Goal: Task Accomplishment & Management: Manage account settings

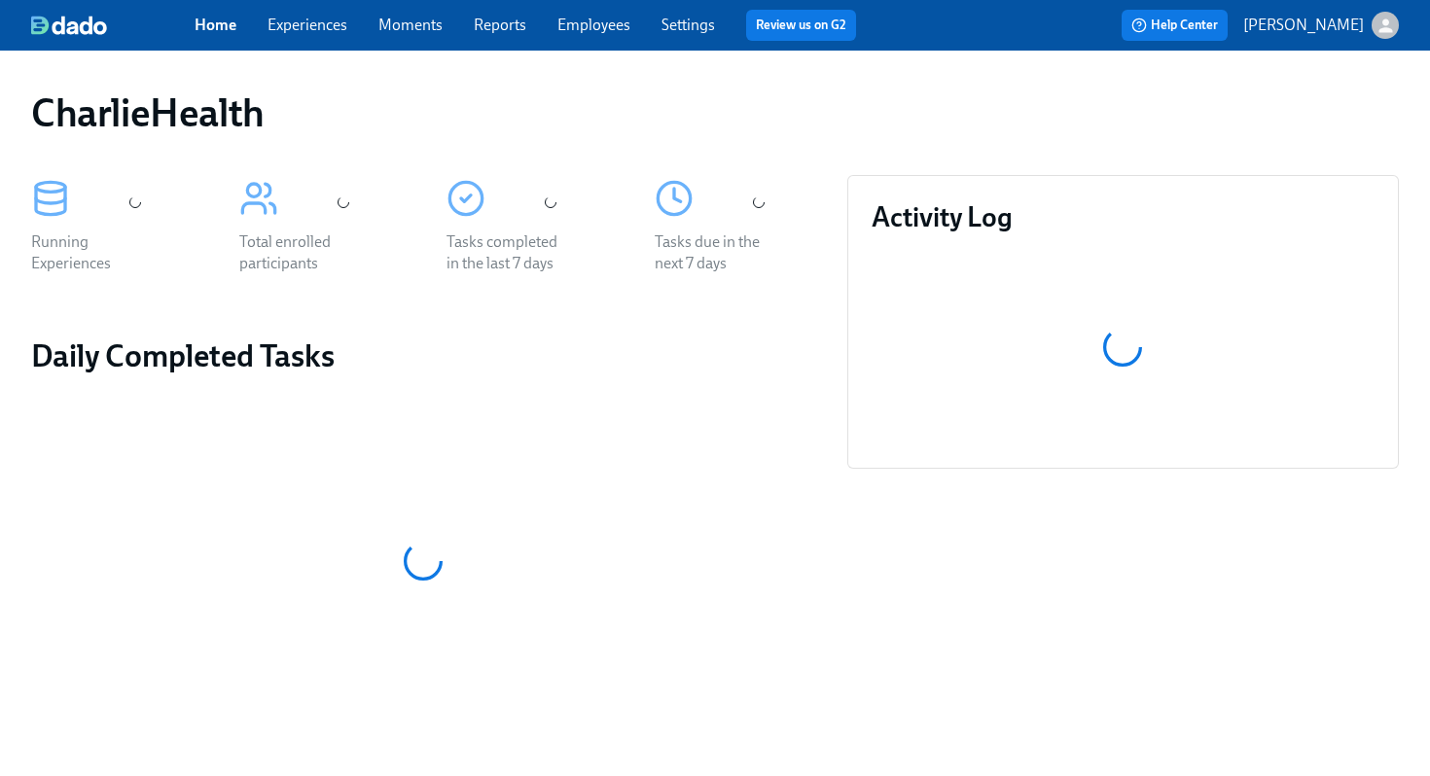
click at [799, 163] on div "Tasks due in the next 7 days" at bounding box center [735, 225] width 208 height 146
click at [589, 27] on link "Employees" at bounding box center [593, 25] width 73 height 18
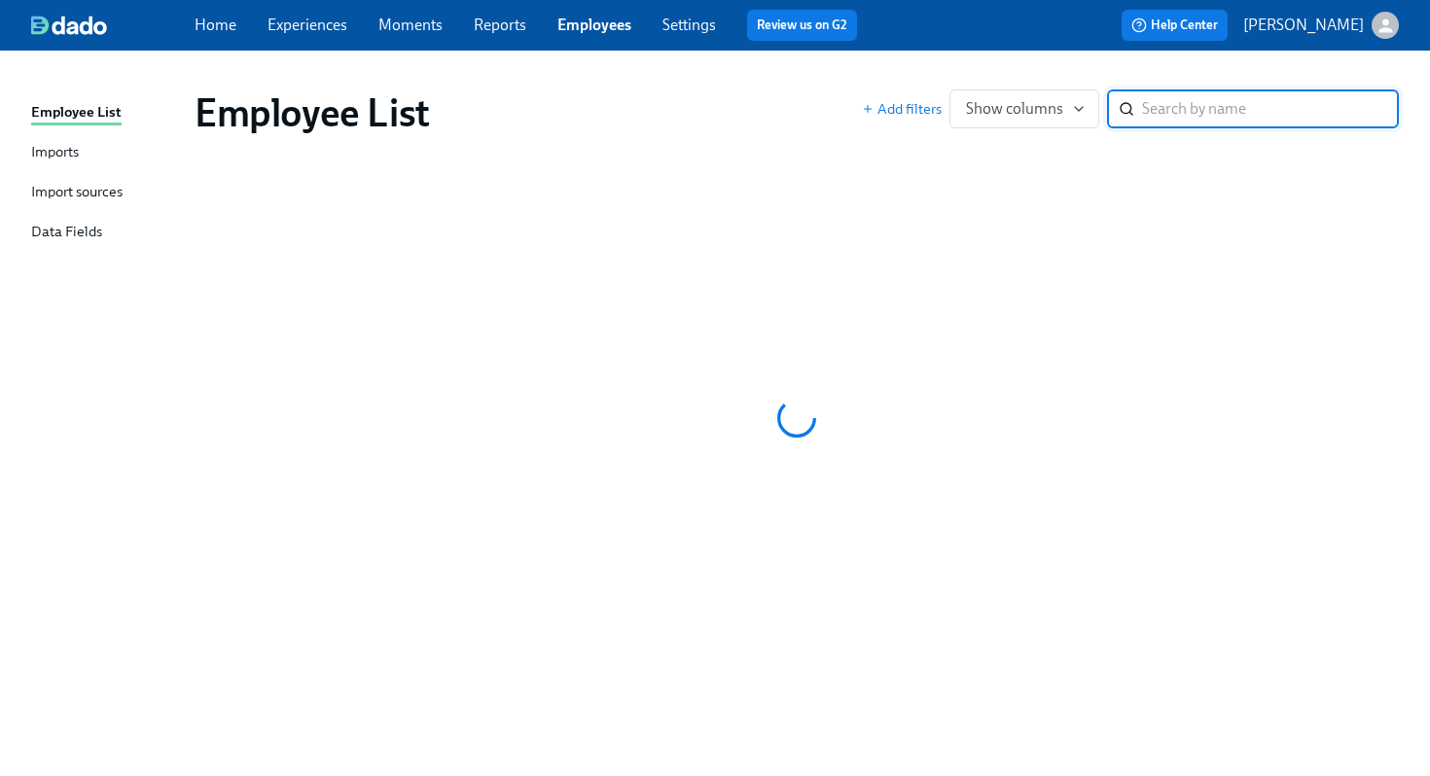
click at [763, 118] on div "Employee List" at bounding box center [528, 112] width 667 height 47
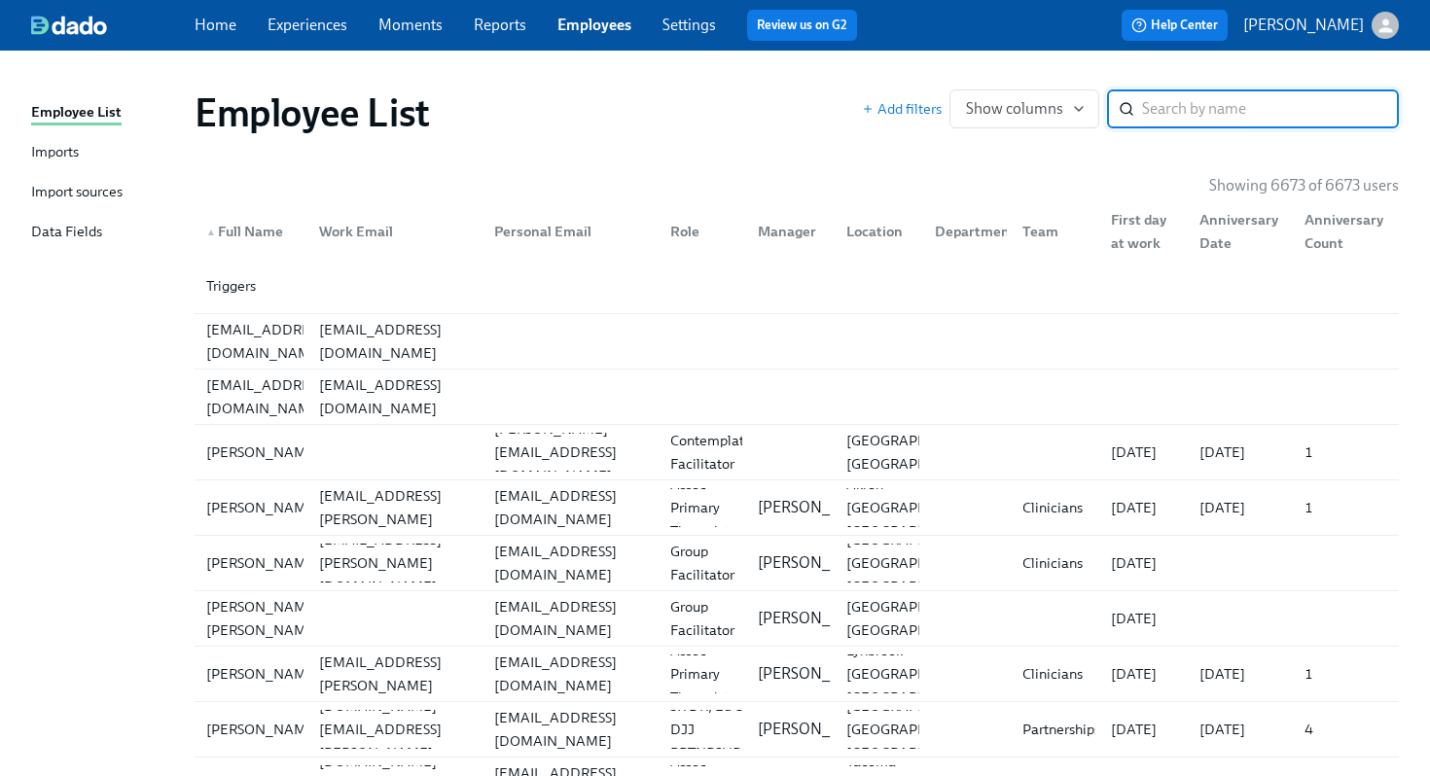
click at [1195, 108] on input "search" at bounding box center [1270, 108] width 257 height 39
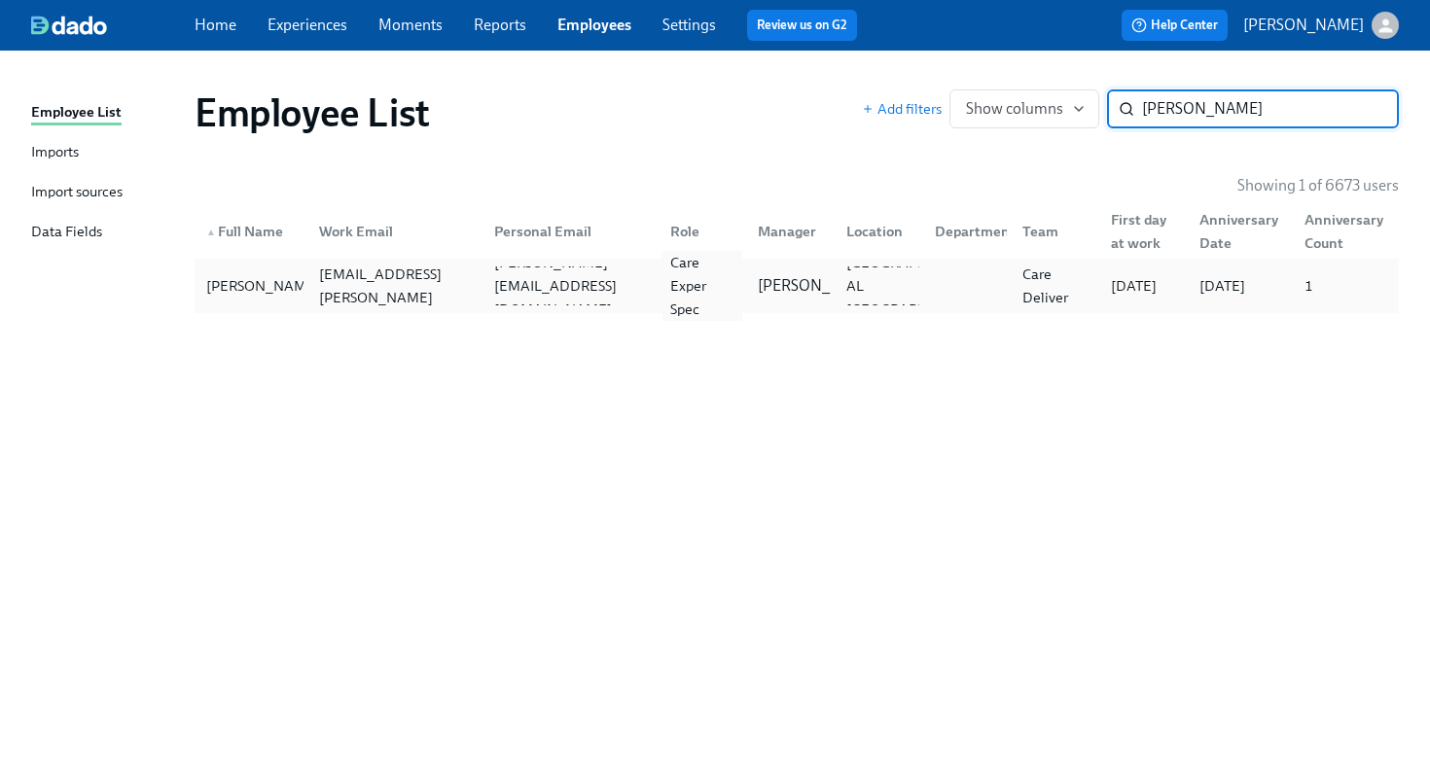
type input "wes s"
click at [733, 296] on div "Care Exper Spec" at bounding box center [702, 286] width 81 height 70
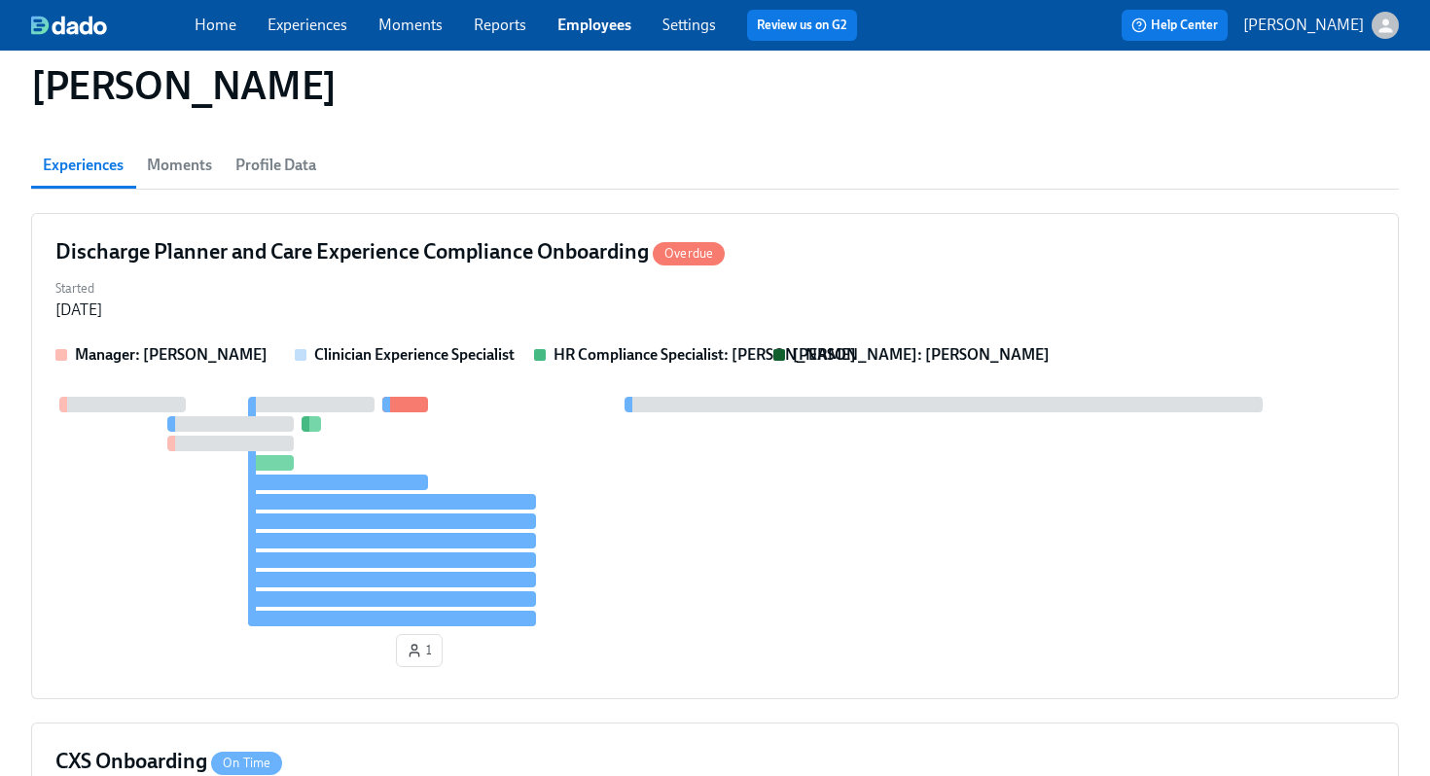
scroll to position [136, 0]
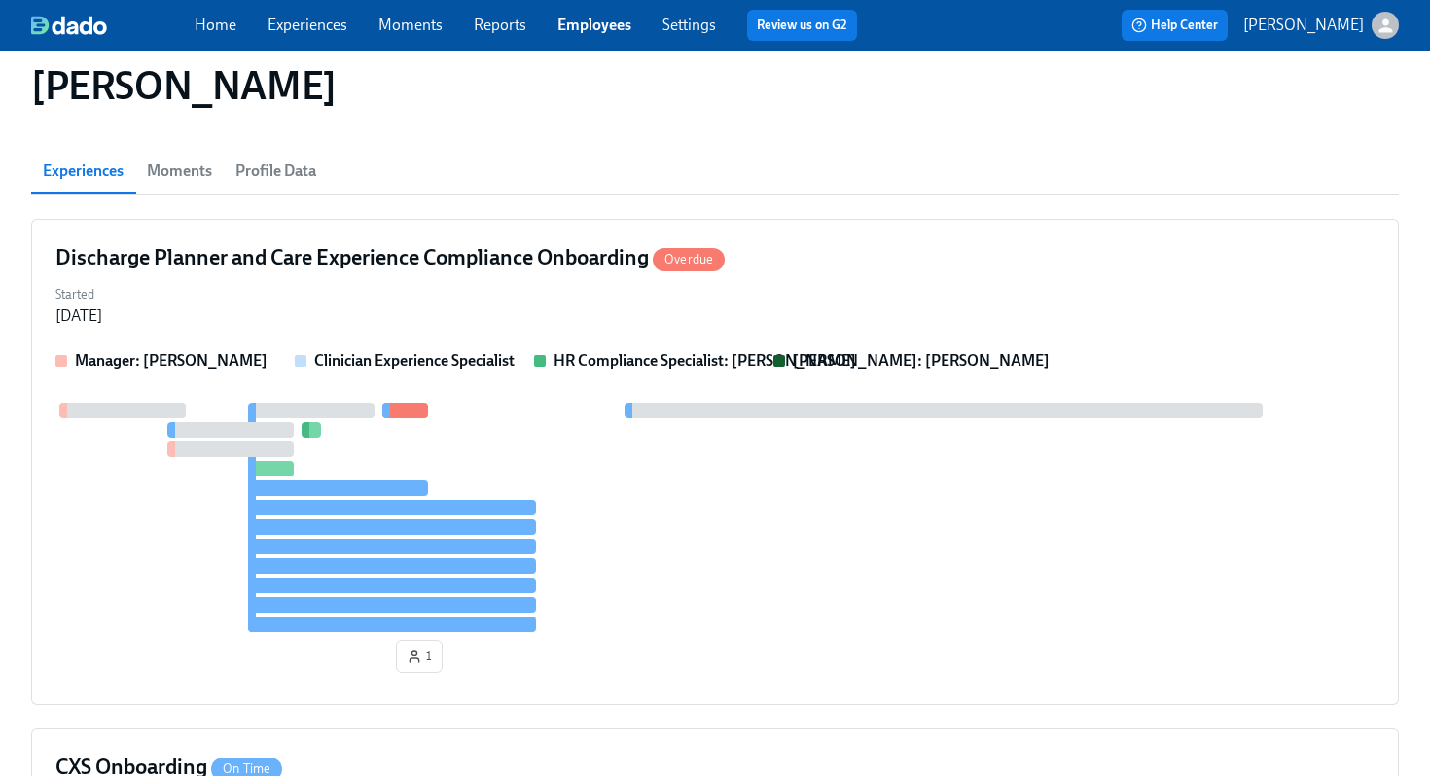
click at [812, 511] on div at bounding box center [714, 518] width 1319 height 230
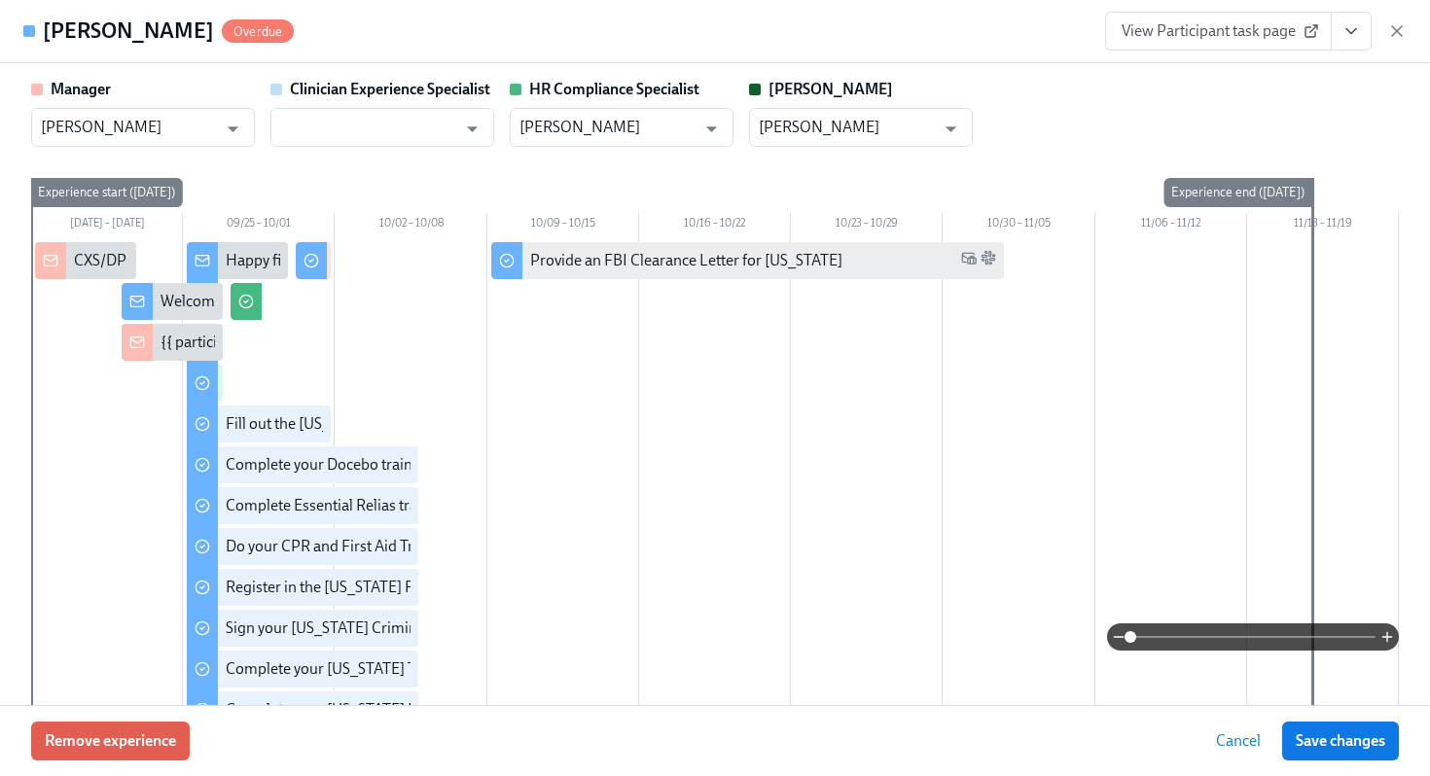
click at [1134, 63] on div "Manager Jean Celestin ​ Clinician Experience Specialist ​ HR Compliance Special…" at bounding box center [715, 384] width 1430 height 642
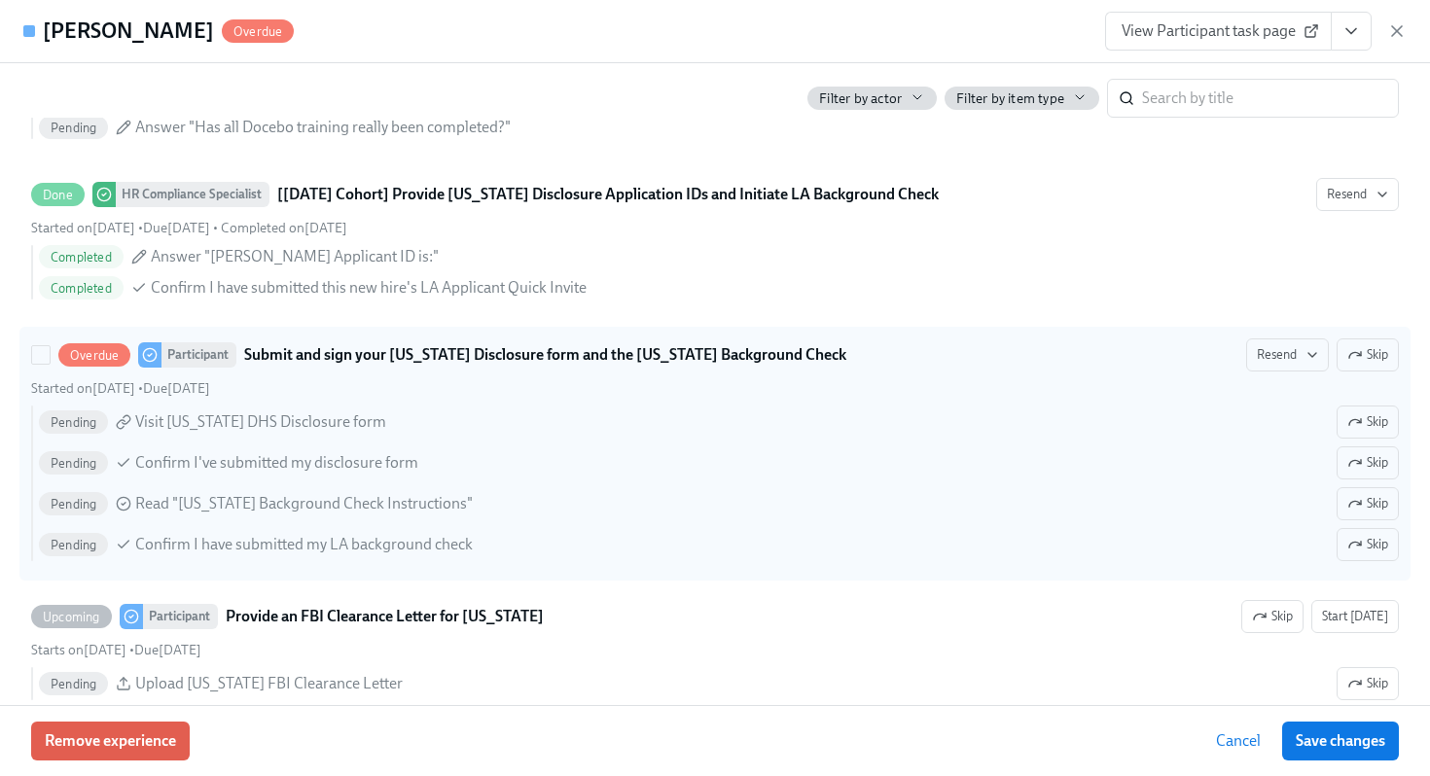
scroll to position [2661, 0]
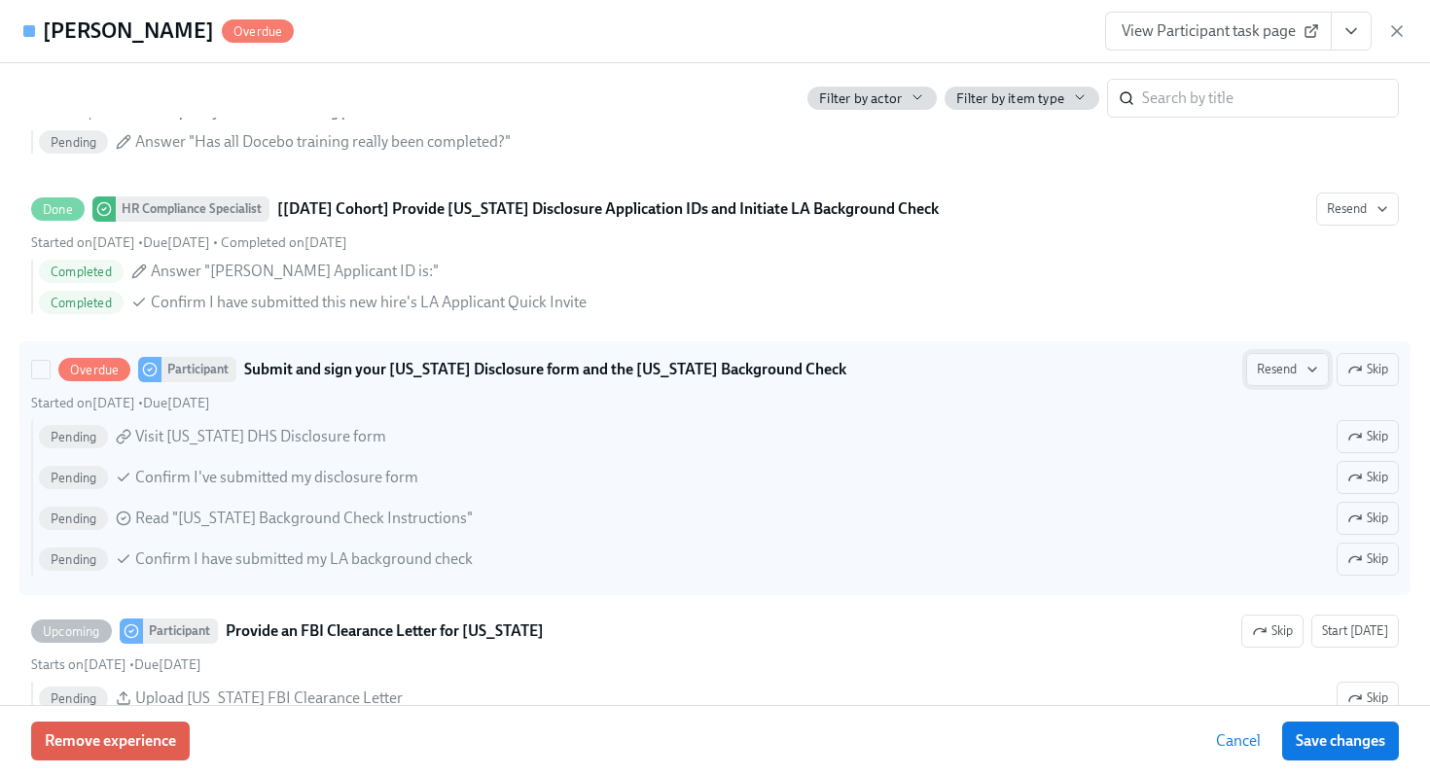
click at [1272, 356] on button "Resend" at bounding box center [1287, 369] width 83 height 33
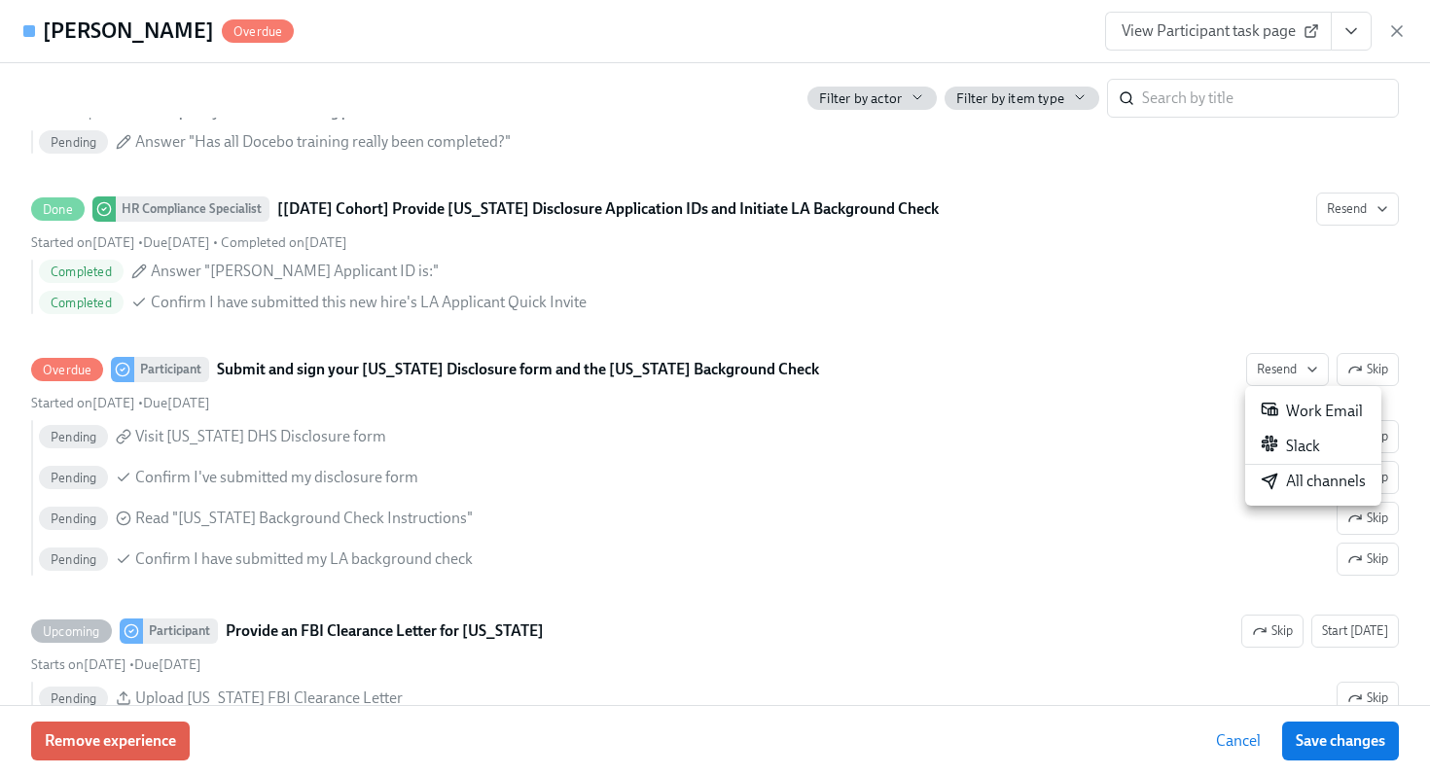
click at [1309, 480] on div "All channels" at bounding box center [1313, 481] width 105 height 21
click at [813, 53] on div at bounding box center [715, 388] width 1430 height 776
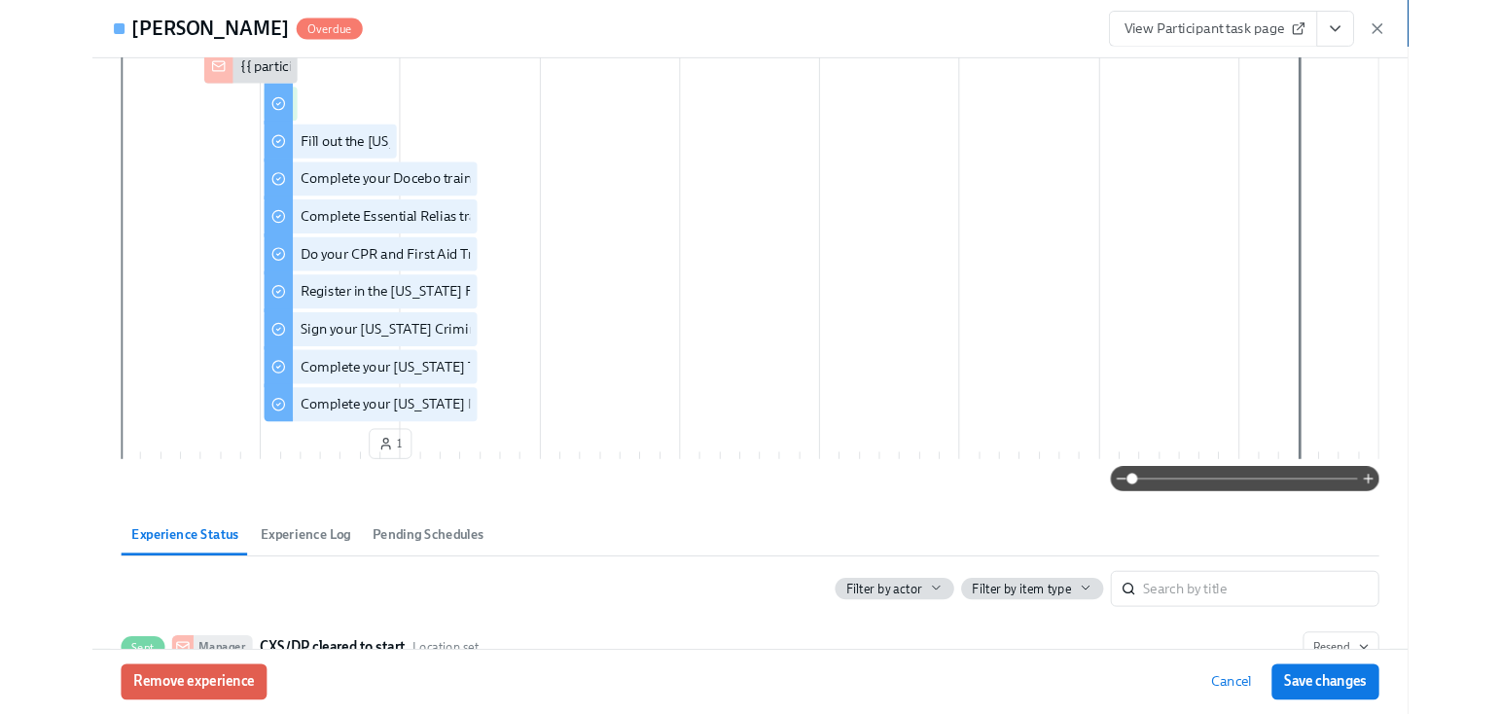
scroll to position [0, 0]
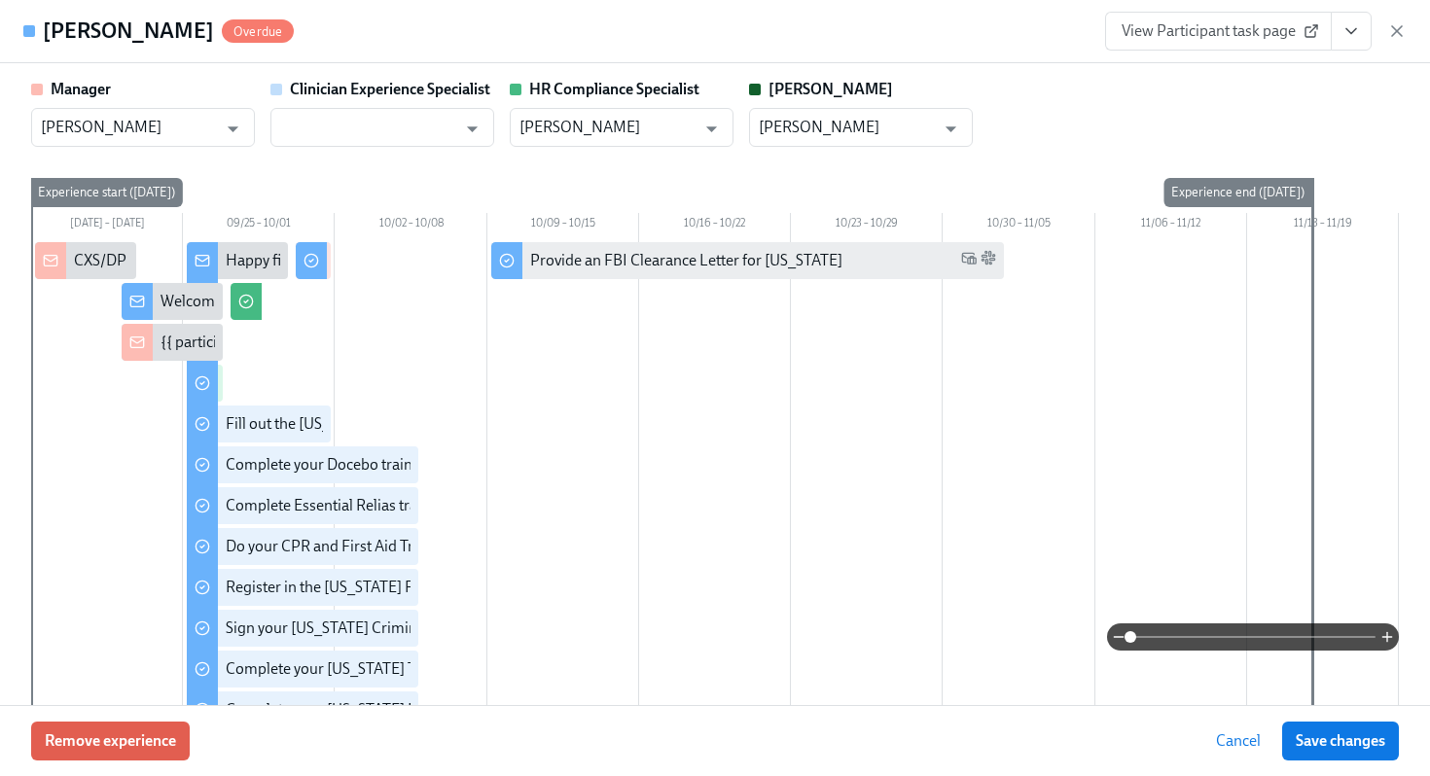
click at [842, 40] on div "Wes Standridge Overdue View Participant task page" at bounding box center [715, 31] width 1430 height 63
click at [1345, 48] on button "View task page" at bounding box center [1351, 31] width 41 height 39
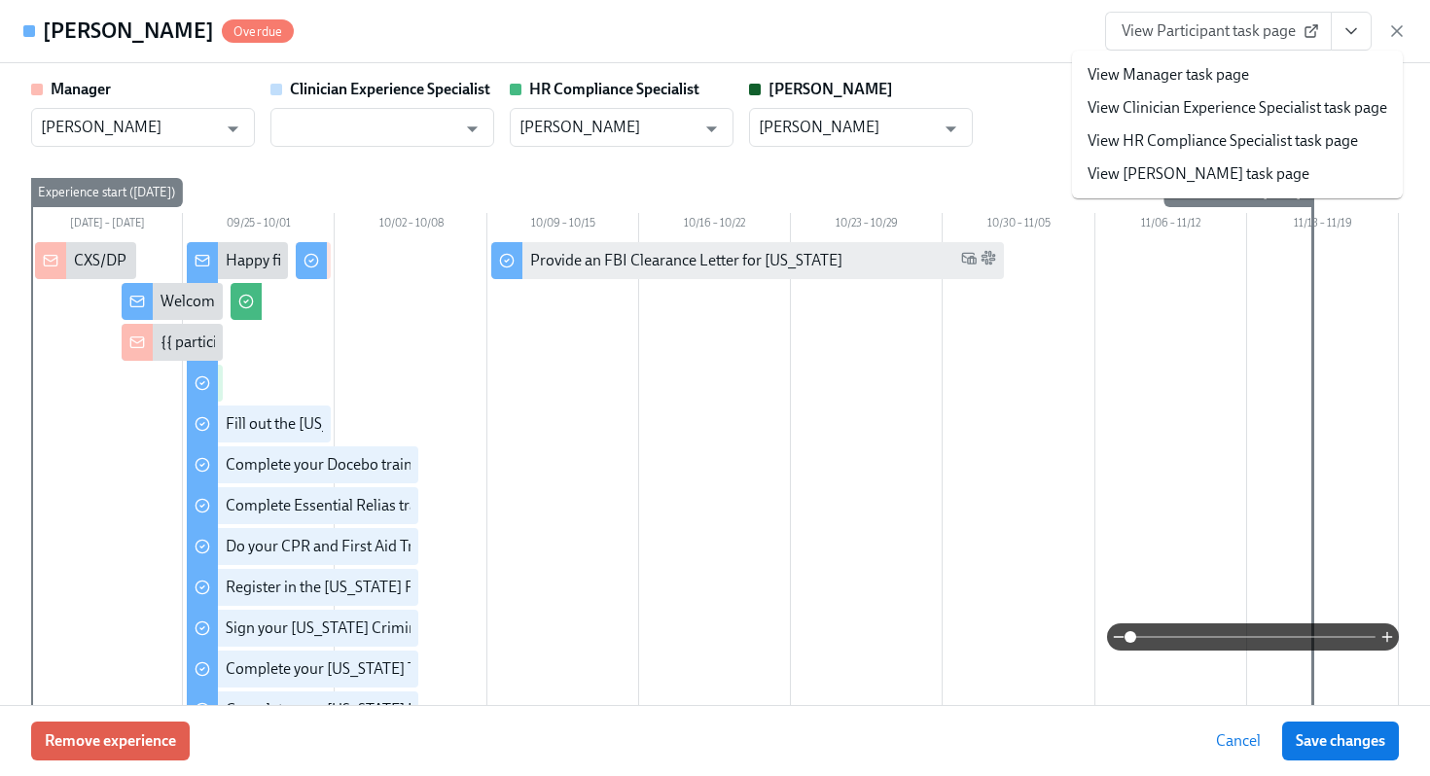
click at [1246, 31] on span "View Participant task page" at bounding box center [1218, 30] width 194 height 19
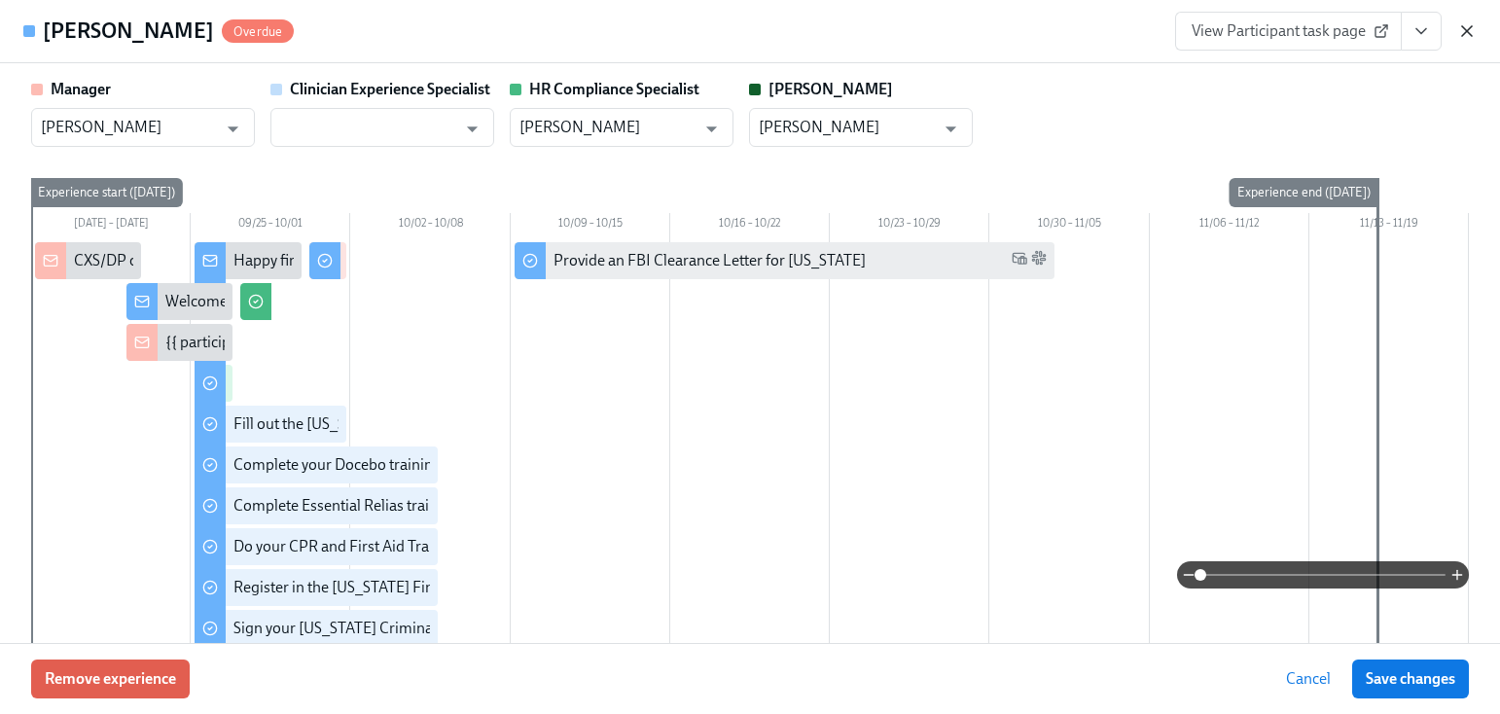
click at [1429, 38] on icon "button" at bounding box center [1466, 30] width 19 height 19
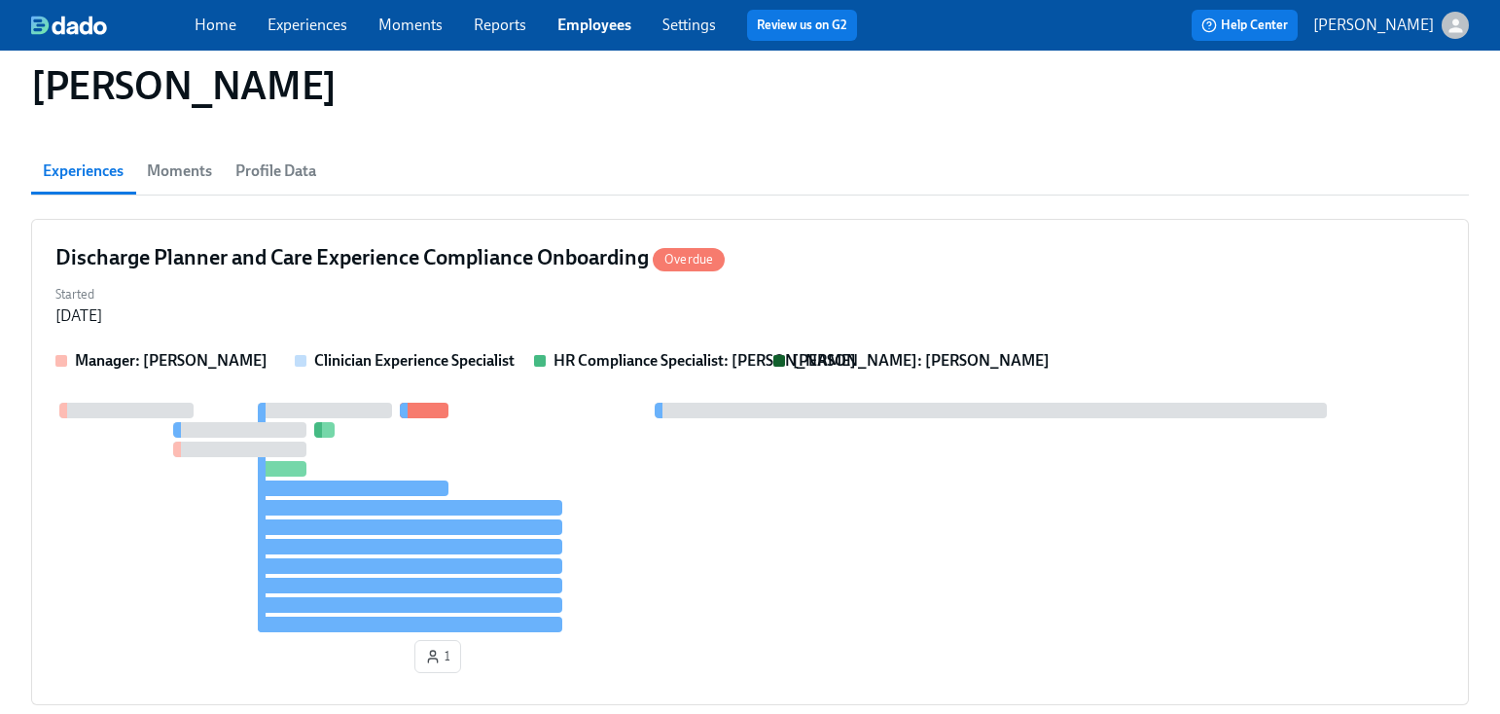
click at [592, 20] on link "Employees" at bounding box center [594, 25] width 74 height 18
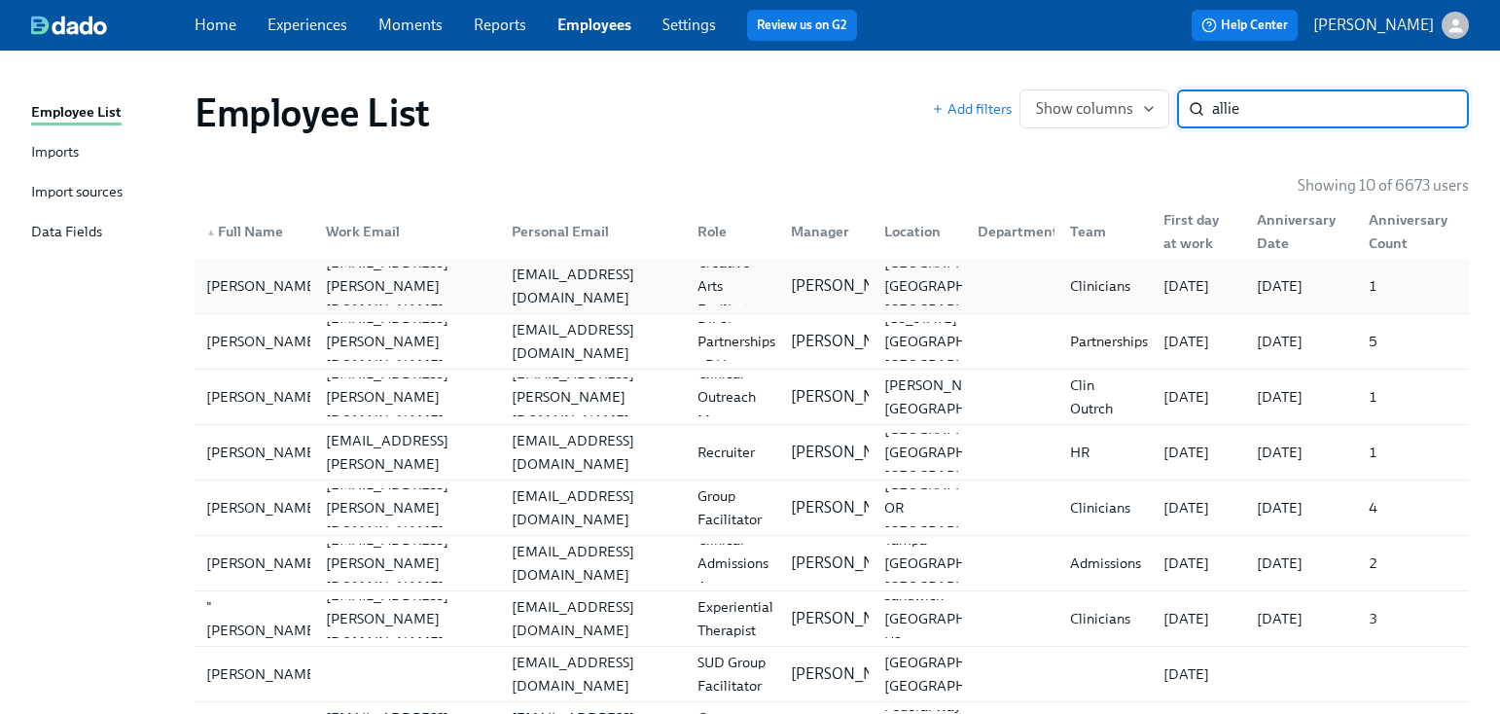
type input "allie"
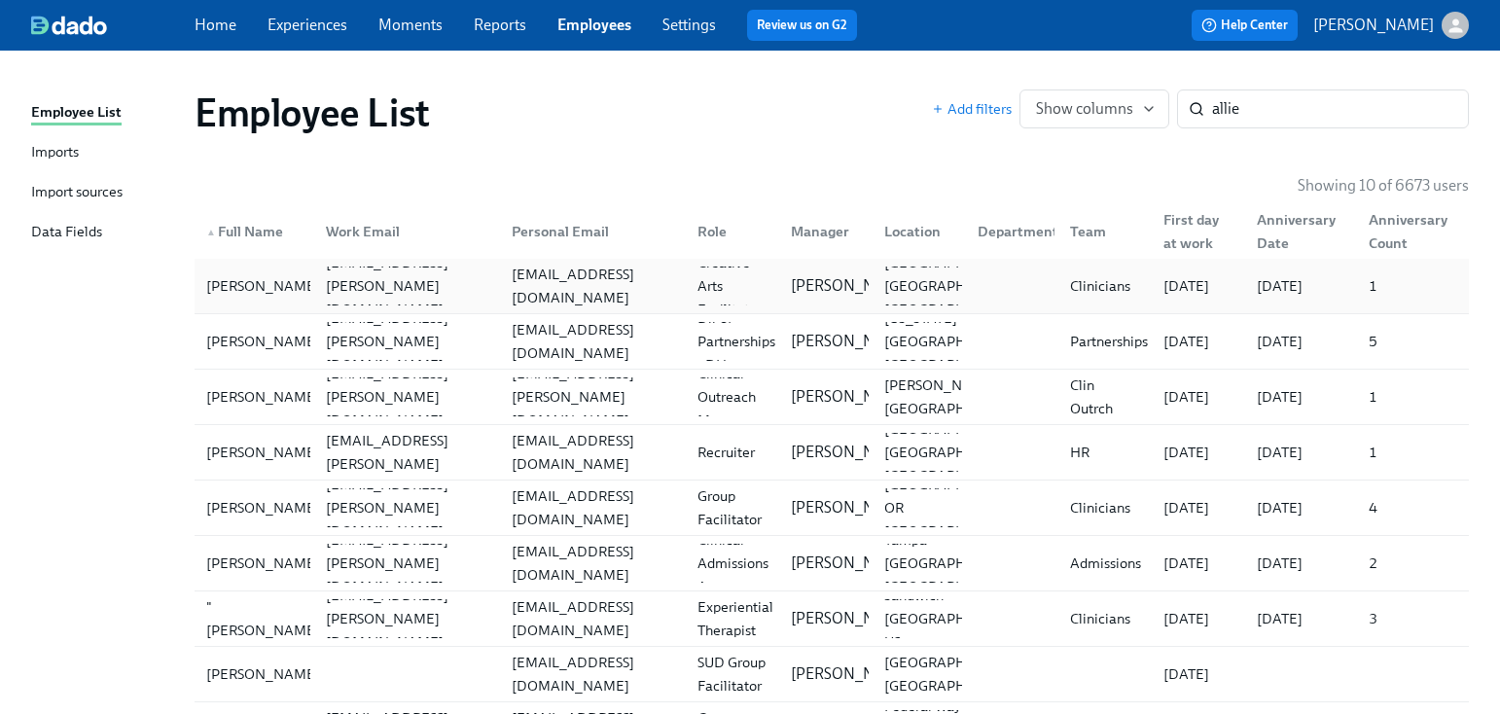
click at [544, 297] on div "allie@soundandself.org" at bounding box center [593, 286] width 178 height 47
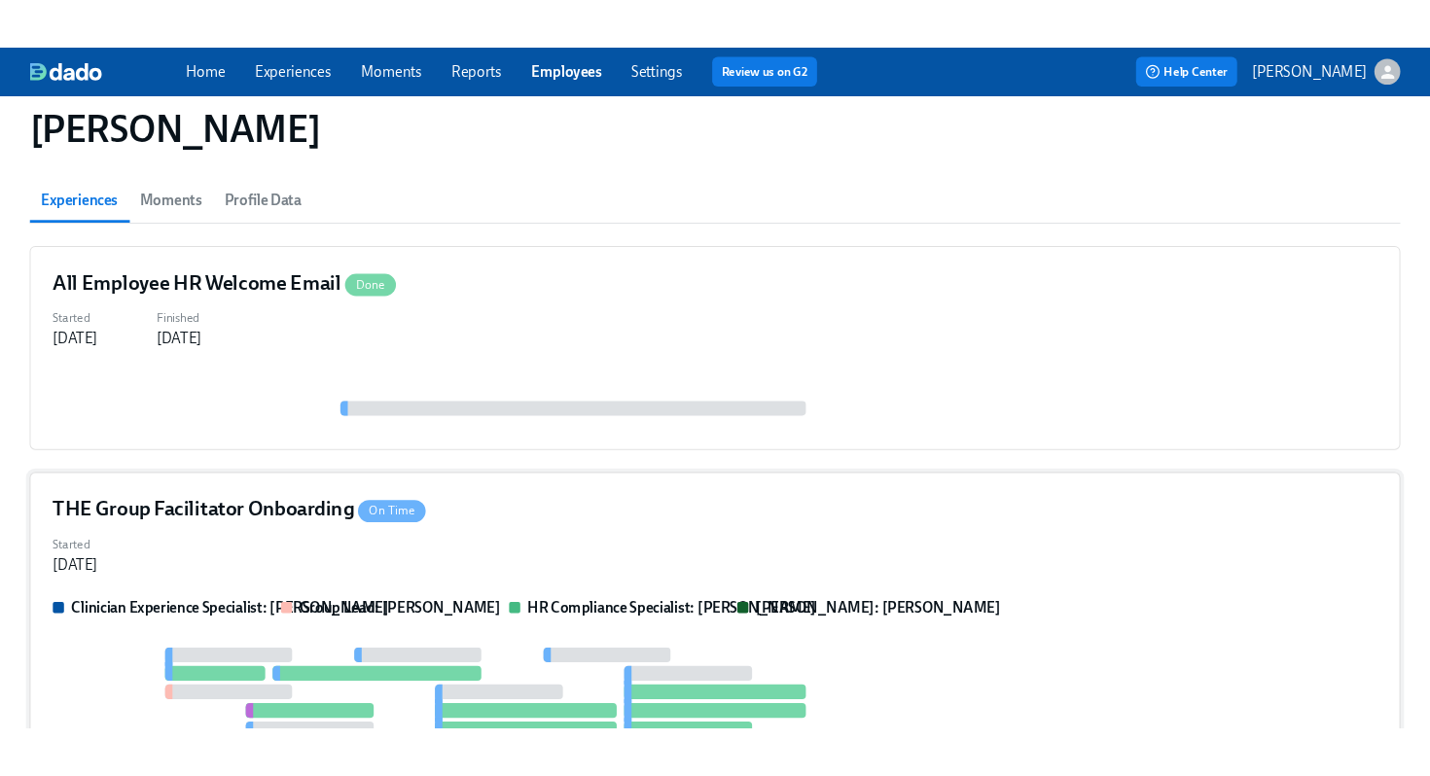
scroll to position [162, 0]
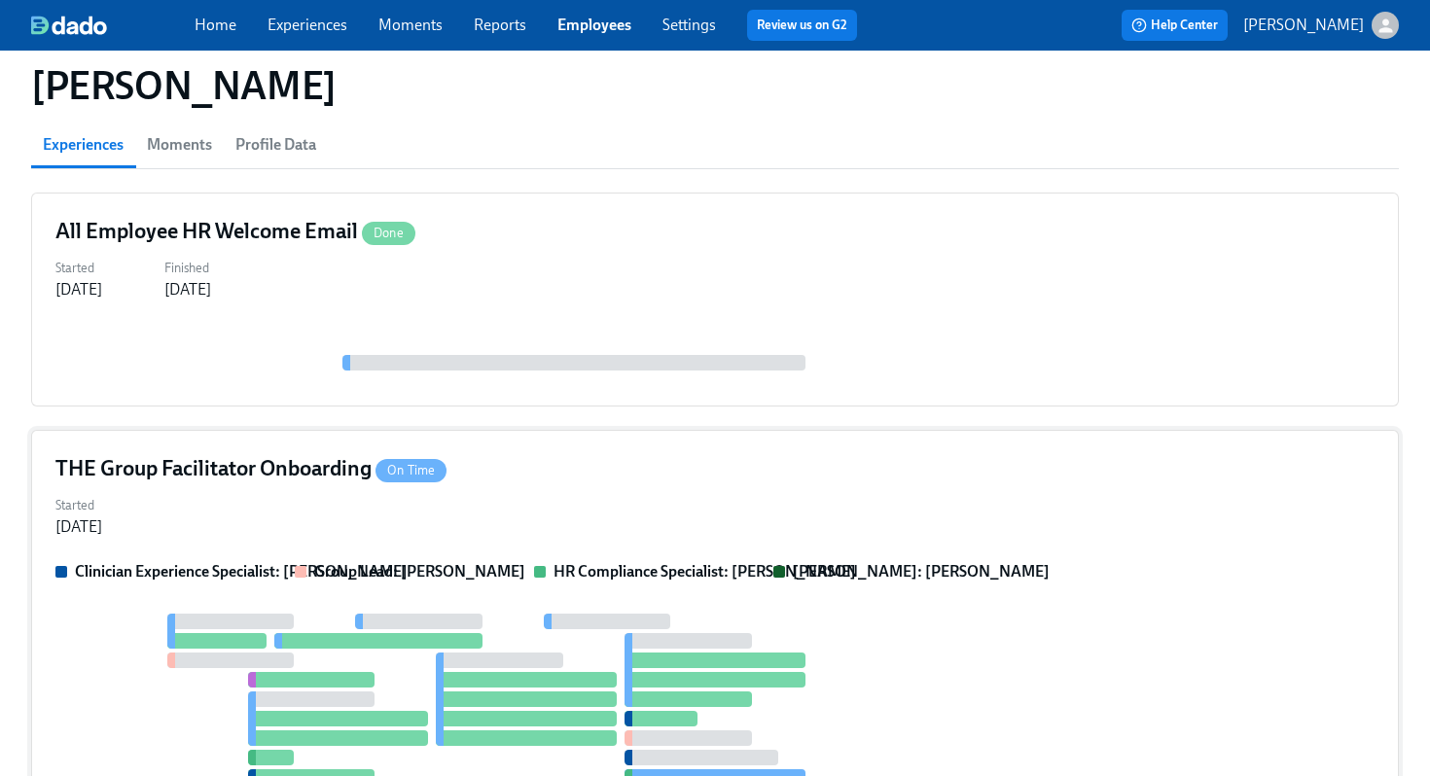
click at [316, 498] on div "Started Sep 11, 2025" at bounding box center [714, 514] width 1319 height 47
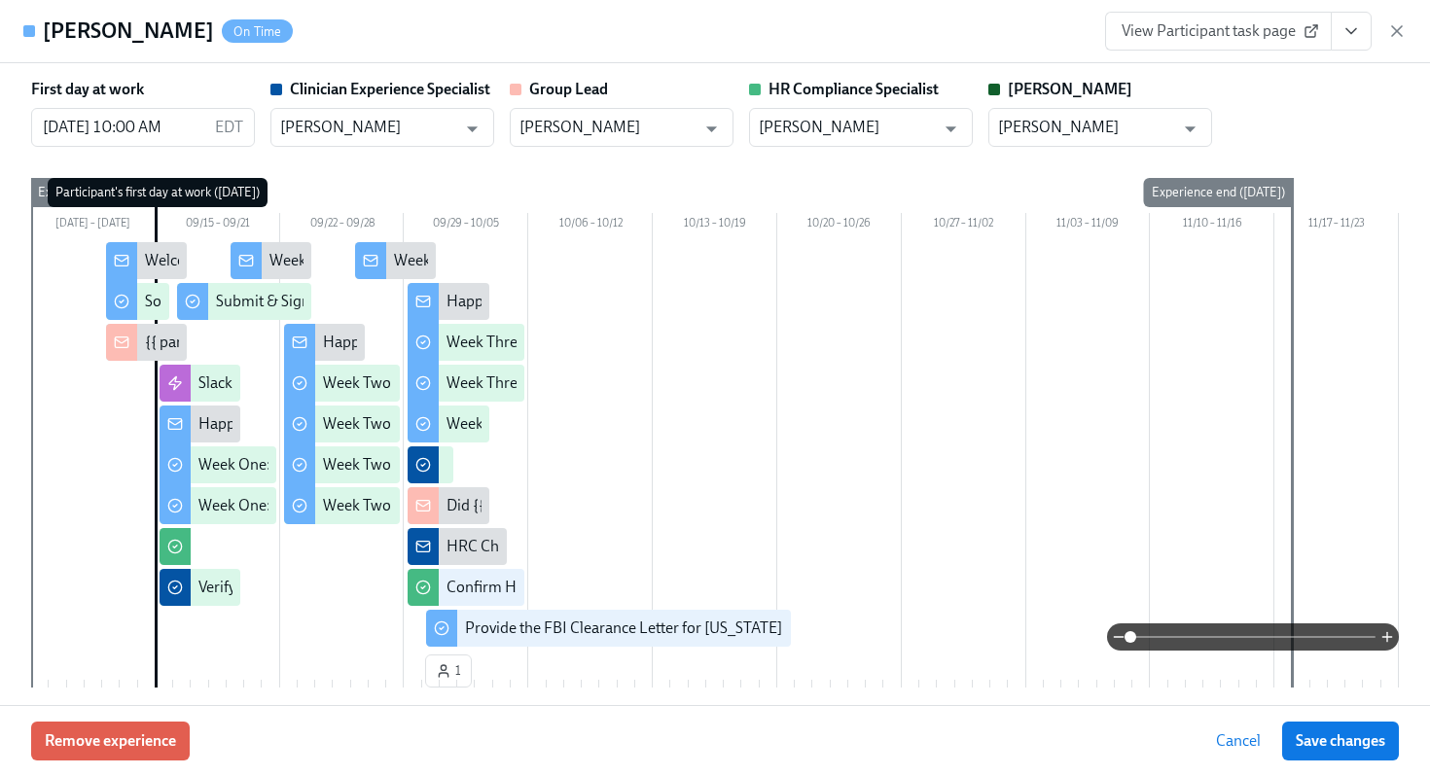
click at [1350, 36] on icon "View task page" at bounding box center [1350, 30] width 19 height 19
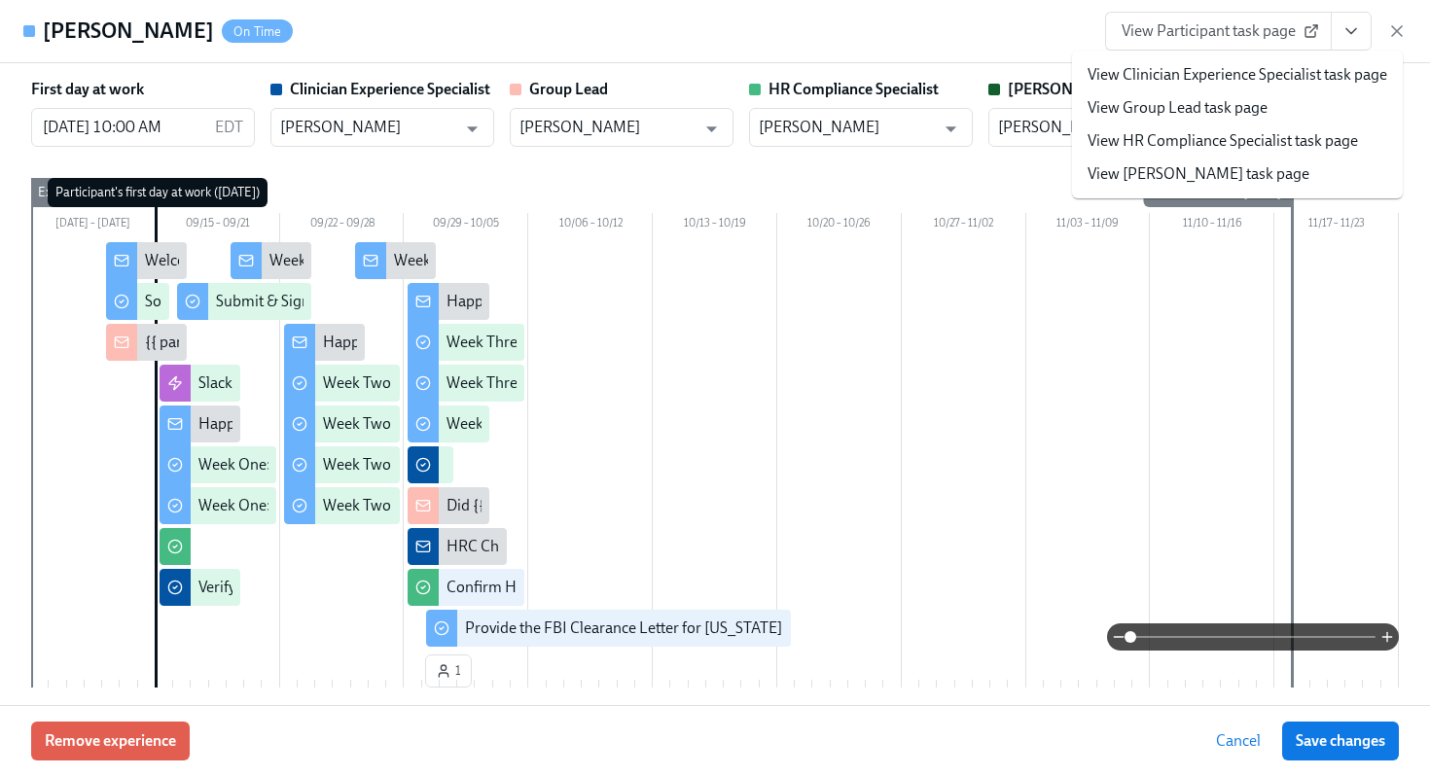
click at [1227, 141] on link "View HR Compliance Specialist task page" at bounding box center [1222, 140] width 270 height 21
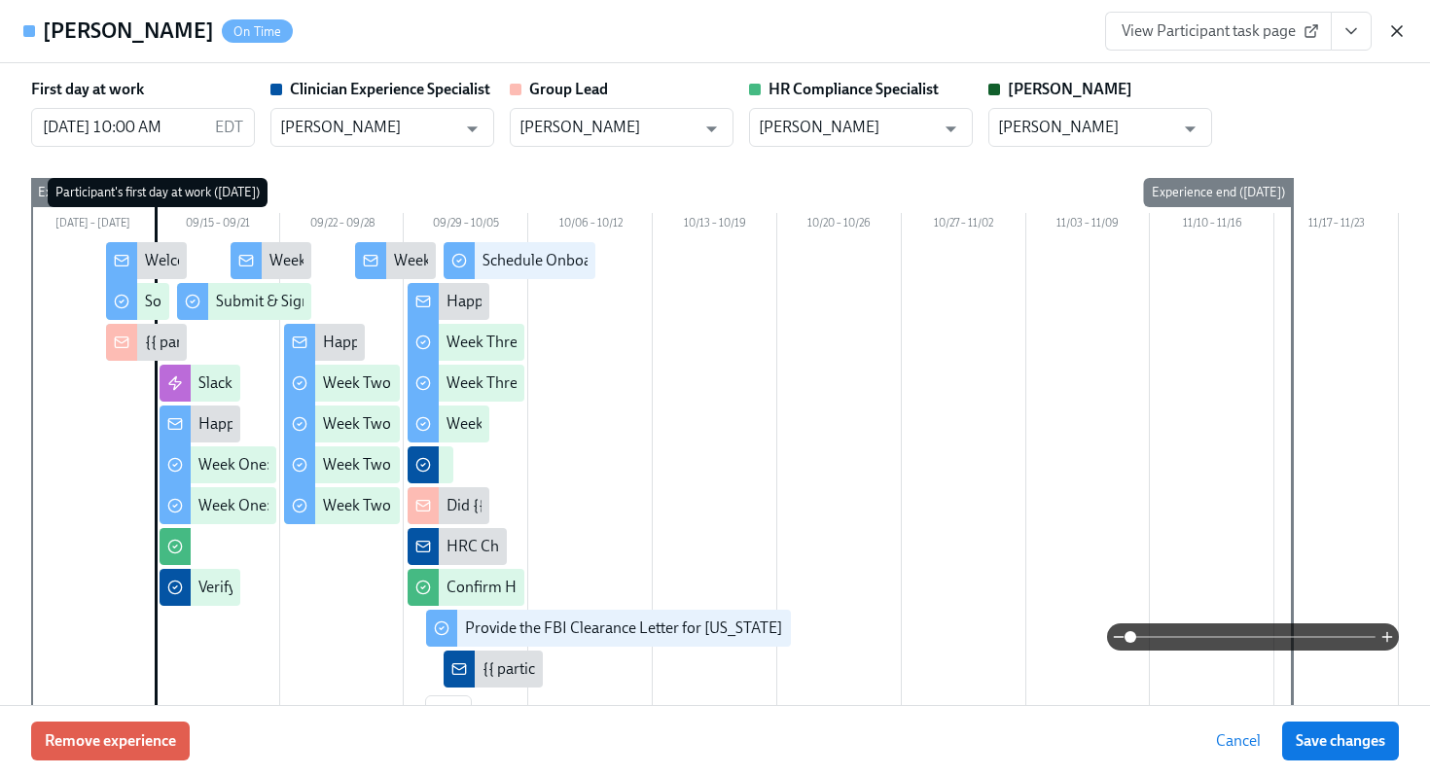
click at [1402, 26] on icon "button" at bounding box center [1396, 30] width 19 height 19
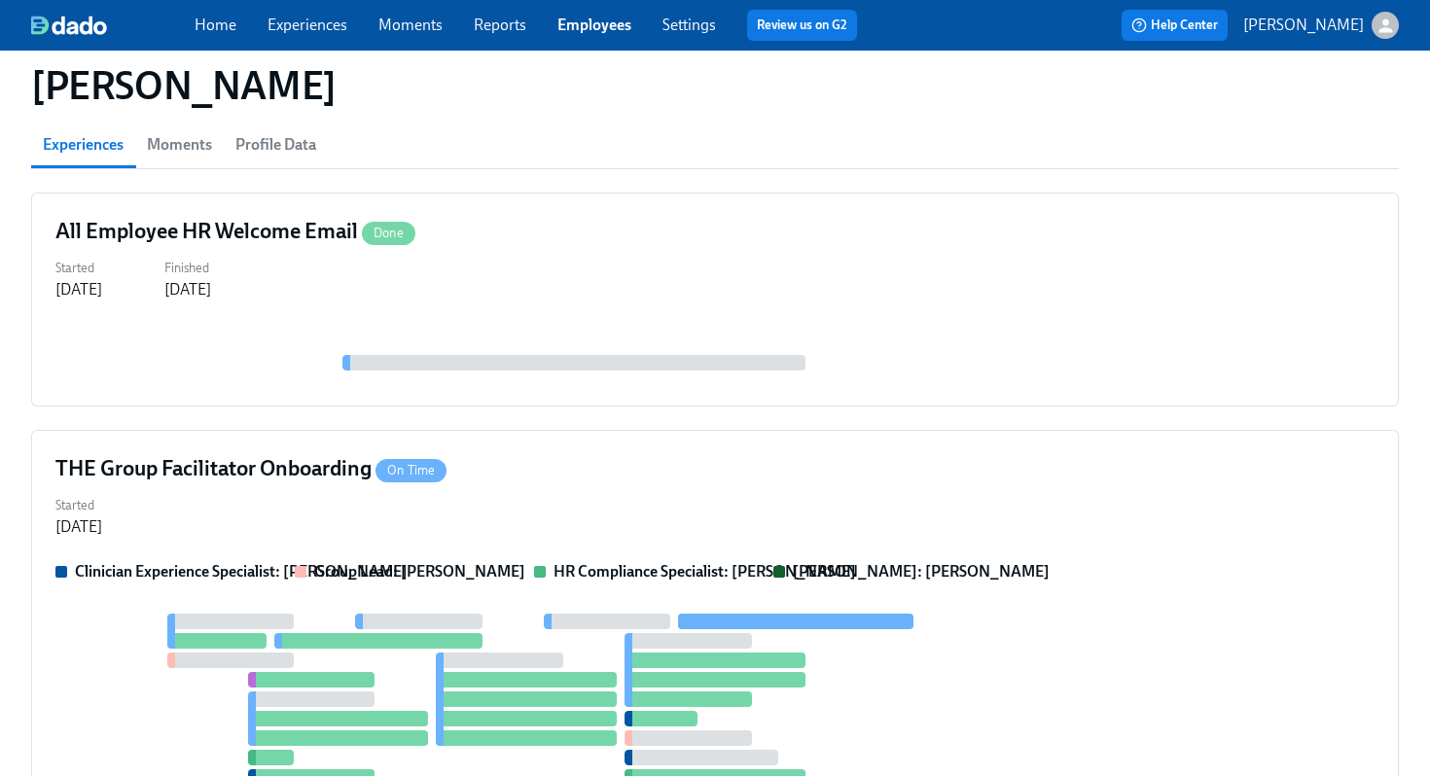
click at [575, 16] on link "Employees" at bounding box center [594, 25] width 74 height 18
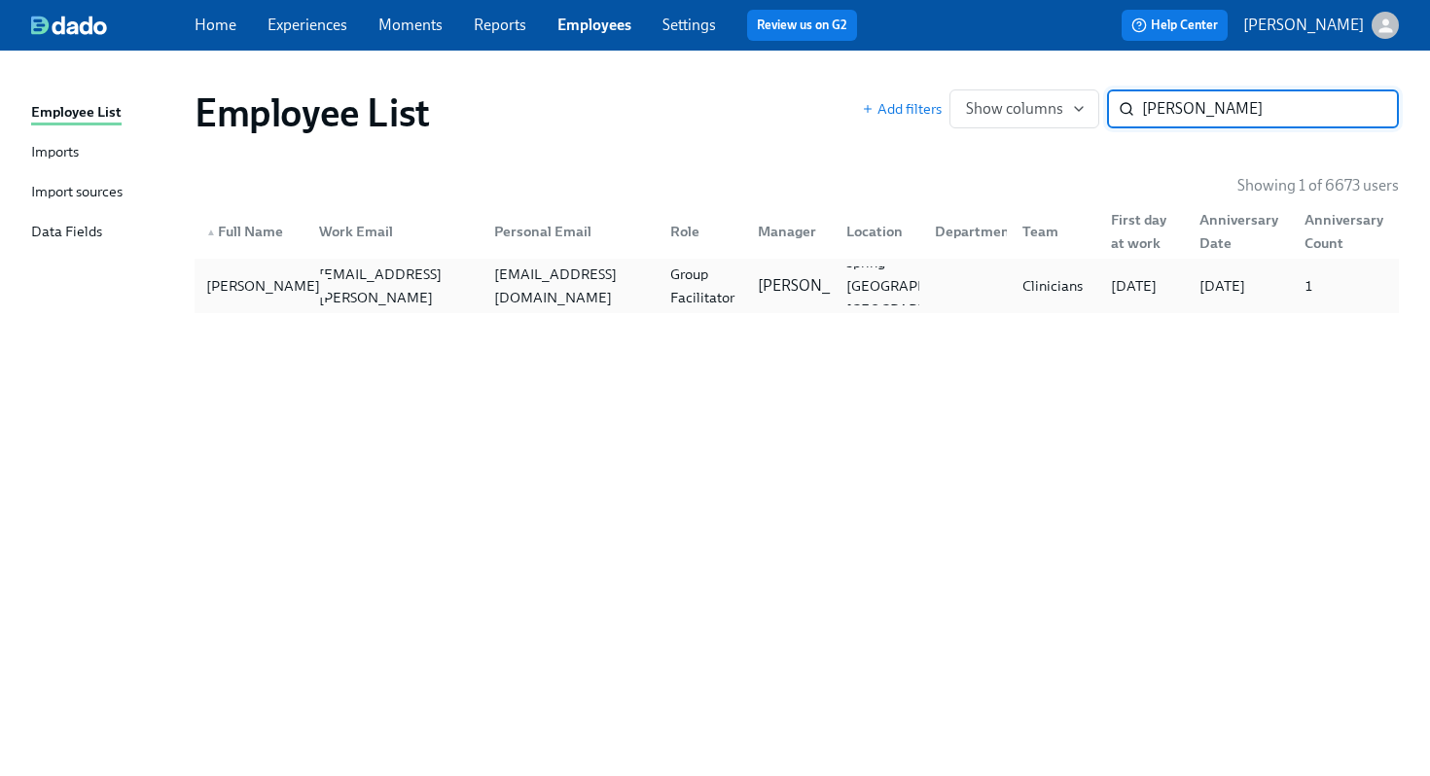
type input "marty cab"
click at [215, 286] on div "Marty Caballero" at bounding box center [262, 285] width 129 height 23
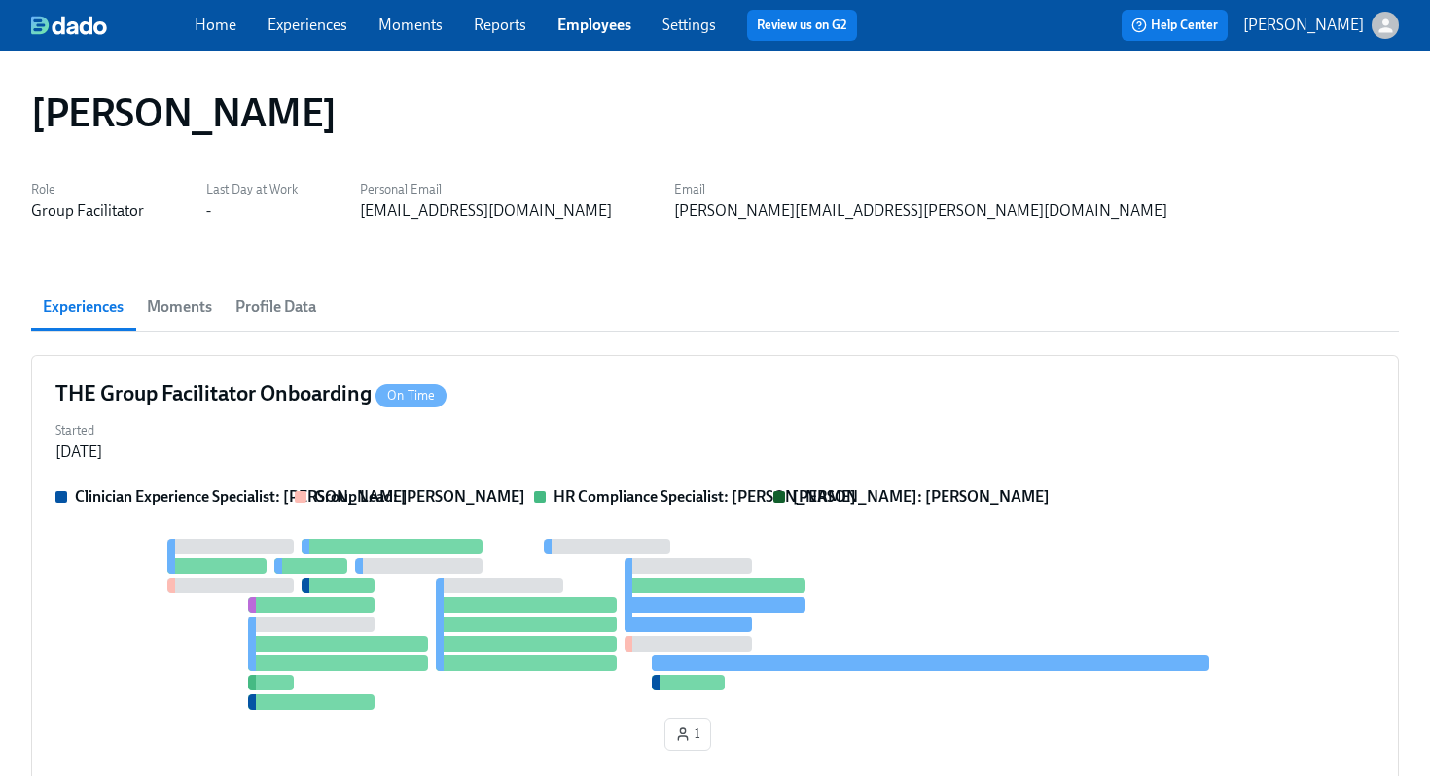
click at [470, 426] on div "Started Sep 11, 2025" at bounding box center [714, 439] width 1319 height 47
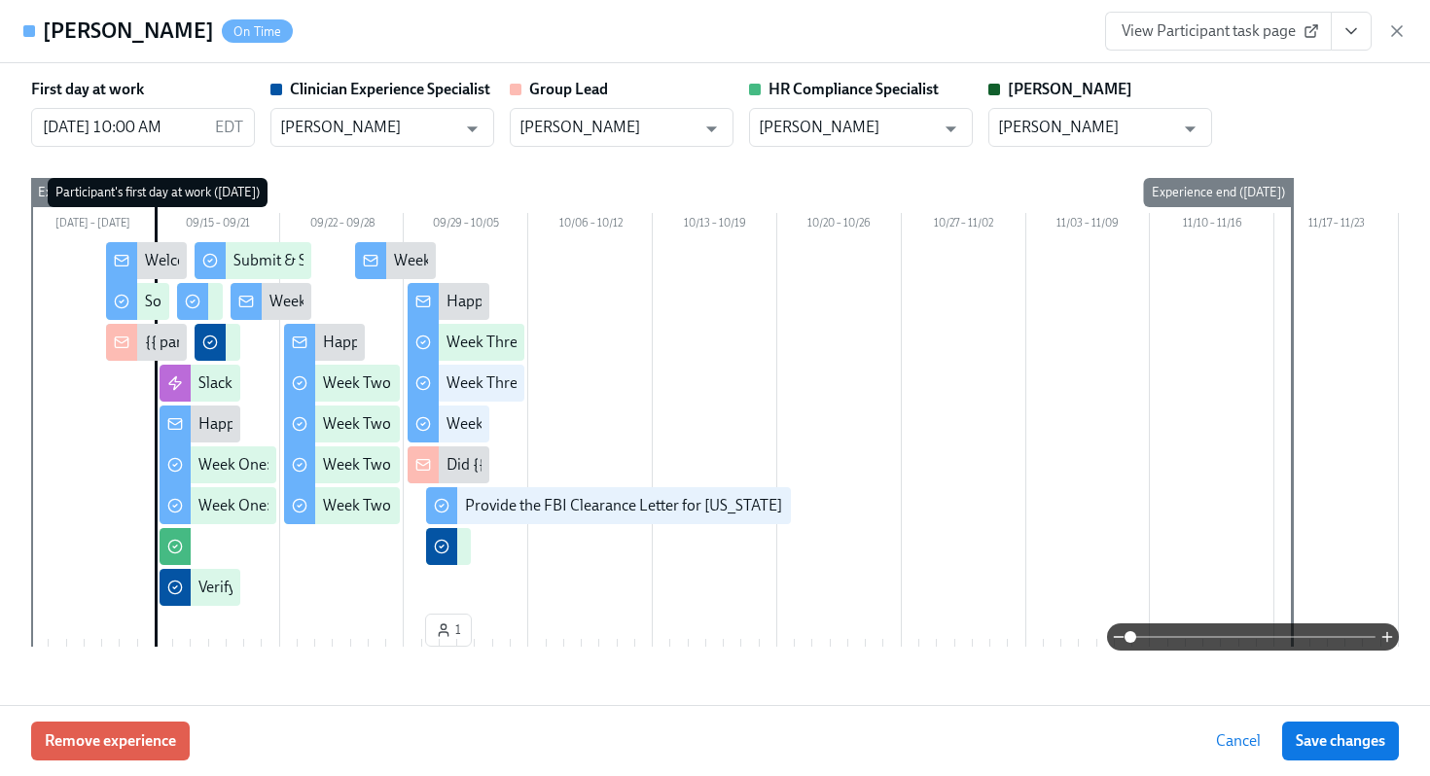
scroll to position [57, 0]
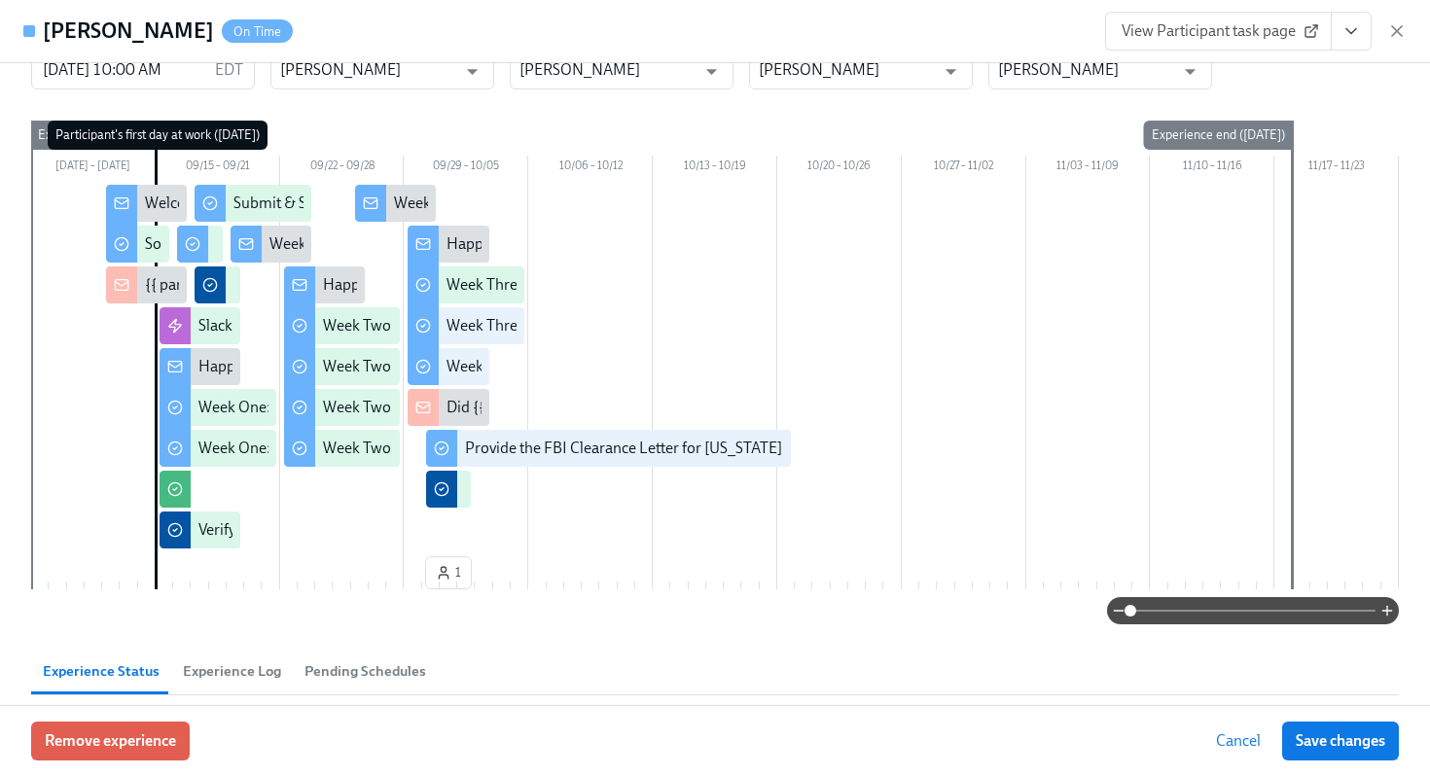
click at [1353, 33] on icon "View task page" at bounding box center [1350, 30] width 19 height 19
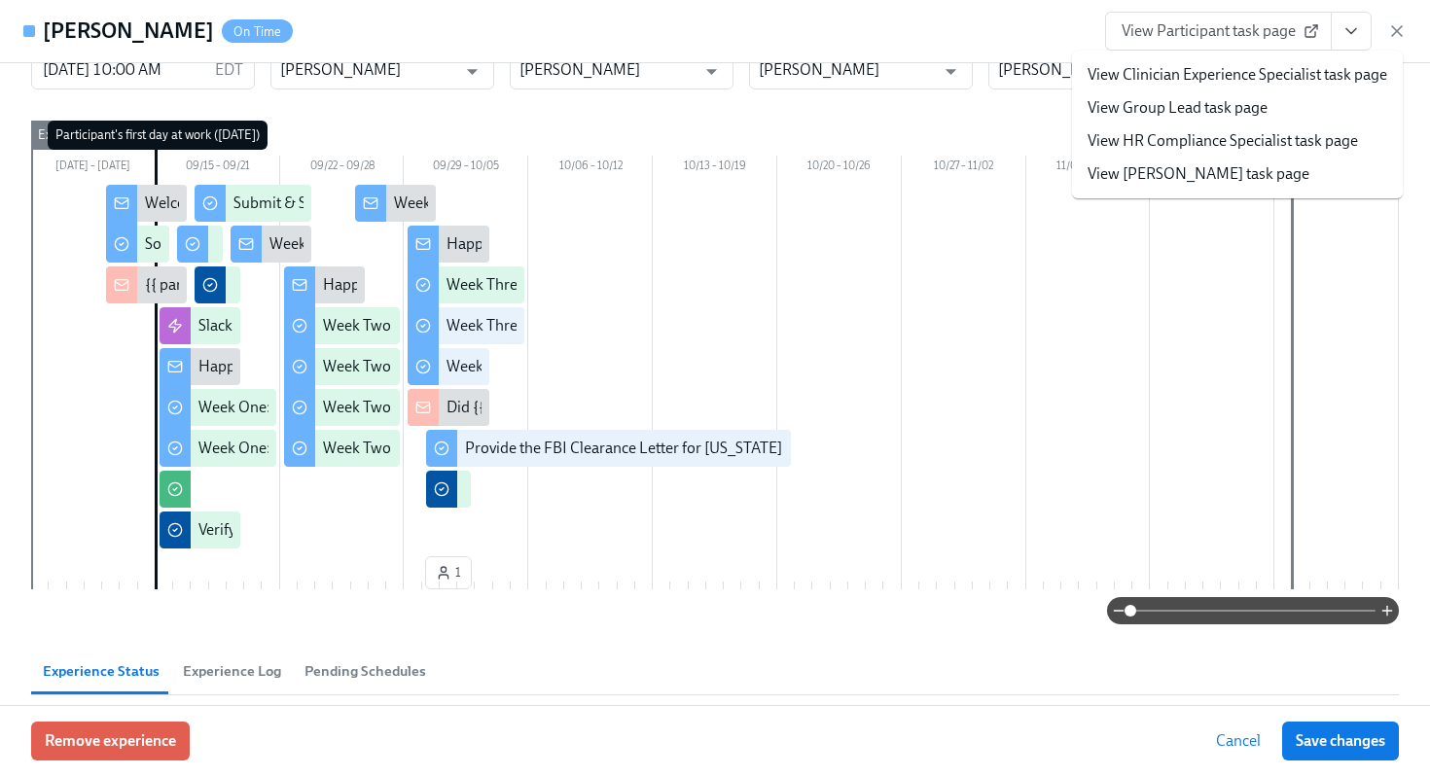
drag, startPoint x: 1221, startPoint y: 122, endPoint x: 1218, endPoint y: 134, distance: 13.0
click at [1218, 134] on ul "View Clinician Experience Specialist task page View Group Lead task page View H…" at bounding box center [1237, 125] width 331 height 148
click at [1218, 134] on link "View HR Compliance Specialist task page" at bounding box center [1222, 140] width 270 height 21
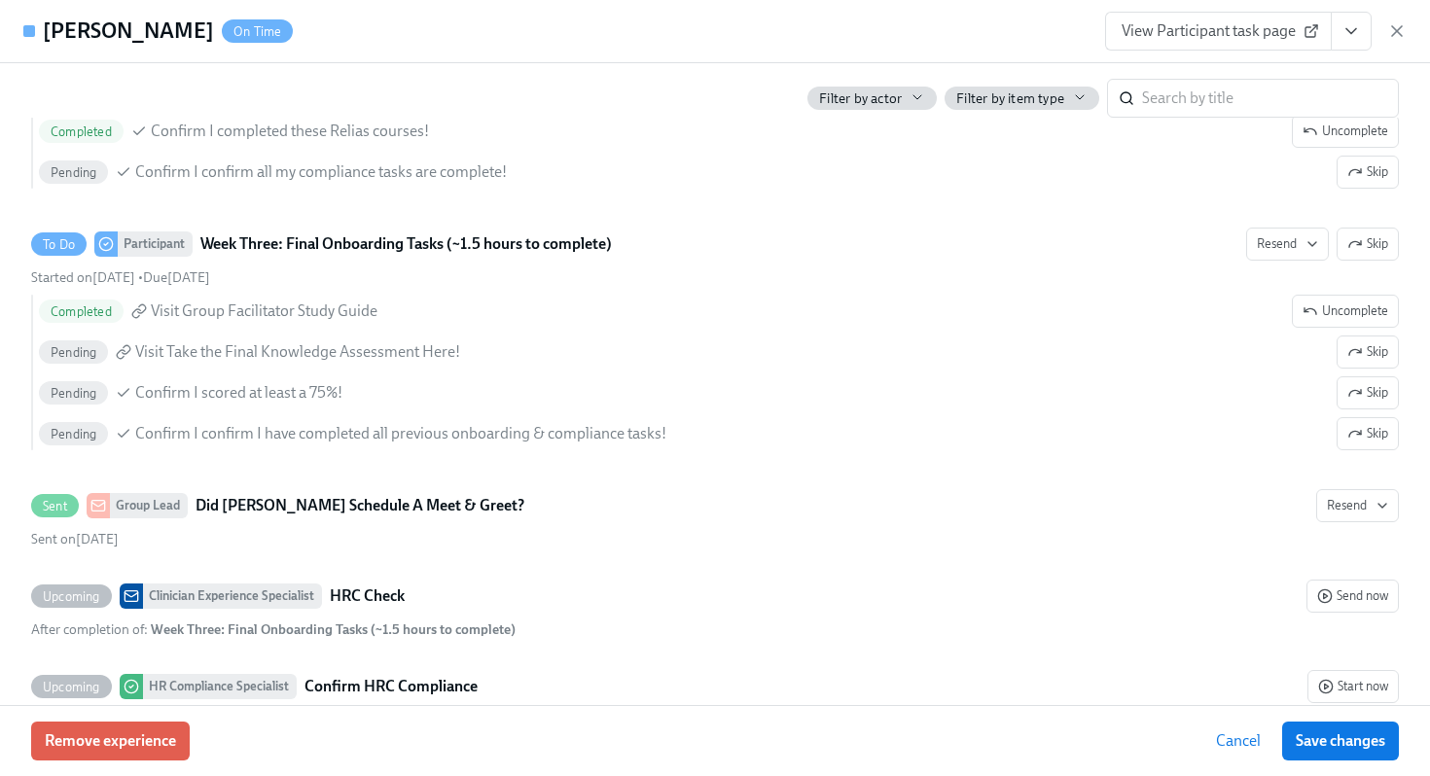
scroll to position [4092, 0]
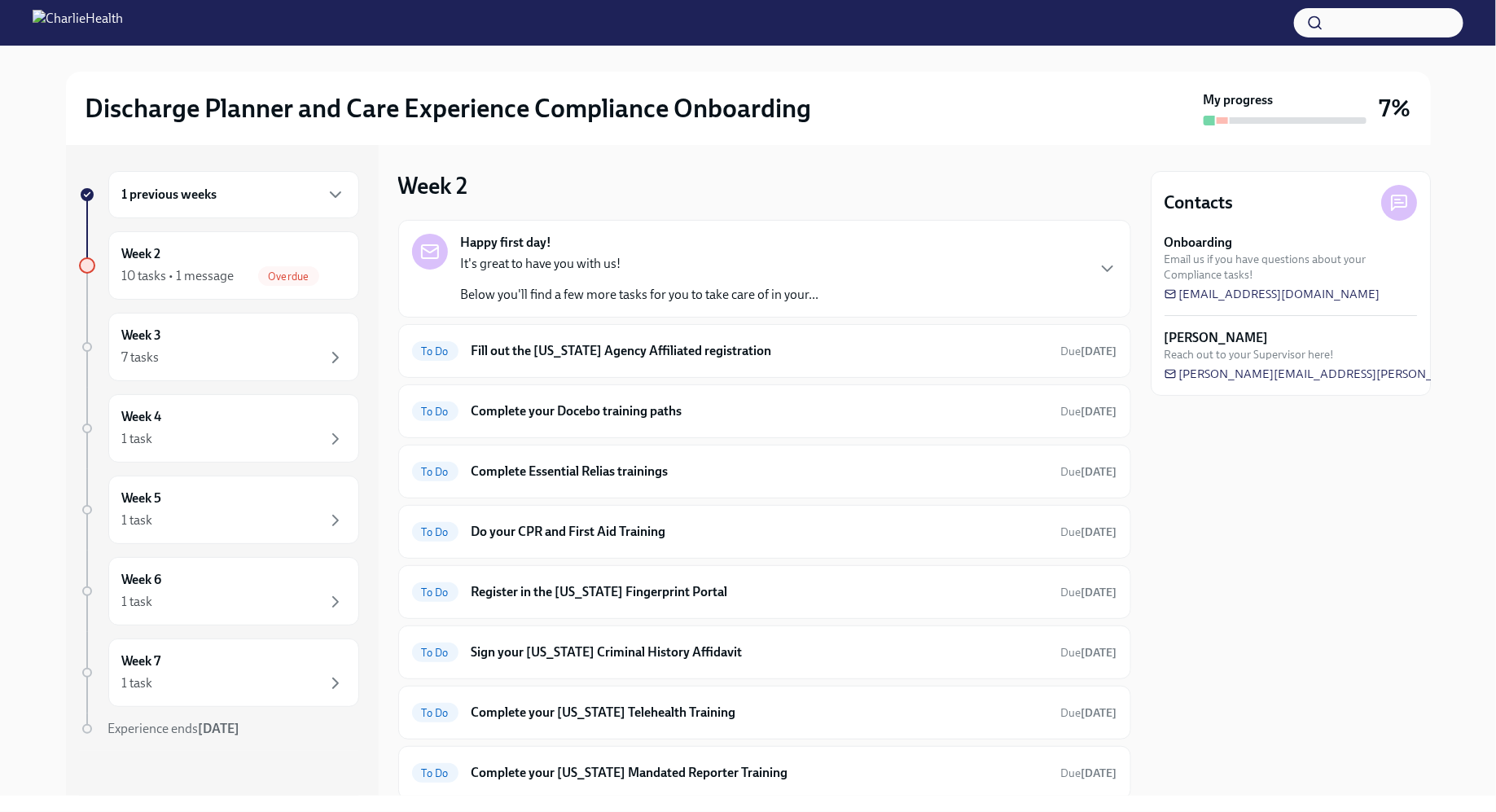
click at [846, 149] on div "Week 2 Happy first day! It's great to have you with us! Below you'll find a few…" at bounding box center [764, 470] width 733 height 650
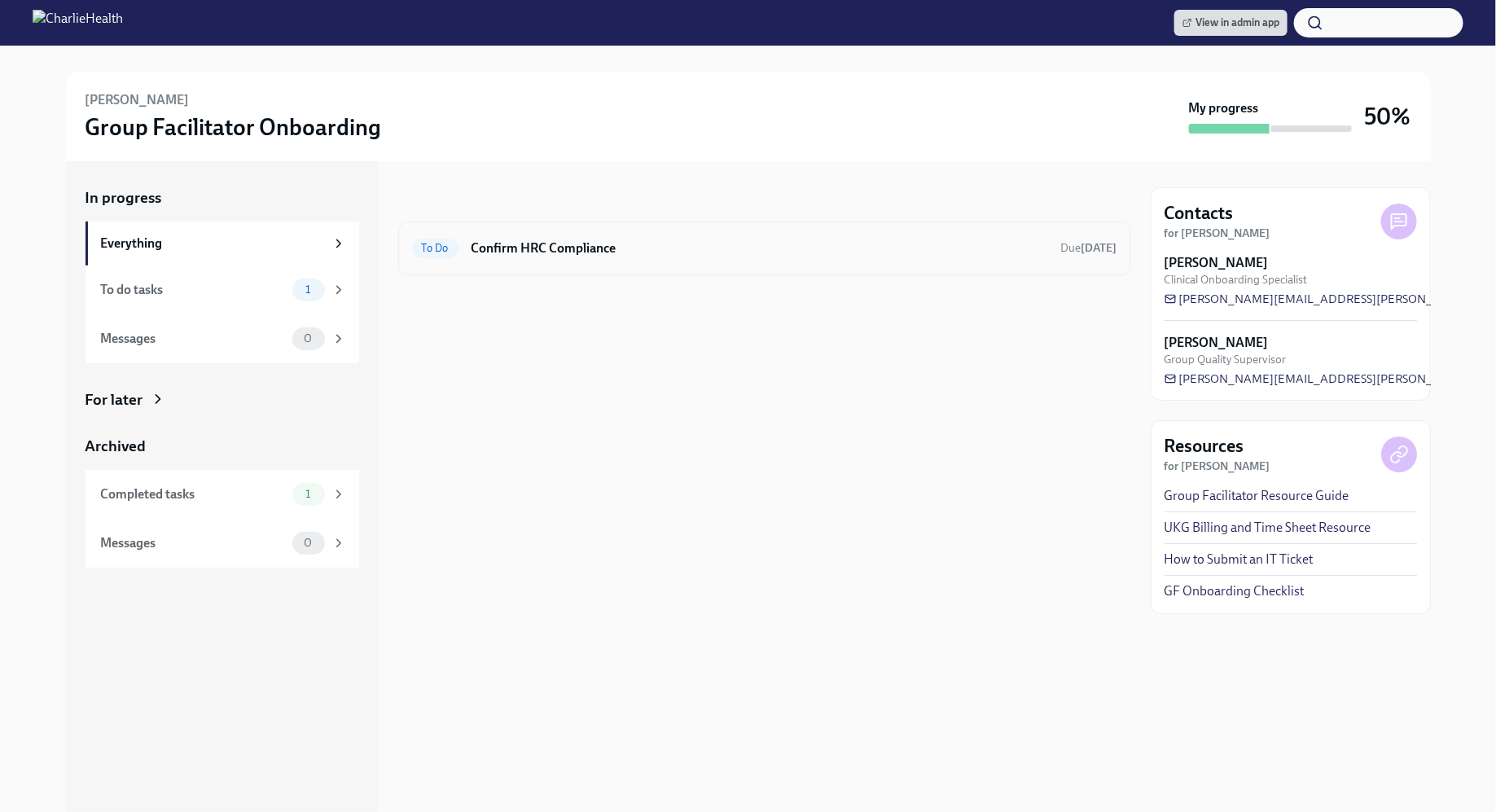
click at [722, 222] on div "To Do Confirm HRC Compliance Due in 4 days" at bounding box center [764, 249] width 733 height 54
click at [640, 244] on h6 "Confirm HRC Compliance" at bounding box center [759, 248] width 577 height 18
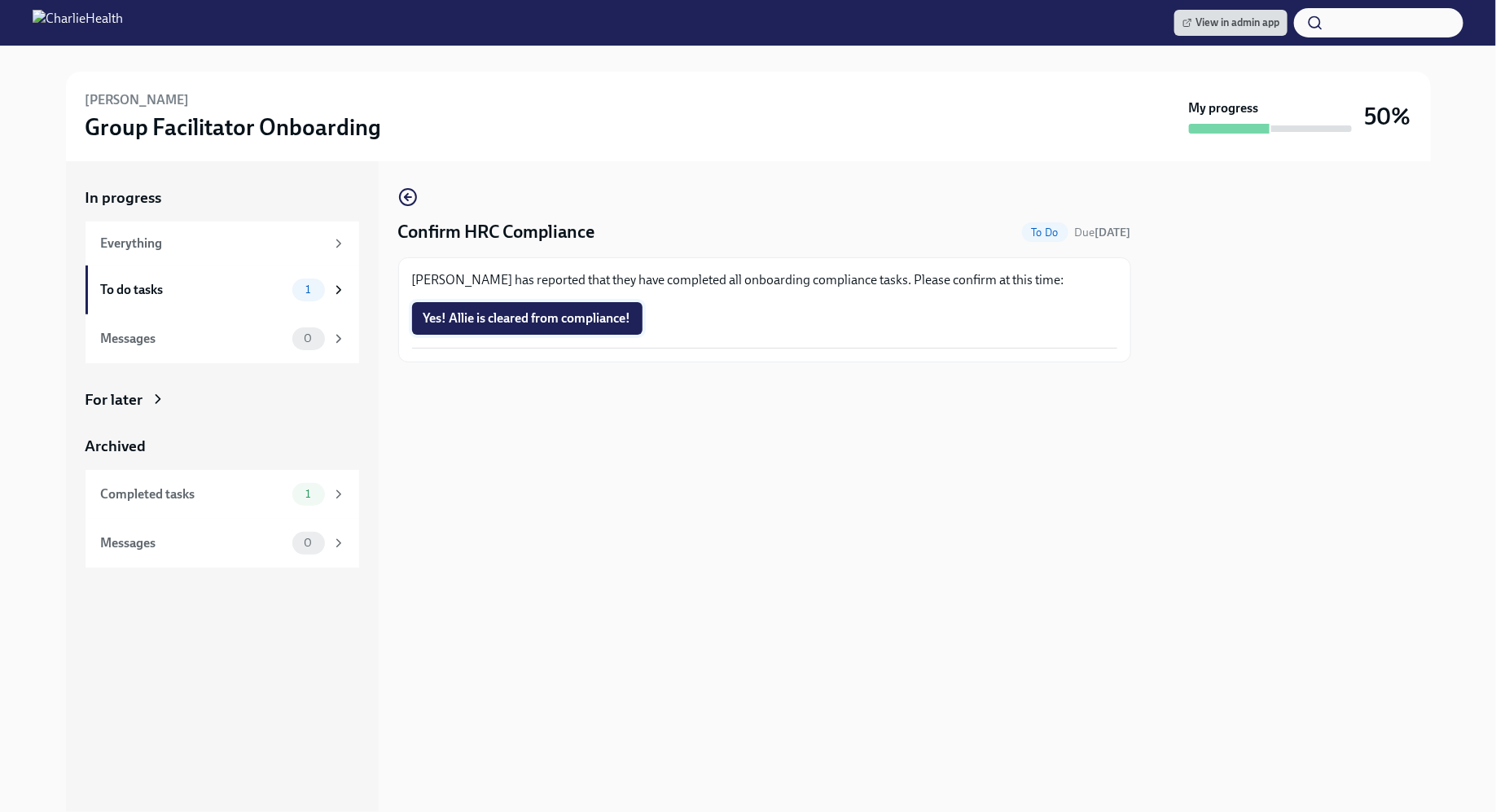
click at [604, 316] on span "Yes! Allie is cleared from compliance!" at bounding box center [527, 318] width 208 height 16
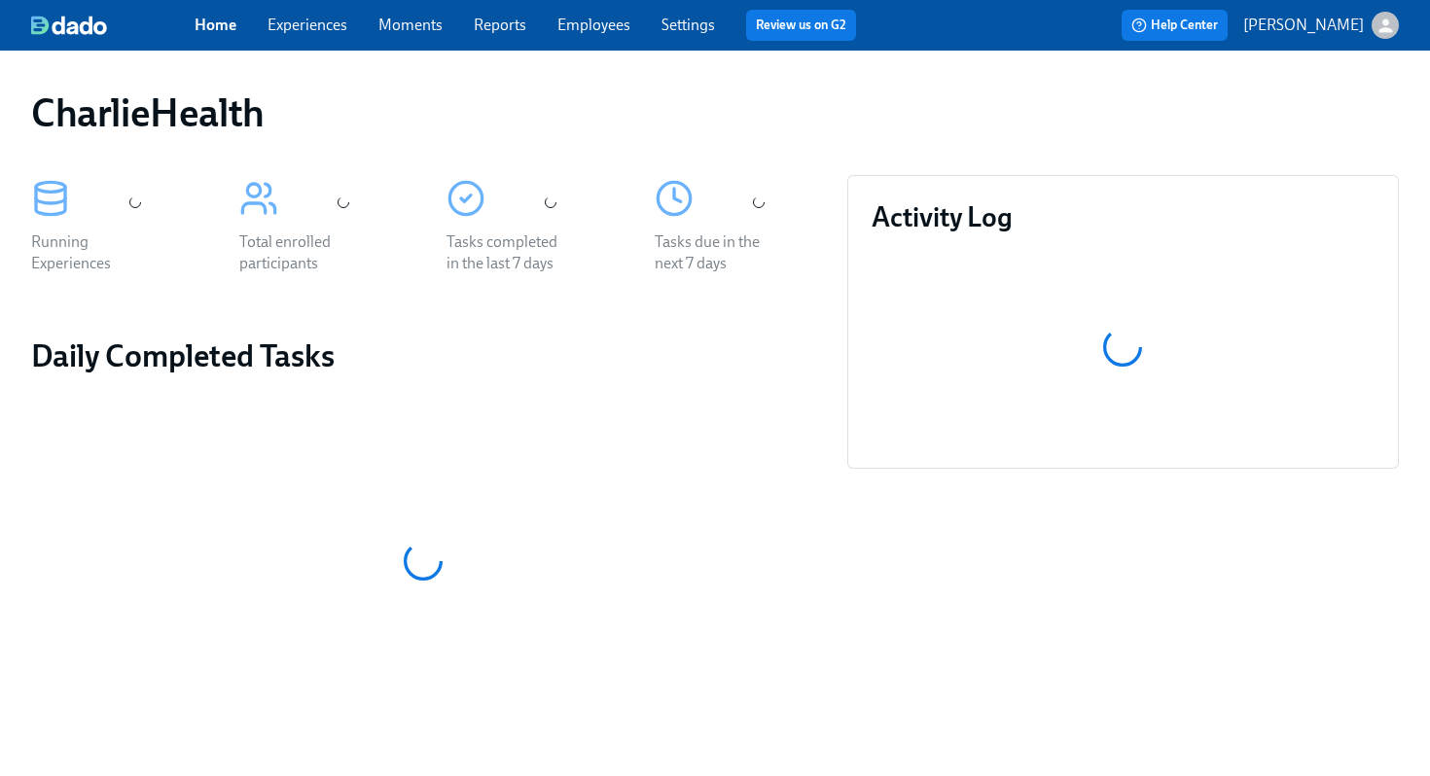
click at [816, 88] on div "CharlieHealth" at bounding box center [715, 113] width 1399 height 78
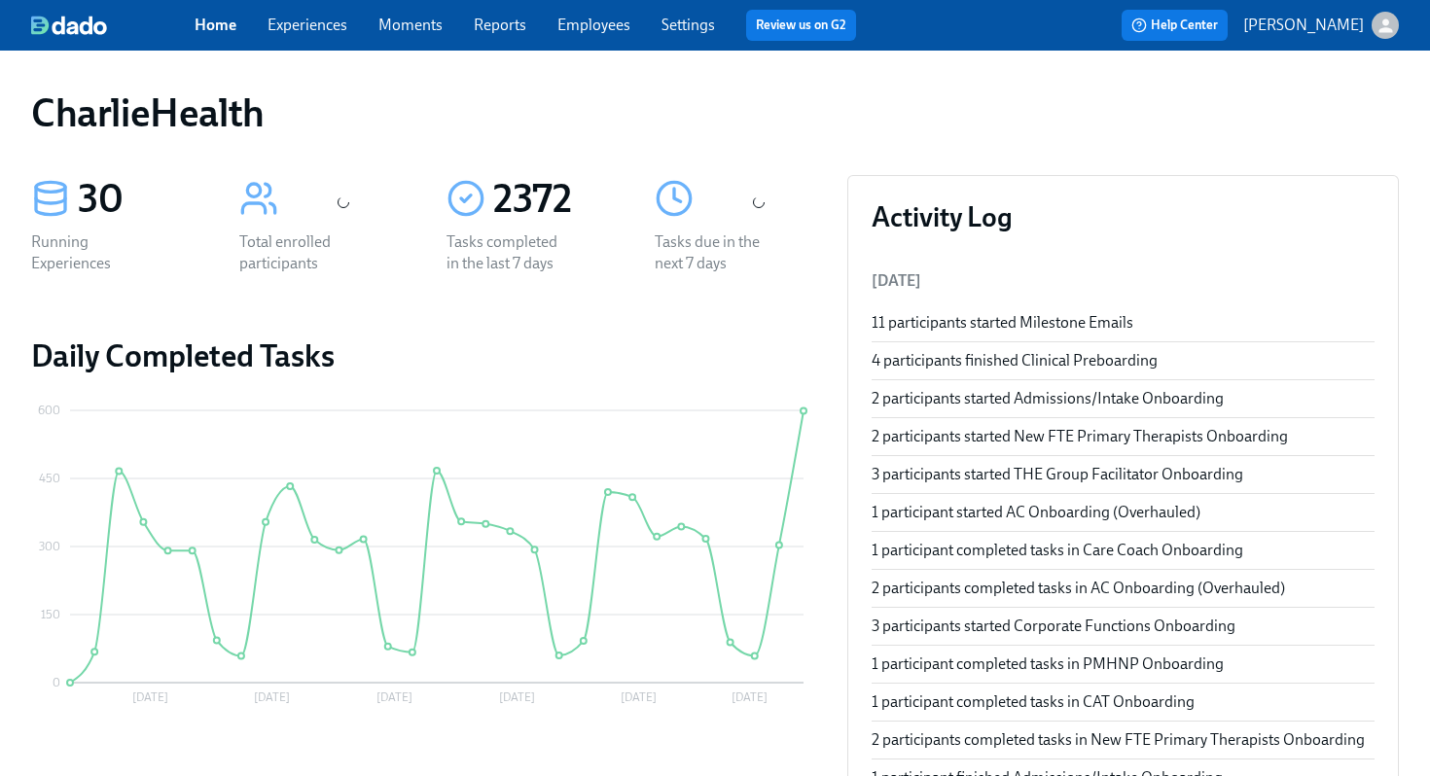
click at [419, 106] on div "CharlieHealth" at bounding box center [715, 112] width 1368 height 47
click at [593, 44] on div "Home Experiences Moments Reports Employees Settings Review us on G2 Help Center…" at bounding box center [715, 25] width 1430 height 51
click at [579, 21] on link "Employees" at bounding box center [593, 25] width 73 height 18
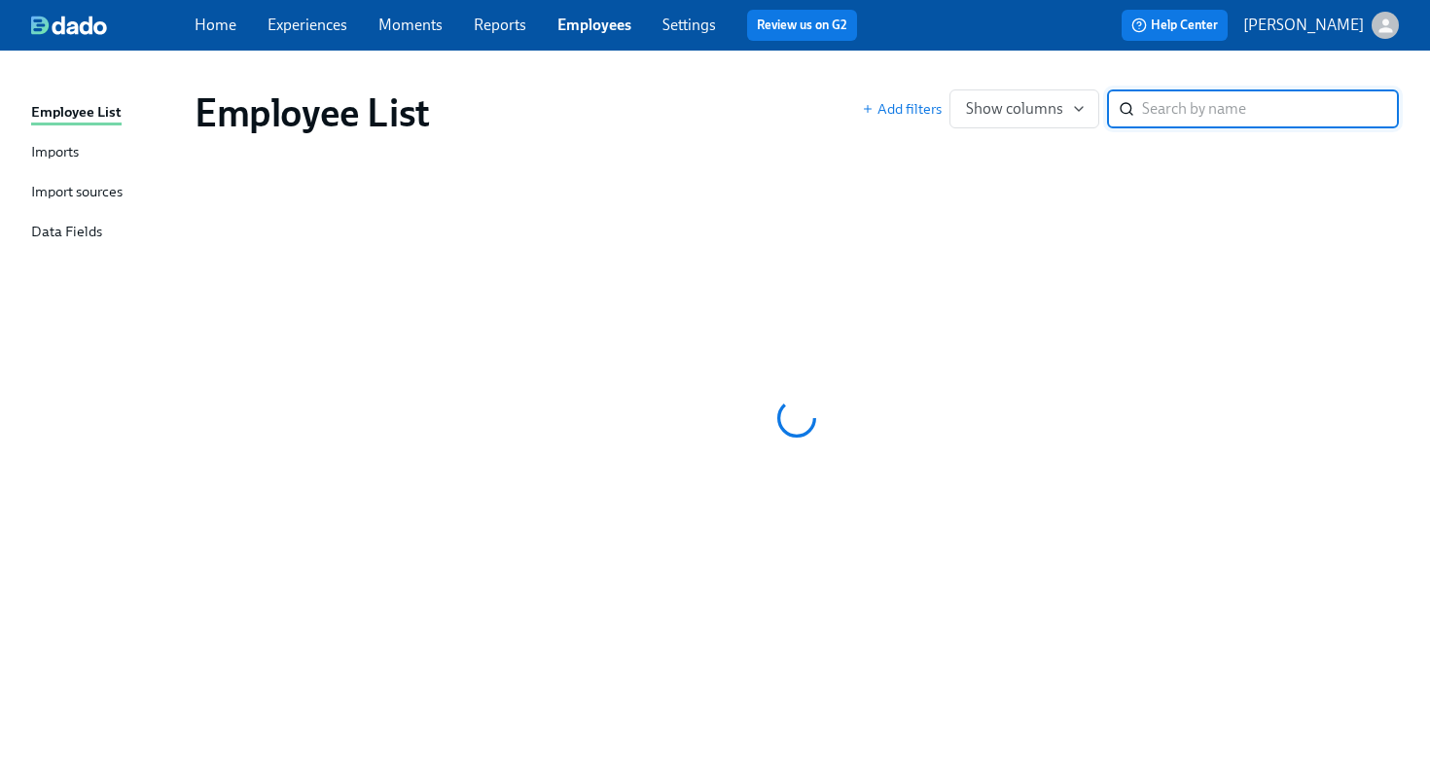
click at [669, 69] on div "Employee List Imports Import sources Data Fields Employee List Add filters Show…" at bounding box center [715, 414] width 1430 height 726
click at [750, 80] on div "Employee List Add filters Show columns ​" at bounding box center [796, 113] width 1235 height 78
click at [817, 109] on div "Employee List" at bounding box center [528, 112] width 667 height 47
click at [526, 27] on div "Home Experiences Moments Reports Employees Settings Review us on G2" at bounding box center [534, 25] width 678 height 31
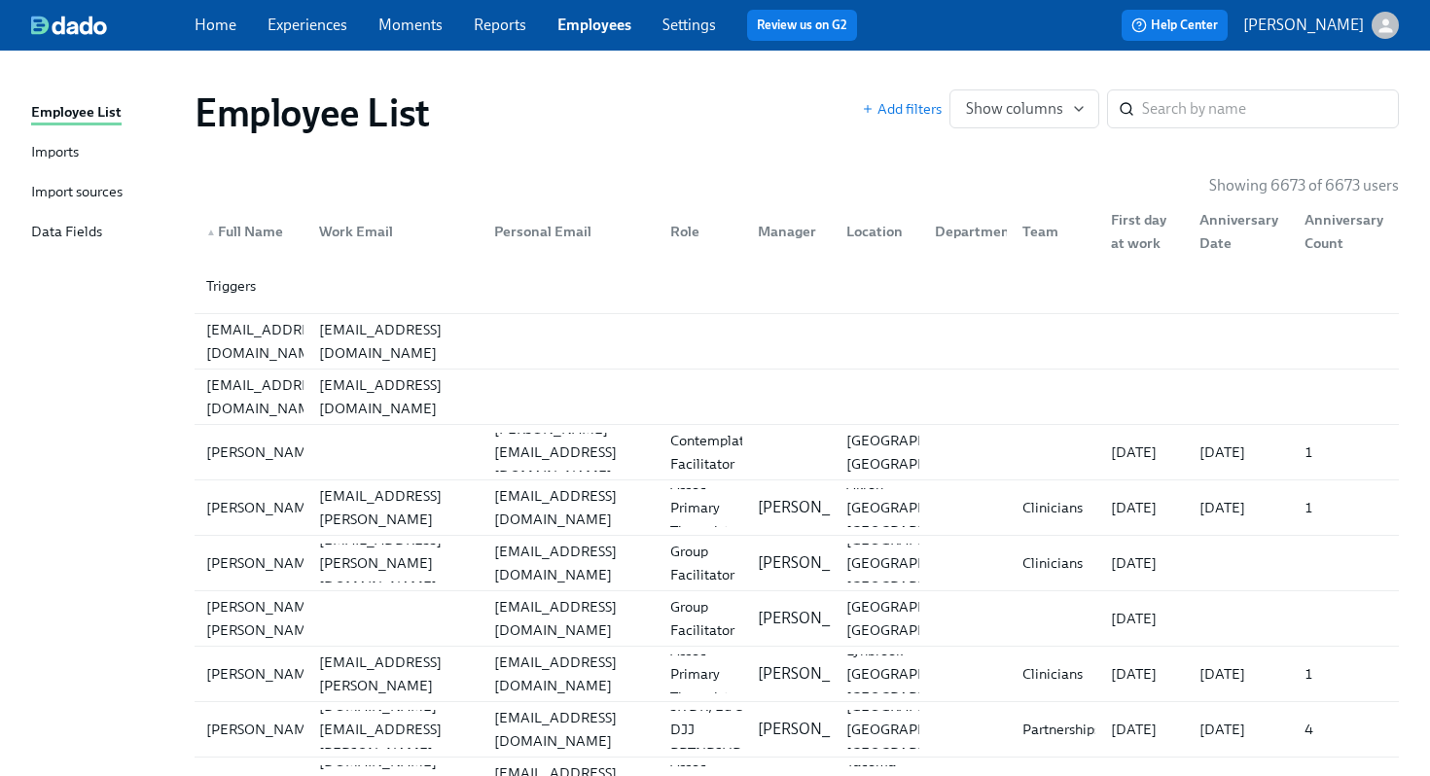
click at [482, 21] on link "Reports" at bounding box center [500, 25] width 53 height 18
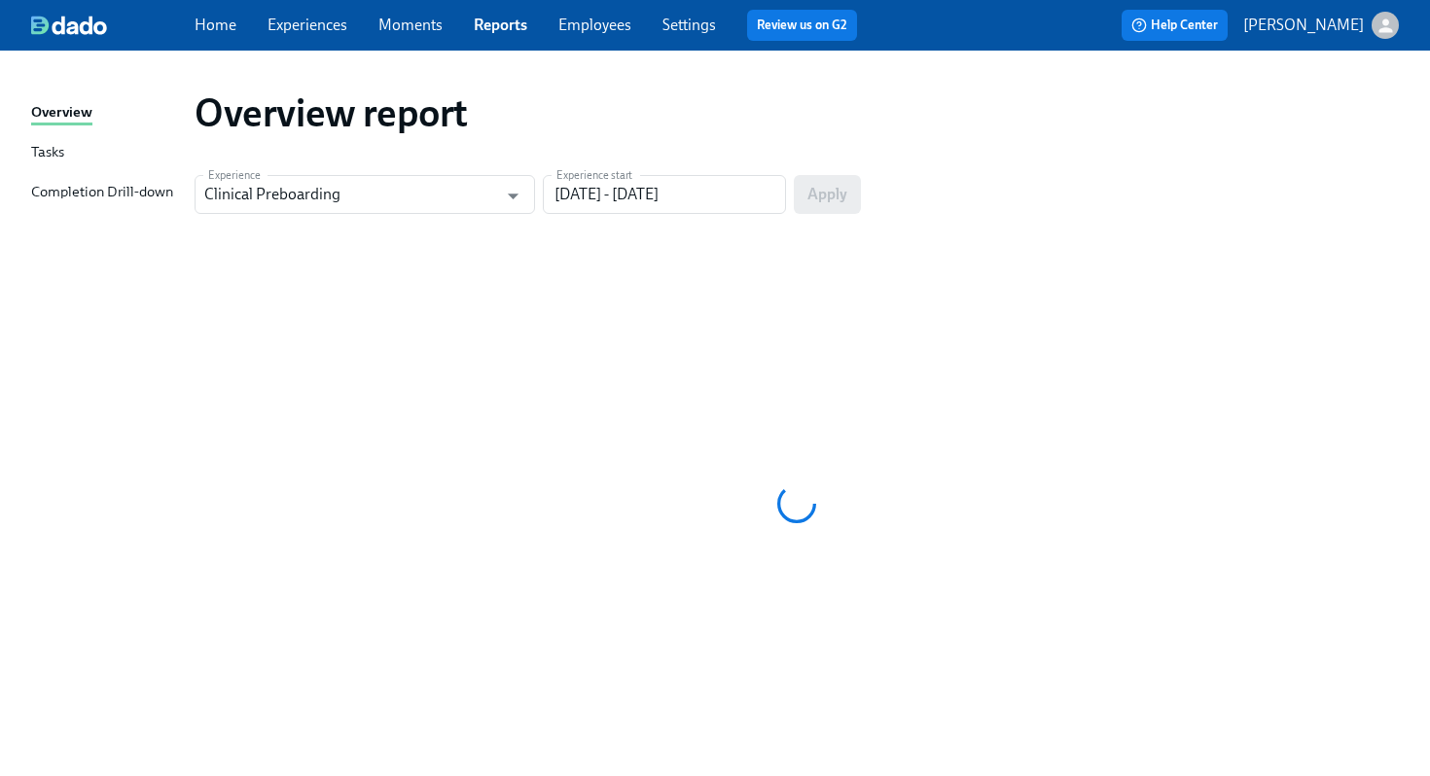
click at [582, 21] on link "Employees" at bounding box center [594, 25] width 73 height 18
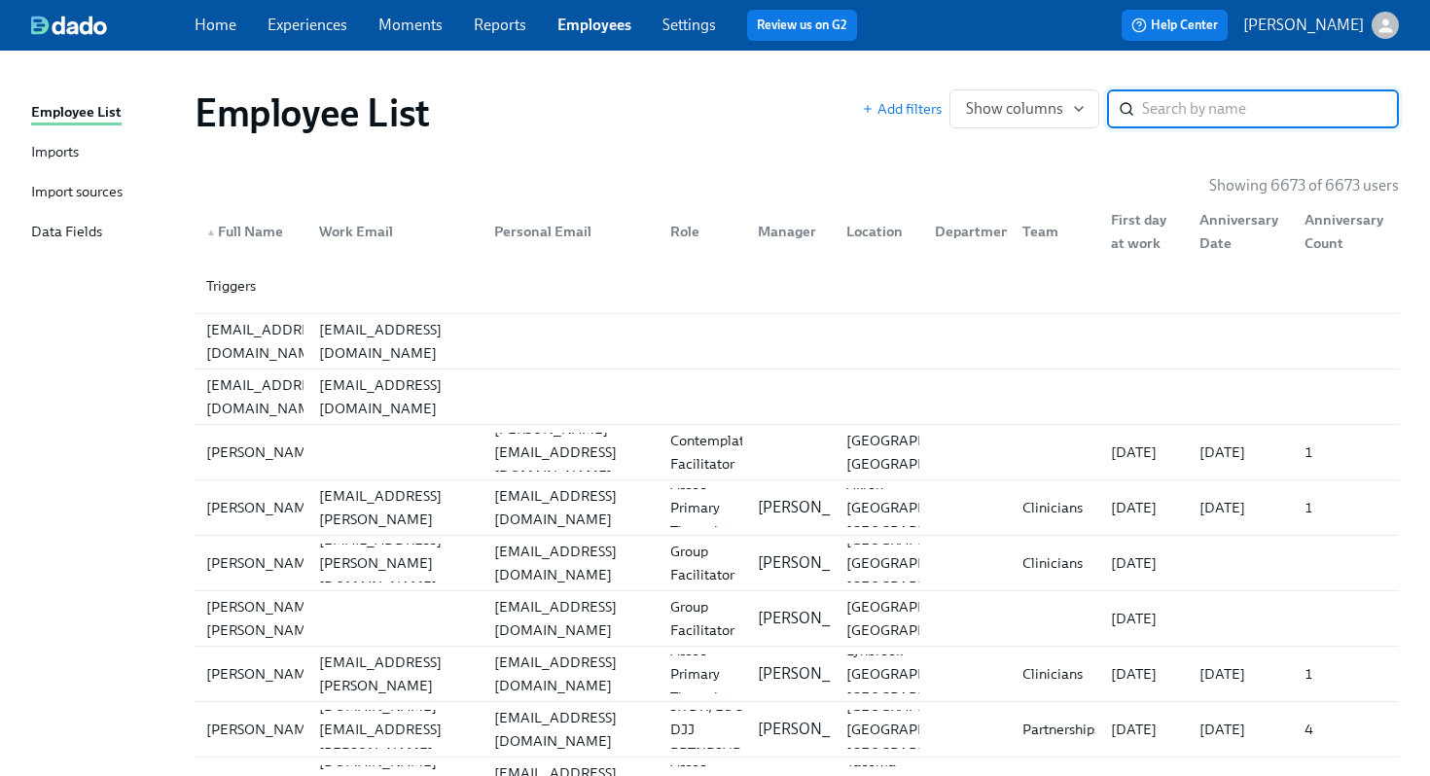
click at [1144, 111] on input "search" at bounding box center [1270, 108] width 257 height 39
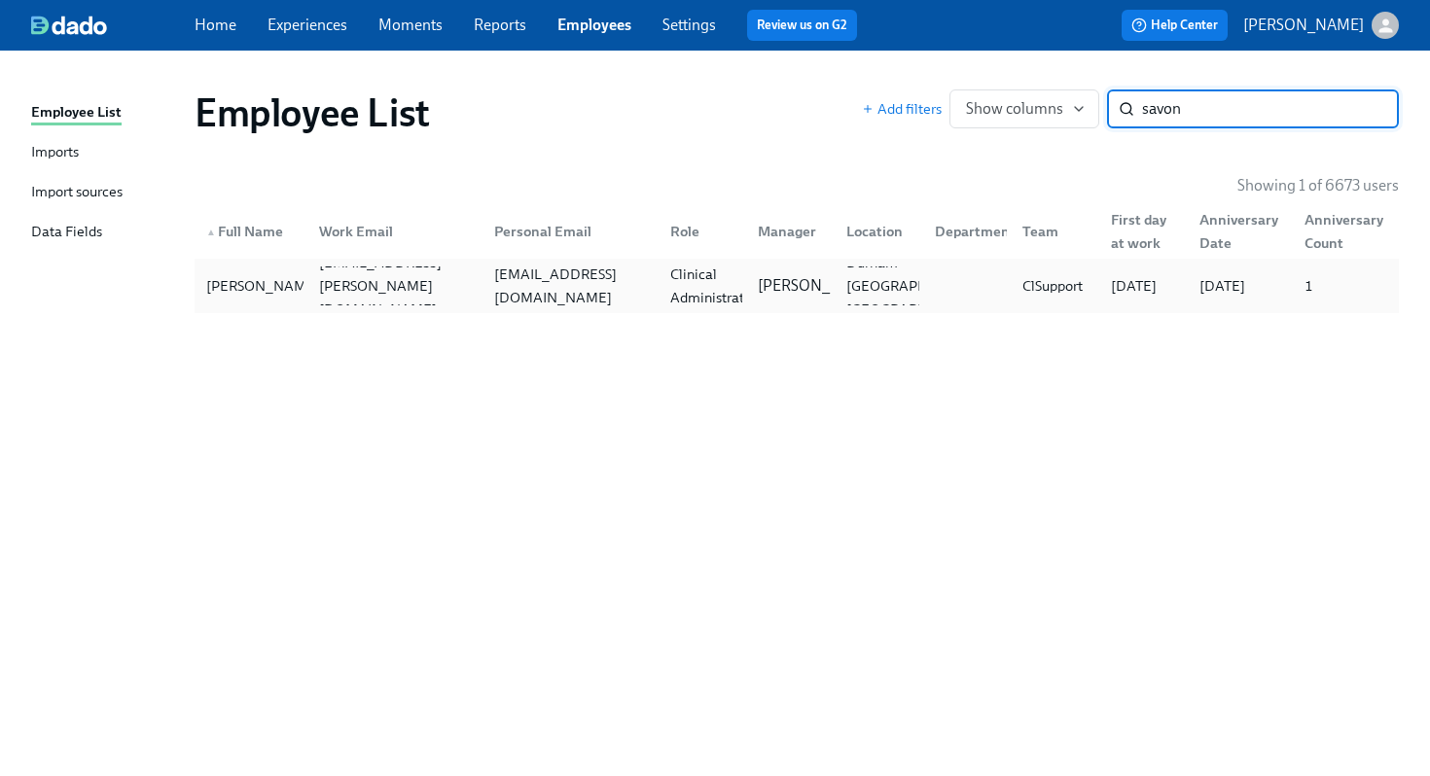
type input "savon"
click at [653, 272] on div "savonmhubbard@yahoo.com" at bounding box center [567, 286] width 176 height 39
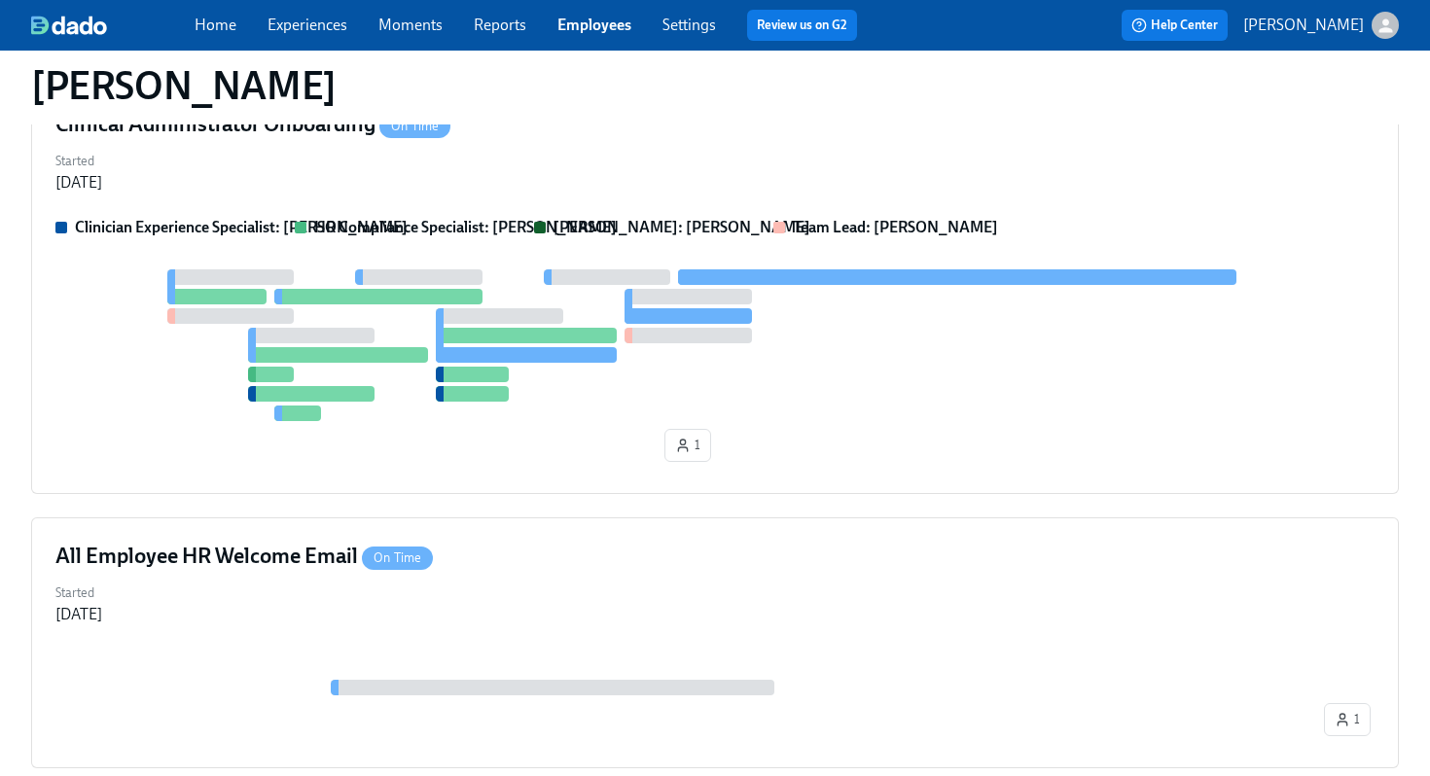
scroll to position [233, 0]
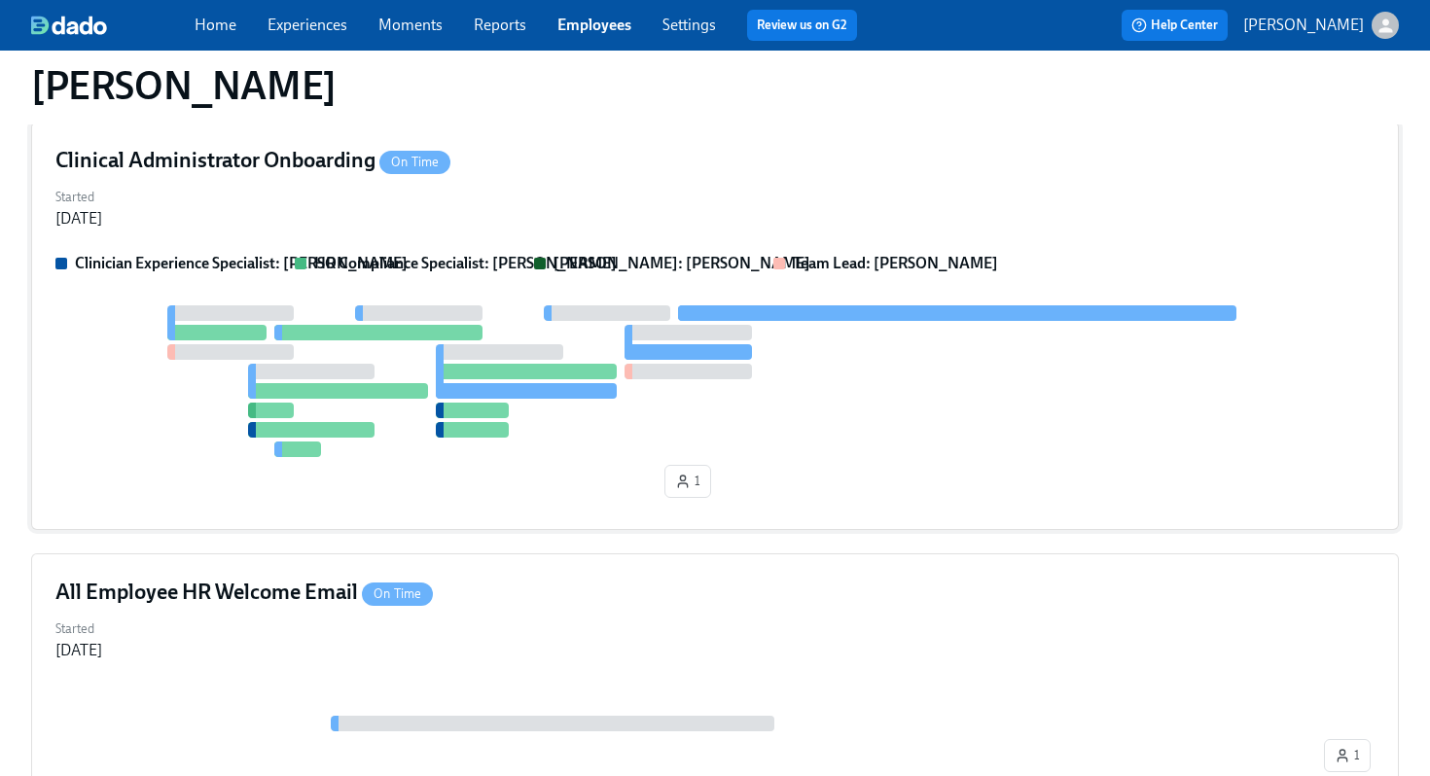
click at [619, 194] on div "Started Sep 11, 2025" at bounding box center [714, 206] width 1319 height 47
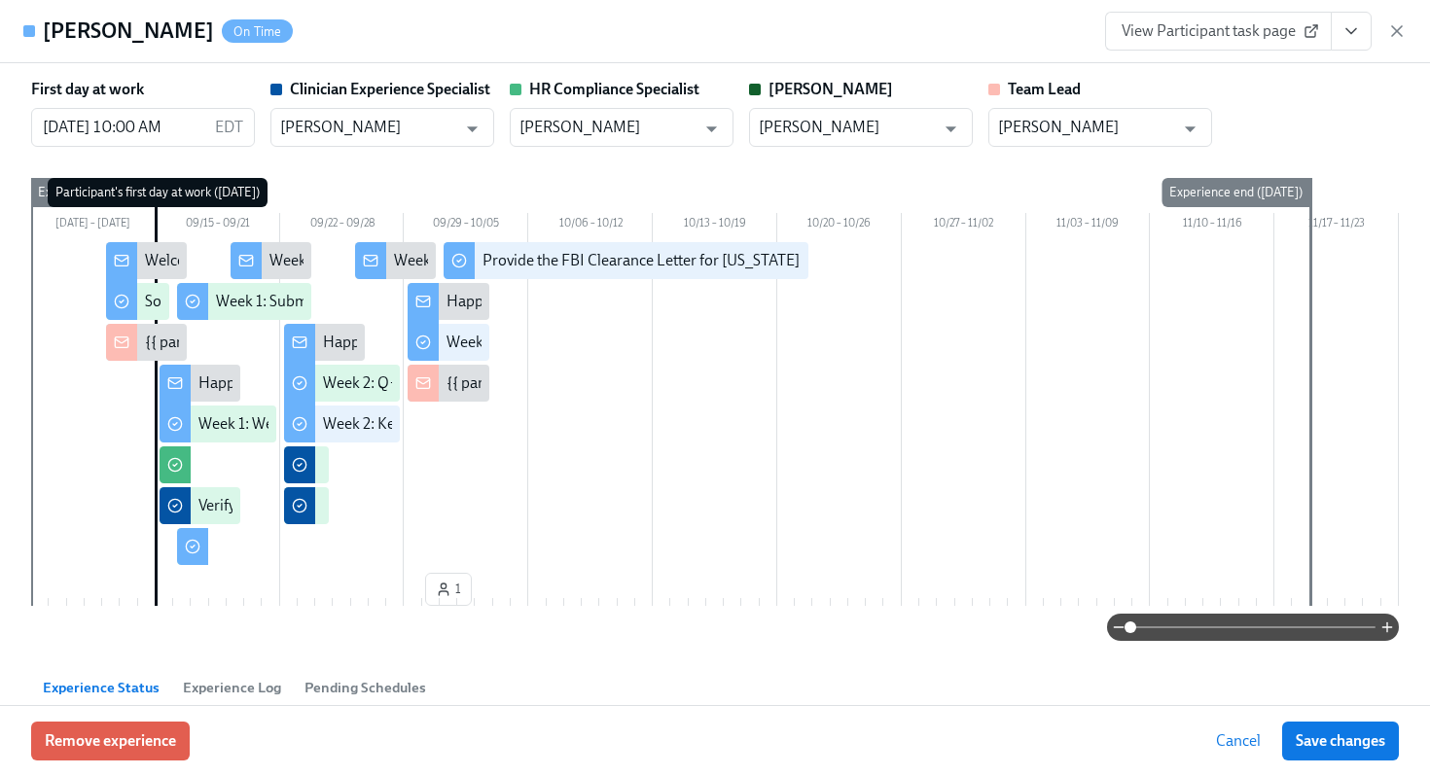
click at [889, 31] on div "Savon Hubbard On Time View Participant task page" at bounding box center [715, 31] width 1430 height 63
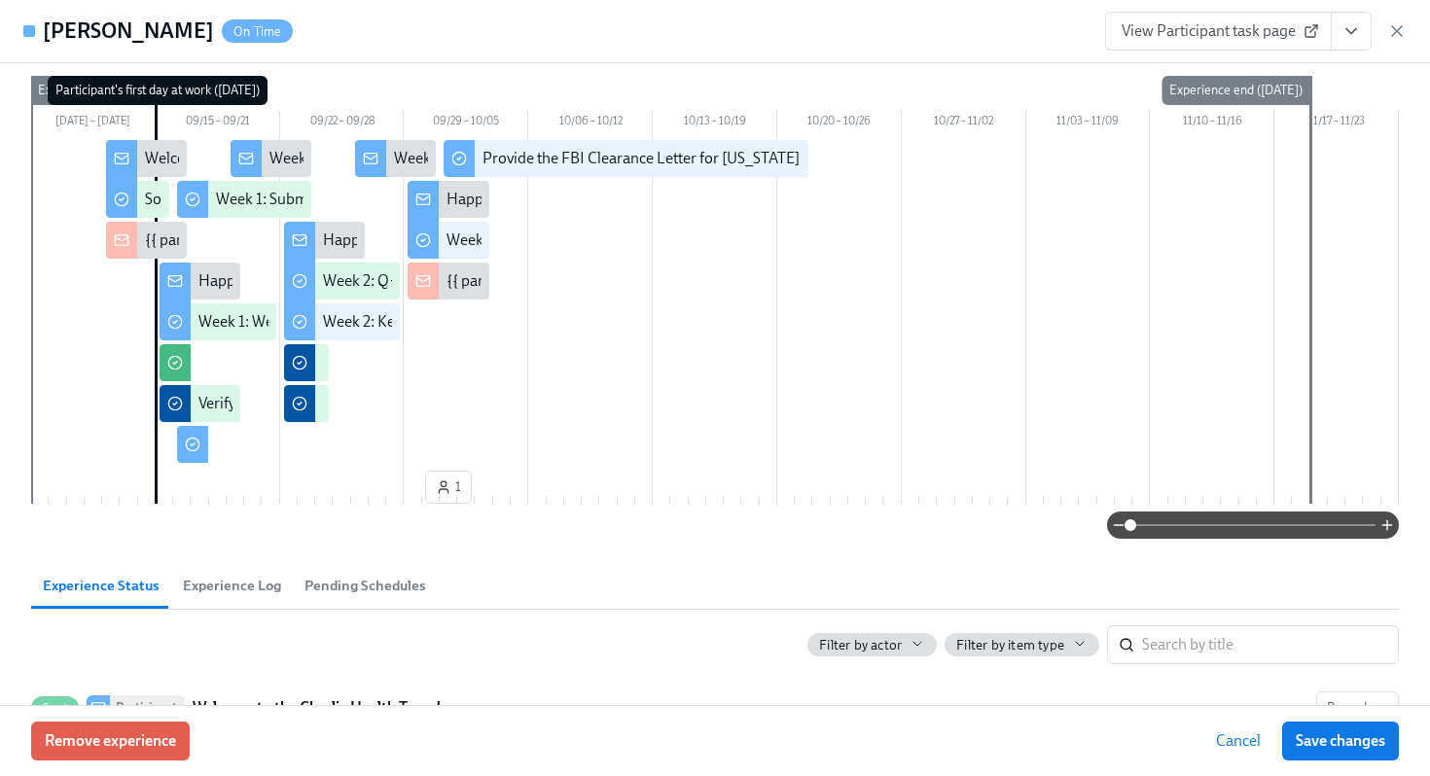
scroll to position [0, 0]
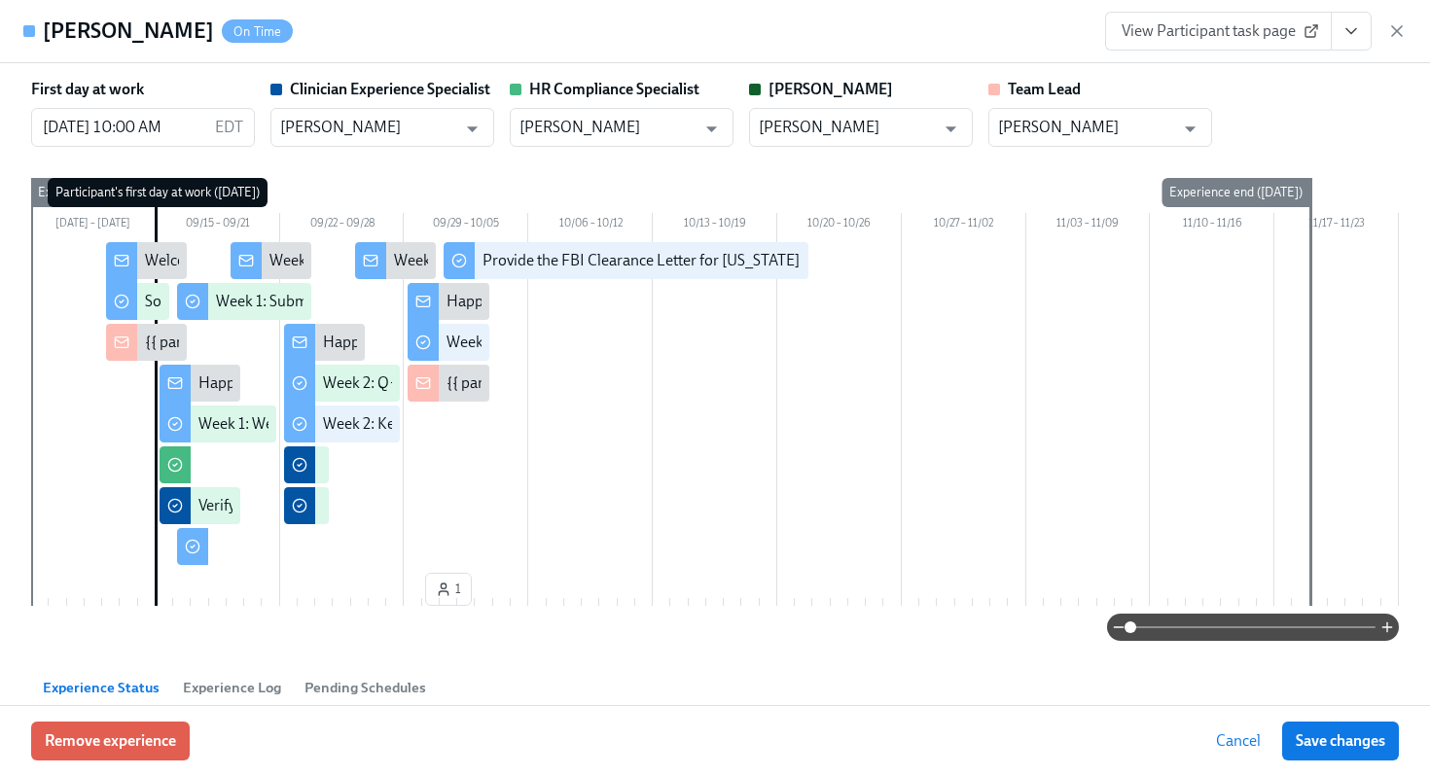
click at [1364, 24] on button "View task page" at bounding box center [1351, 31] width 41 height 39
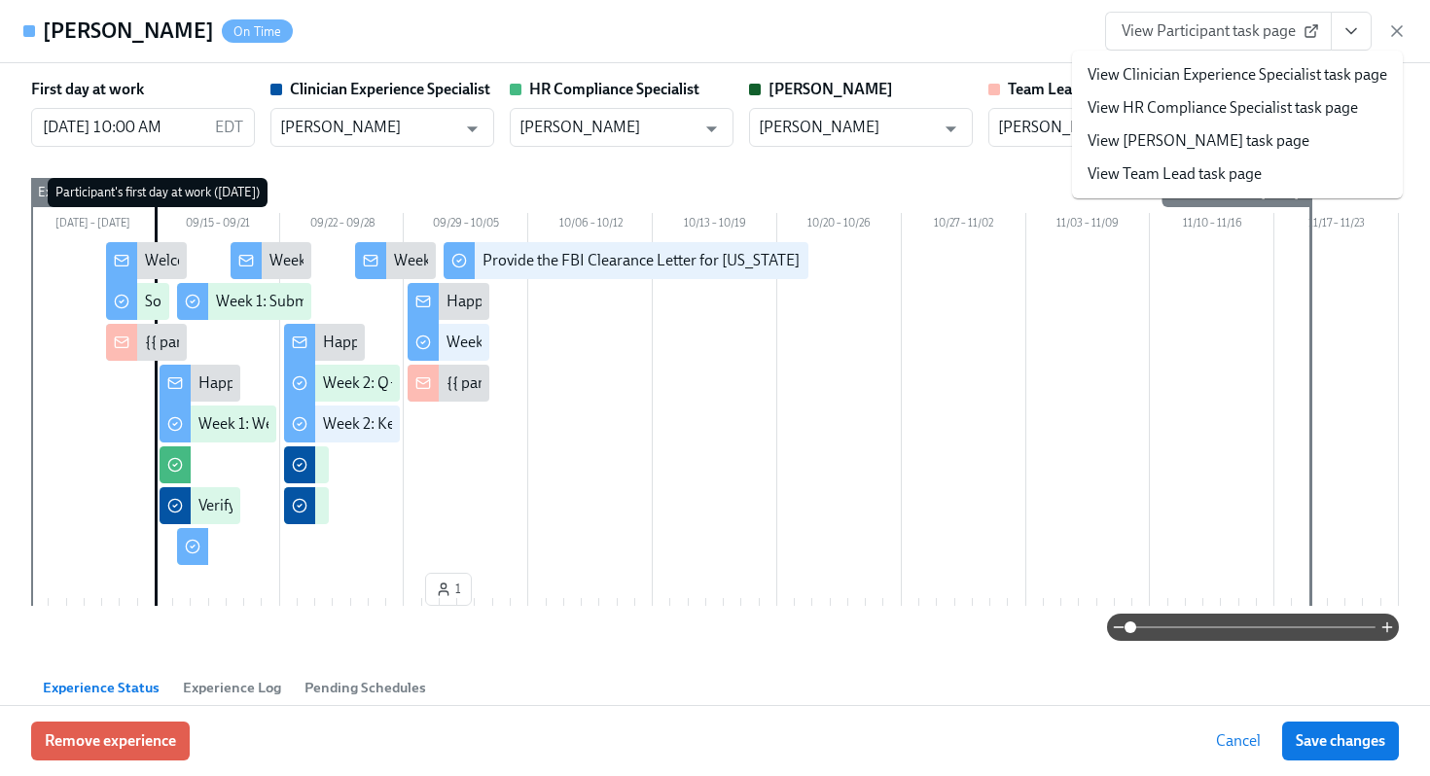
click at [1228, 114] on link "View HR Compliance Specialist task page" at bounding box center [1222, 107] width 270 height 21
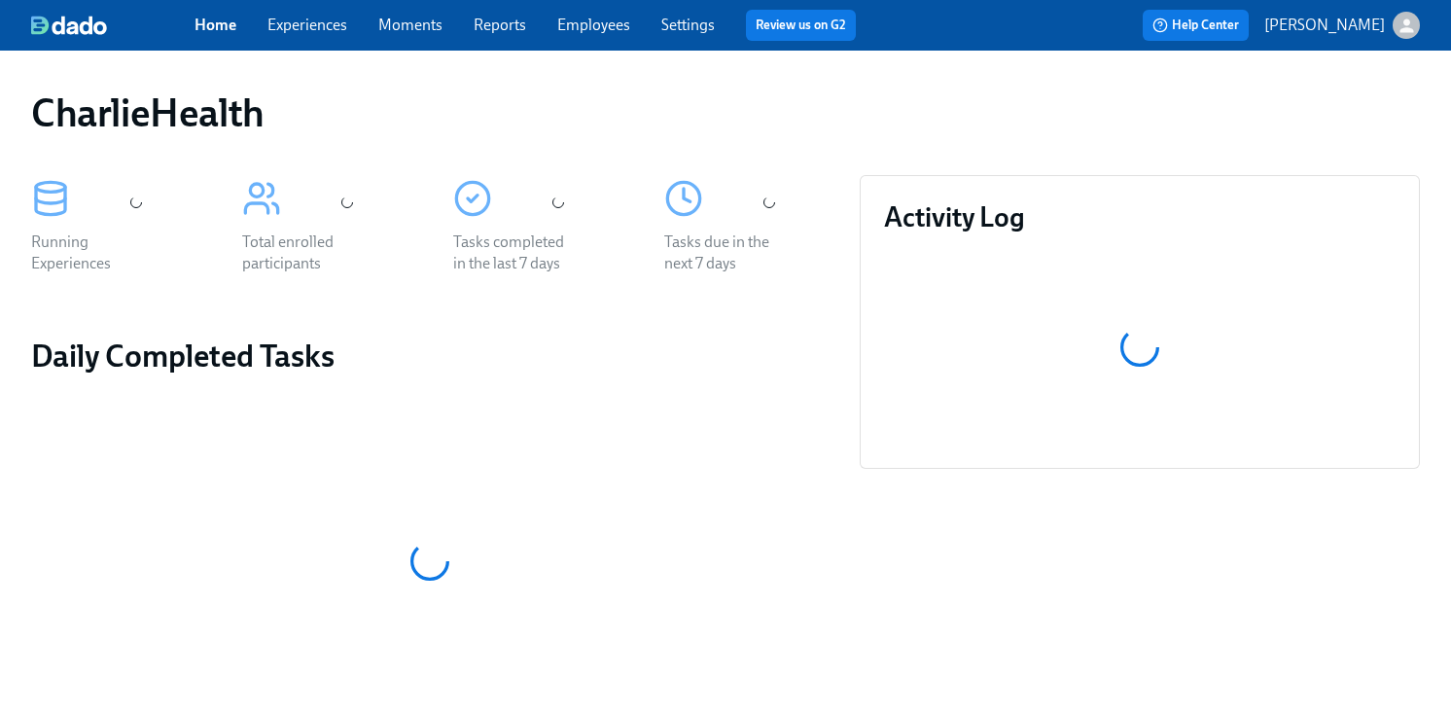
click at [682, 106] on div "CharlieHealth" at bounding box center [725, 112] width 1389 height 47
click at [589, 25] on link "Employees" at bounding box center [593, 25] width 73 height 18
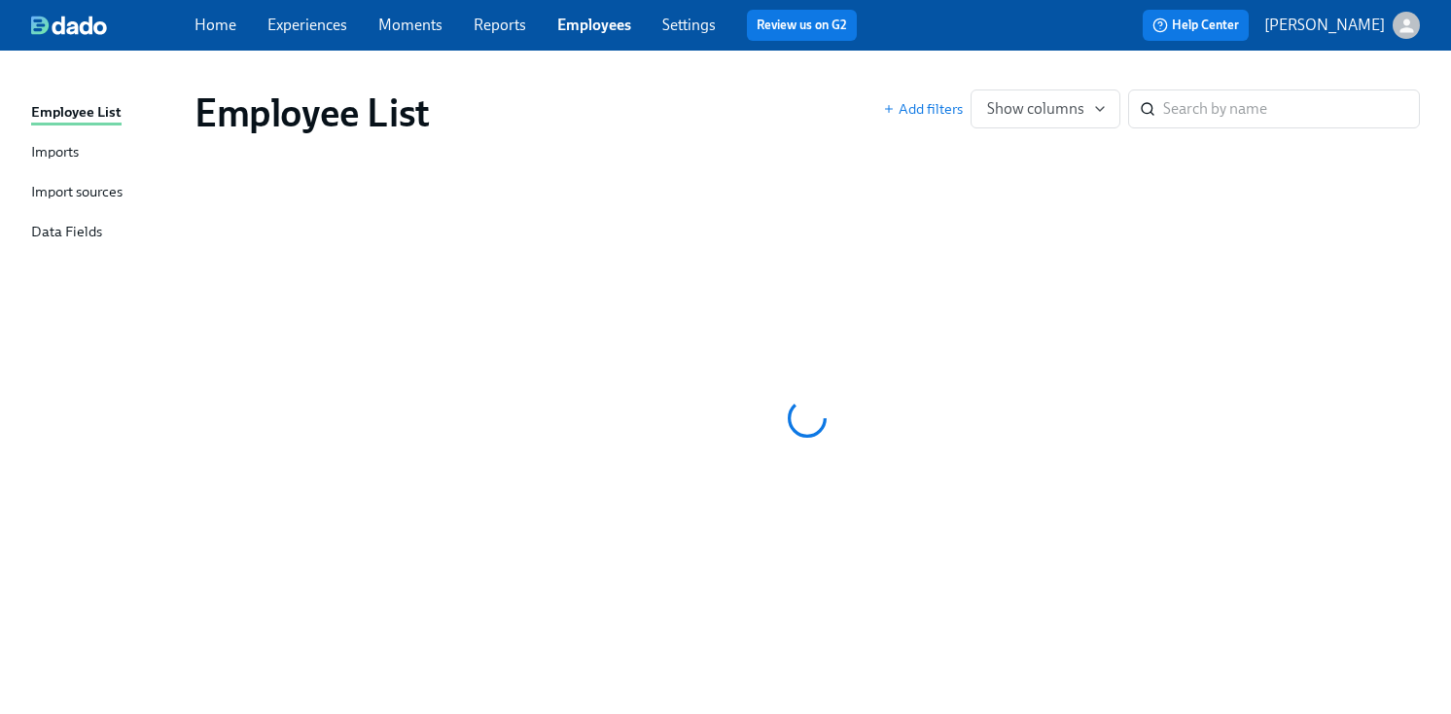
click at [761, 109] on div "Employee List" at bounding box center [539, 112] width 689 height 47
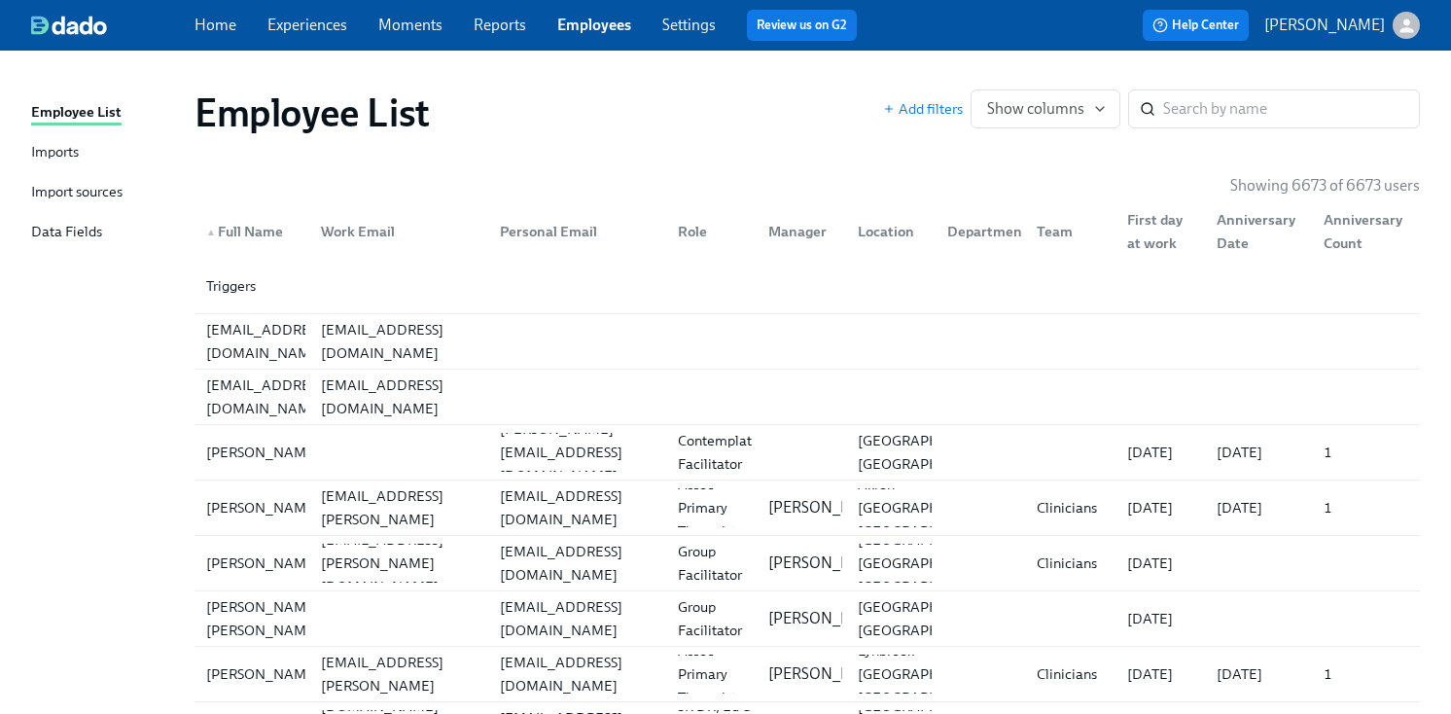
click at [538, 40] on div "Home Experiences Moments Reports Employees Settings Review us on G2" at bounding box center [534, 25] width 678 height 31
click at [576, 37] on div "Home Experiences Moments Reports Employees Settings Review us on G2" at bounding box center [534, 25] width 678 height 31
click at [1203, 106] on input "search" at bounding box center [1291, 108] width 257 height 39
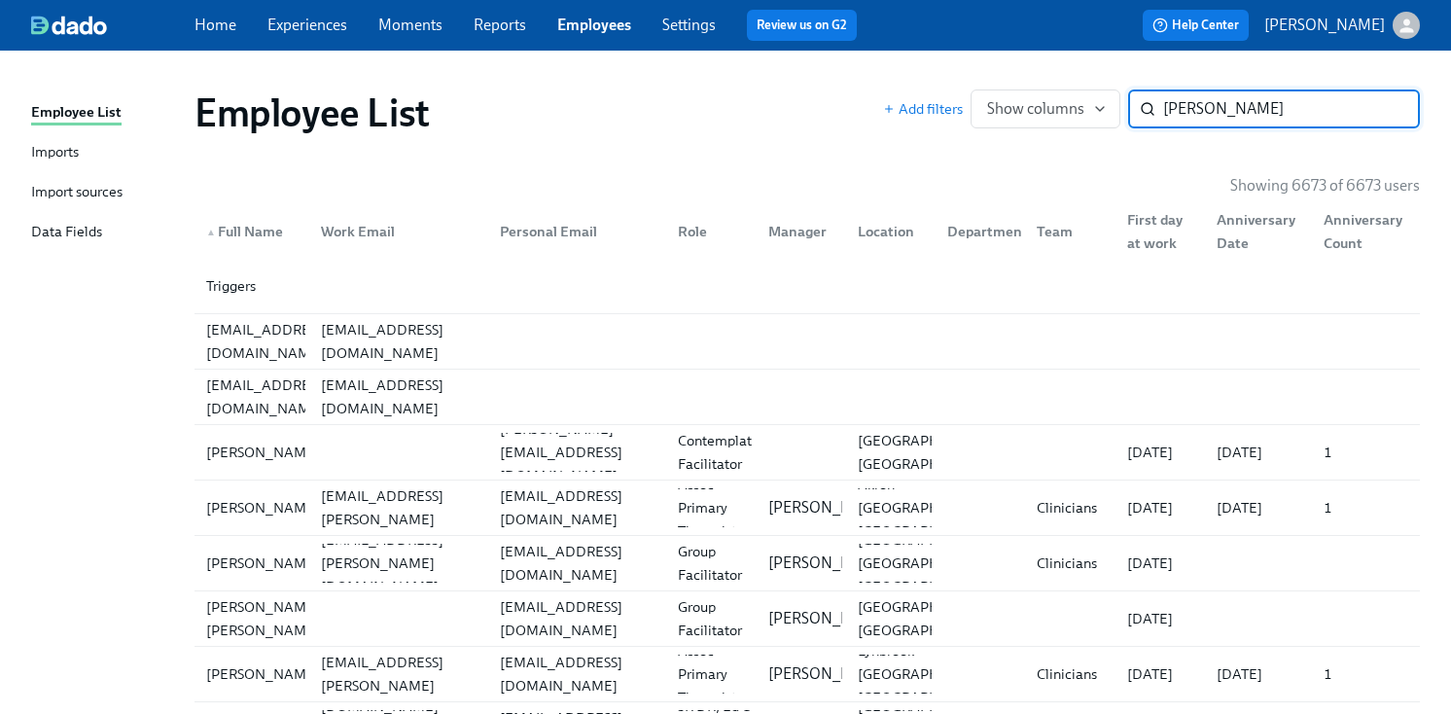
type input "jenkins"
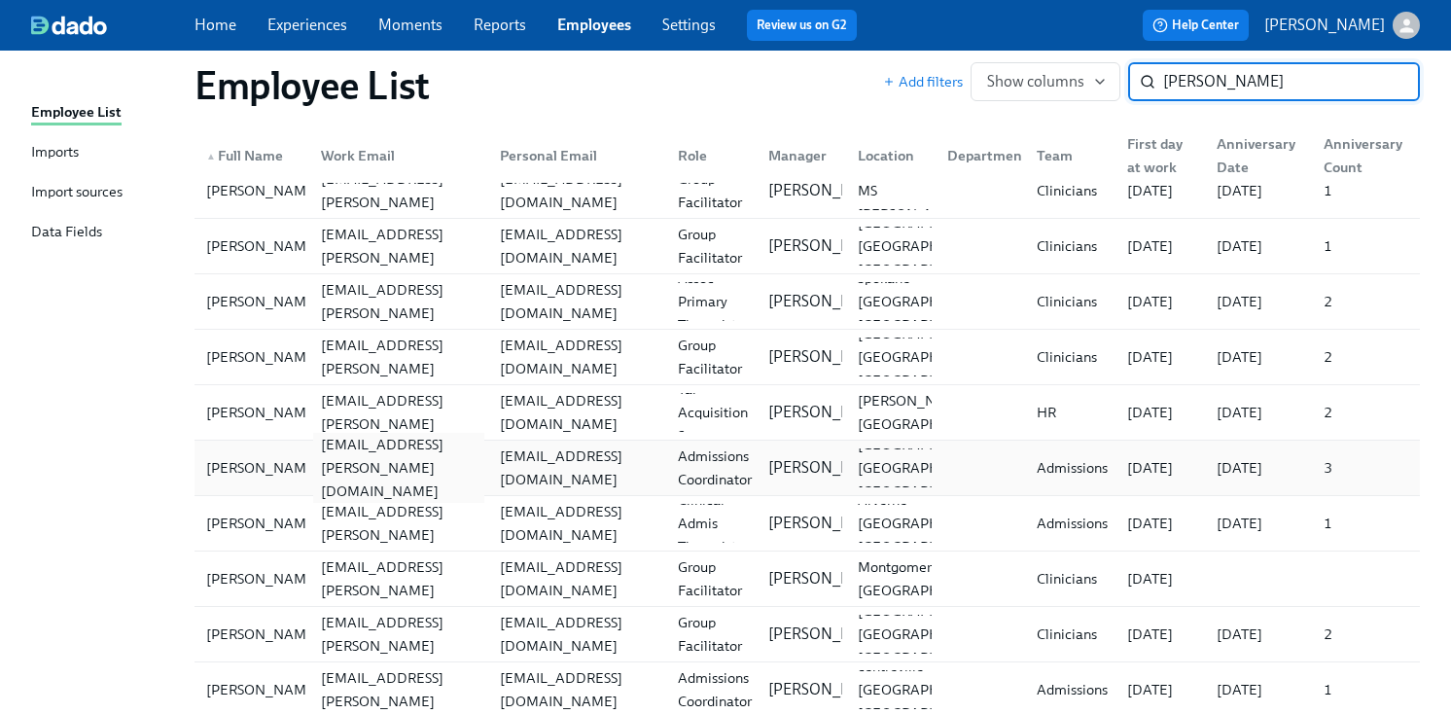
scroll to position [154, 0]
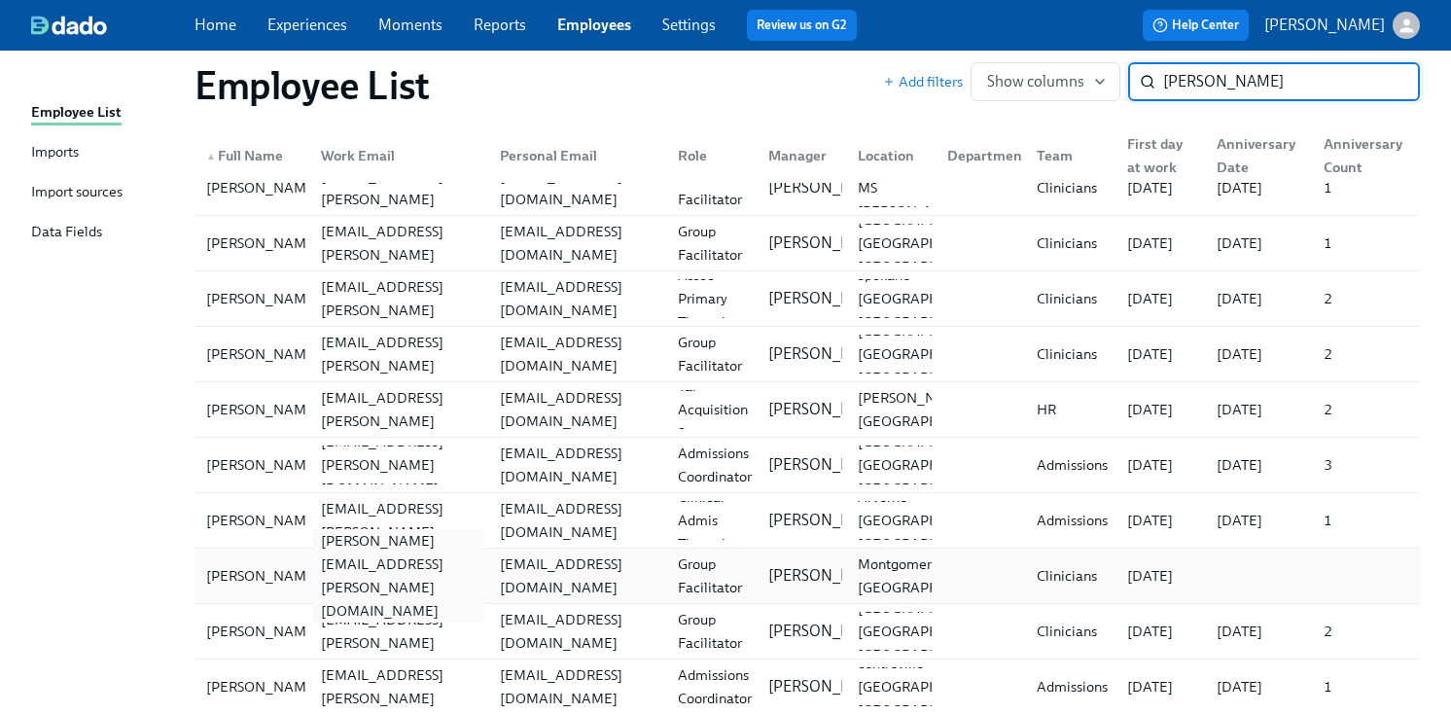
click at [352, 556] on div "nadia.jenkins@charliehealth.com" at bounding box center [394, 575] width 179 height 39
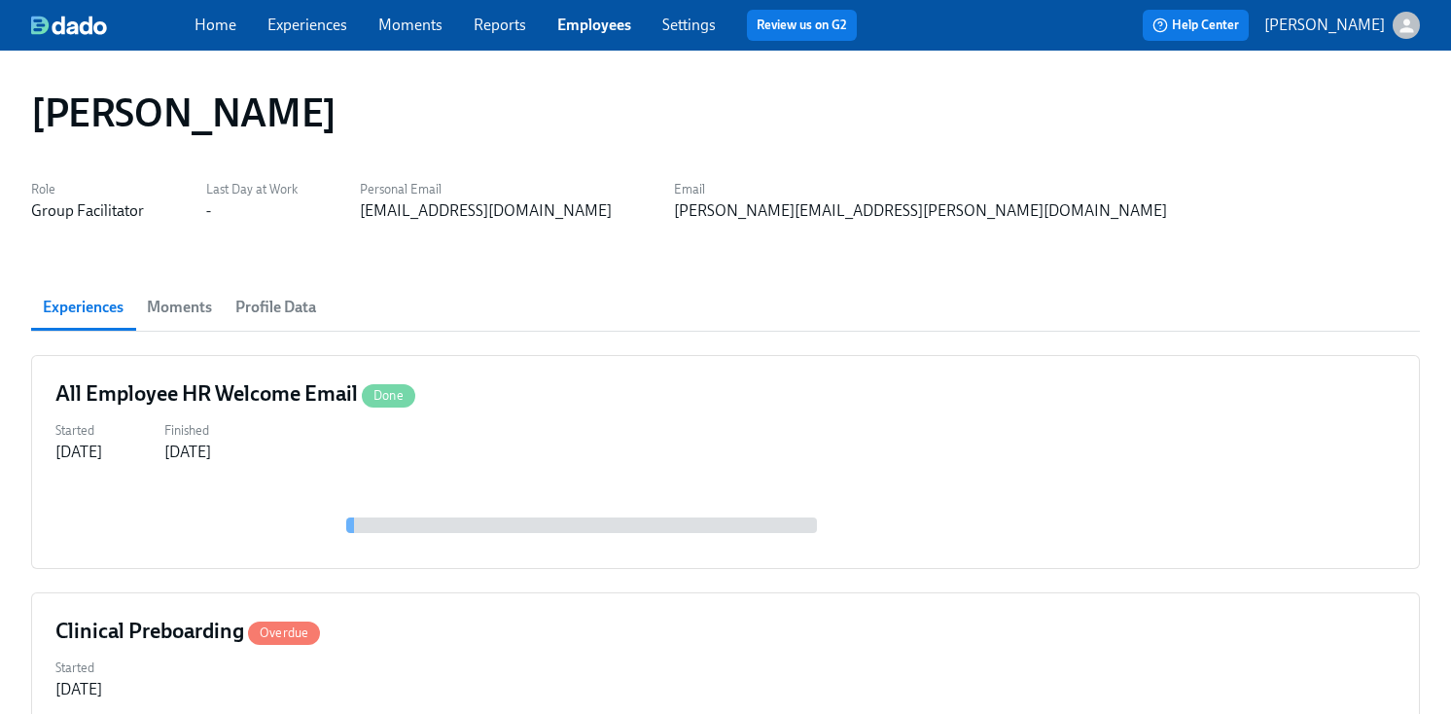
click at [794, 123] on div "[PERSON_NAME]" at bounding box center [725, 112] width 1389 height 47
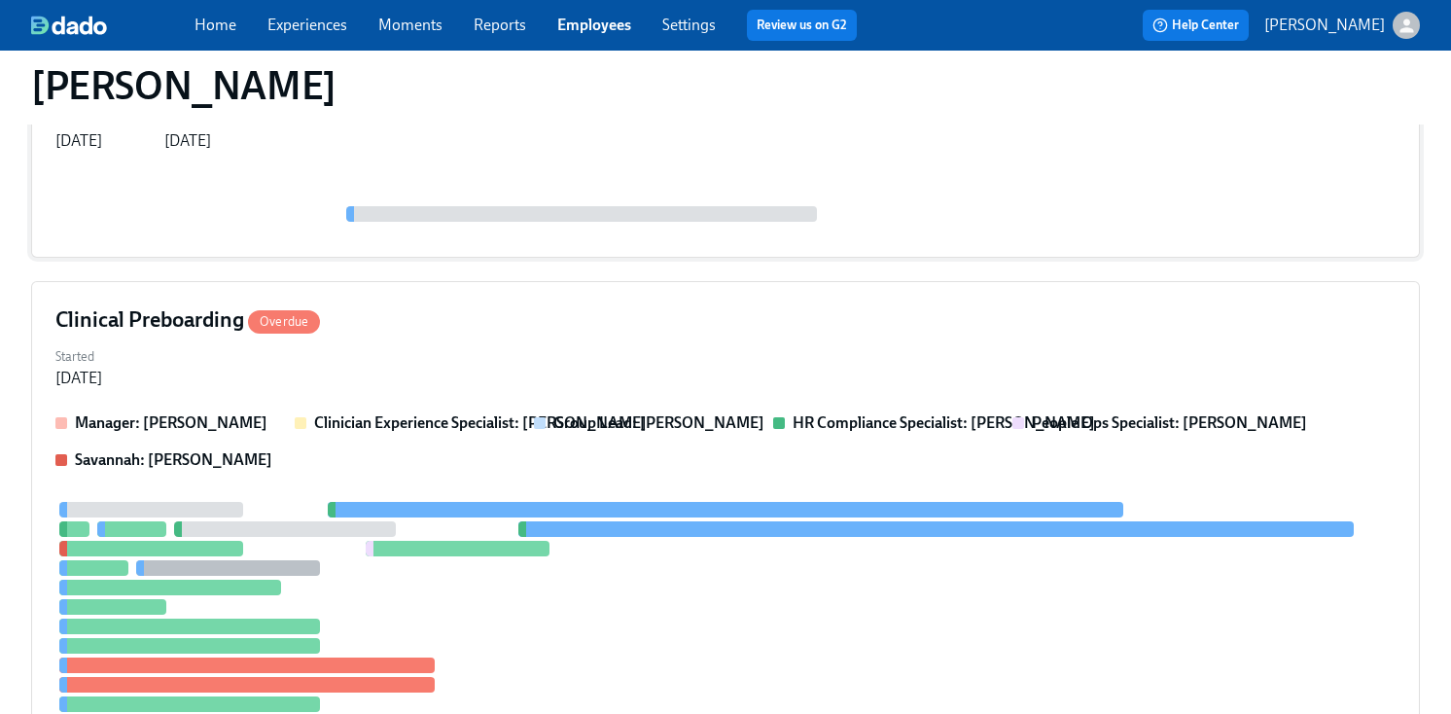
scroll to position [320, 0]
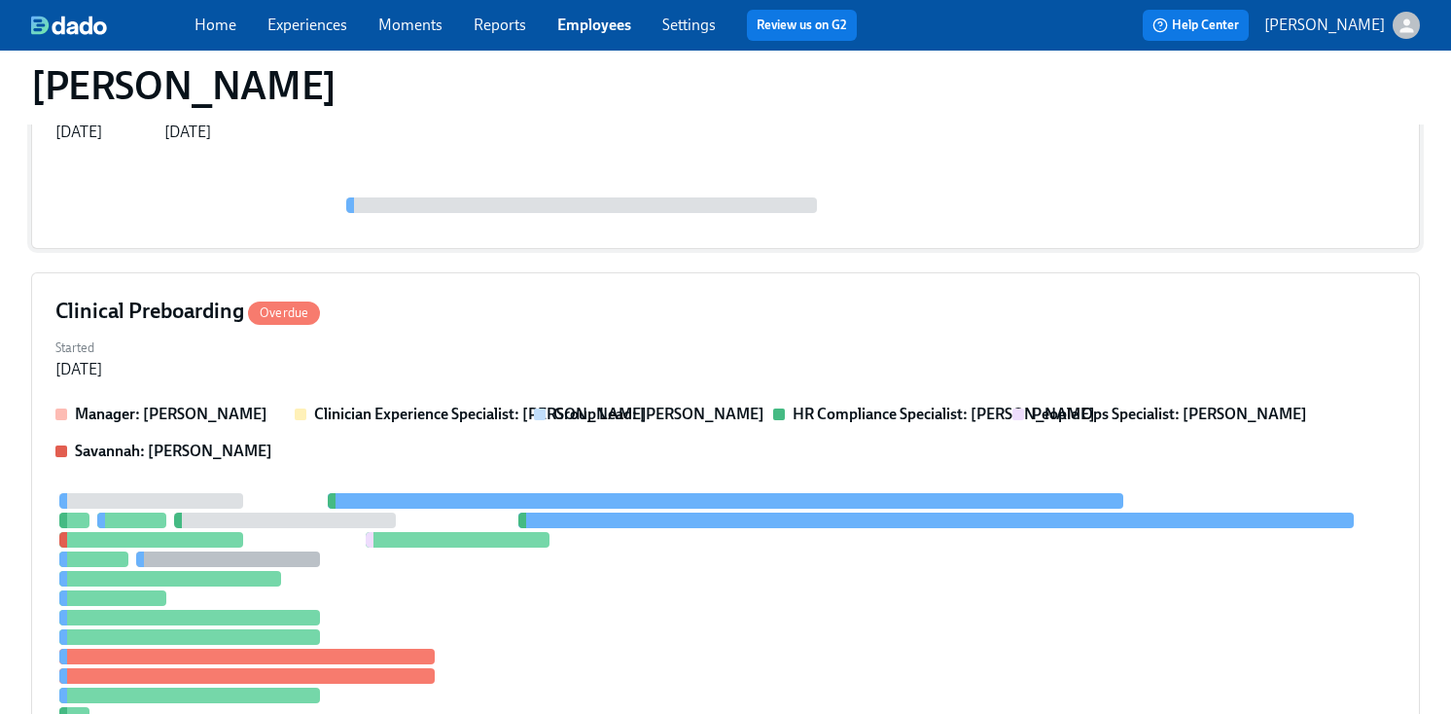
click at [666, 435] on div "Manager: Sarah Dunn Clinician Experience Specialist: Maggie Greenawalt Group Le…" at bounding box center [725, 433] width 1340 height 58
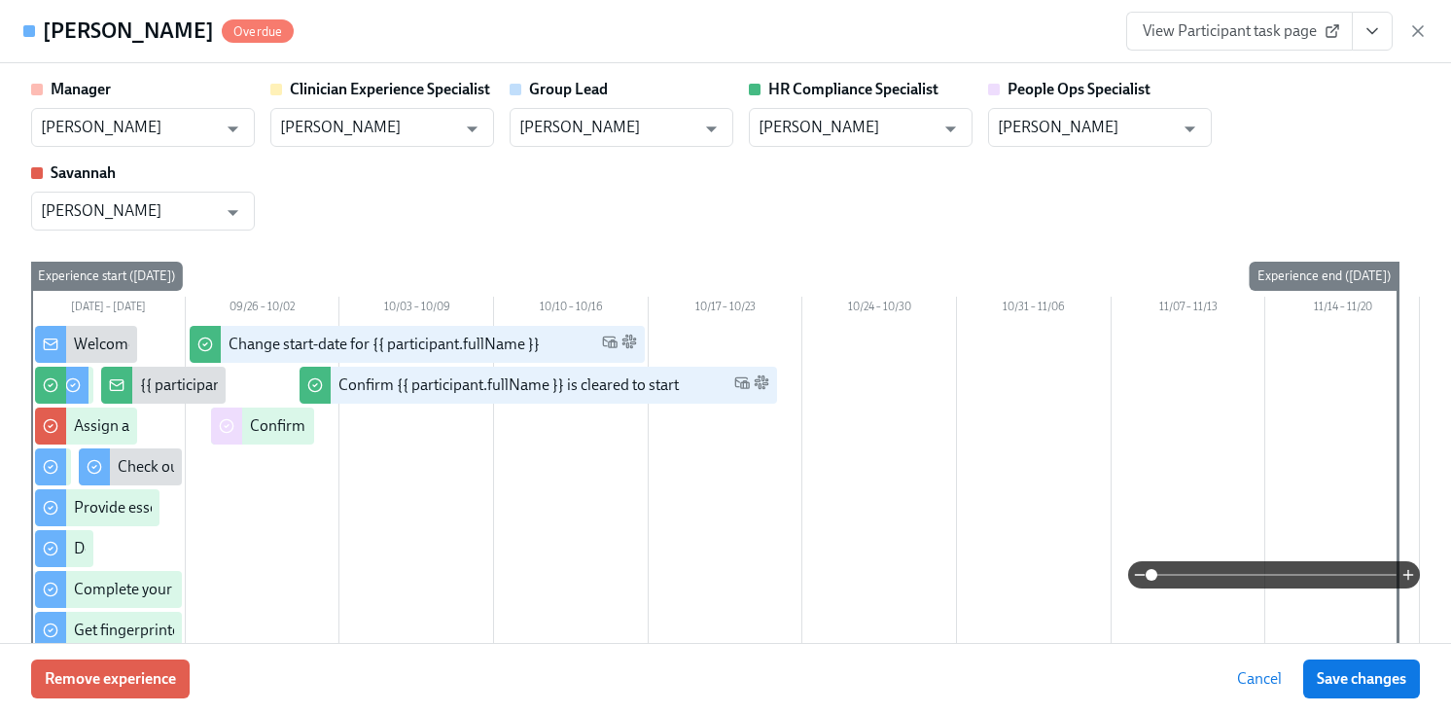
click at [1365, 35] on icon "View task page" at bounding box center [1372, 30] width 19 height 19
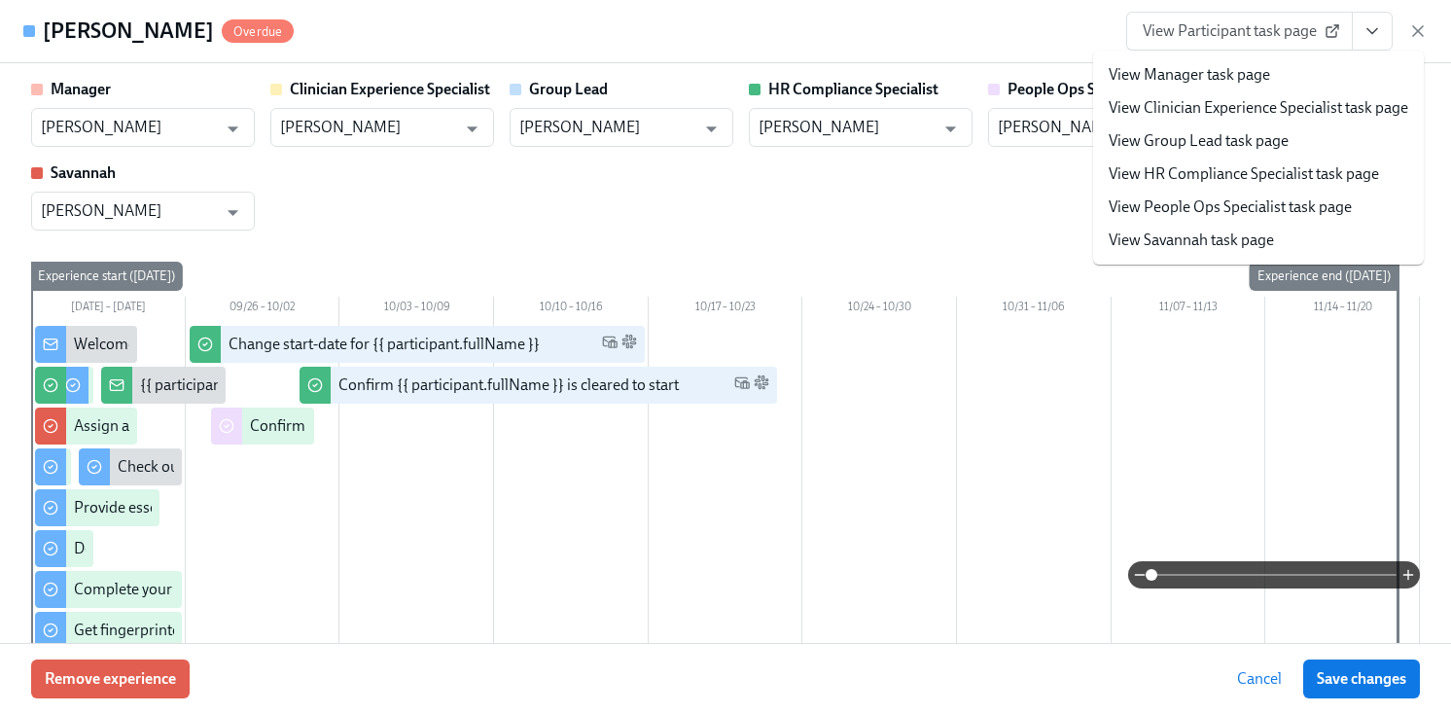
click at [1197, 176] on link "View HR Compliance Specialist task page" at bounding box center [1244, 173] width 270 height 21
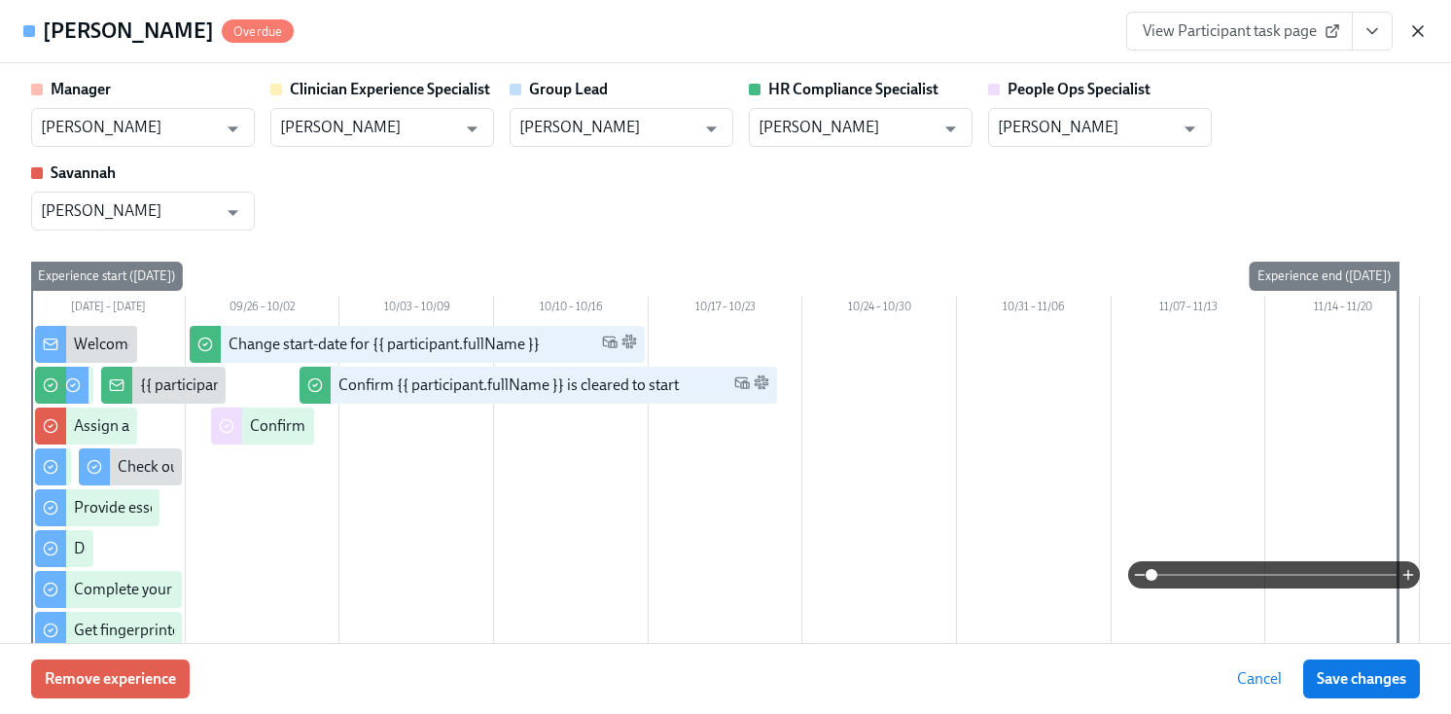
click at [1426, 28] on icon "button" at bounding box center [1417, 30] width 19 height 19
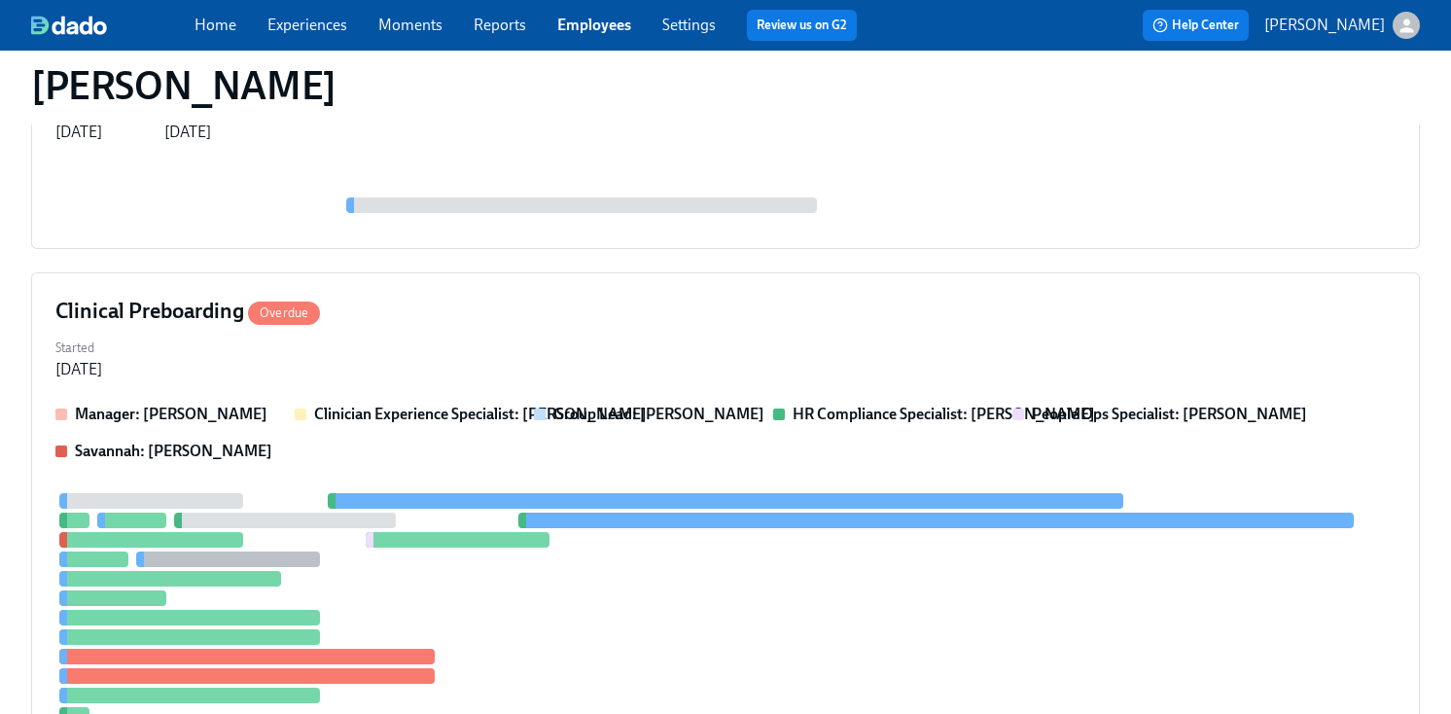
click at [574, 36] on div "Home Experiences Moments Reports Employees Settings Review us on G2" at bounding box center [534, 25] width 678 height 31
click at [635, 19] on div "Home Experiences Moments Reports Employees Settings Review us on G2" at bounding box center [534, 25] width 678 height 31
click at [616, 22] on link "Employees" at bounding box center [594, 25] width 74 height 18
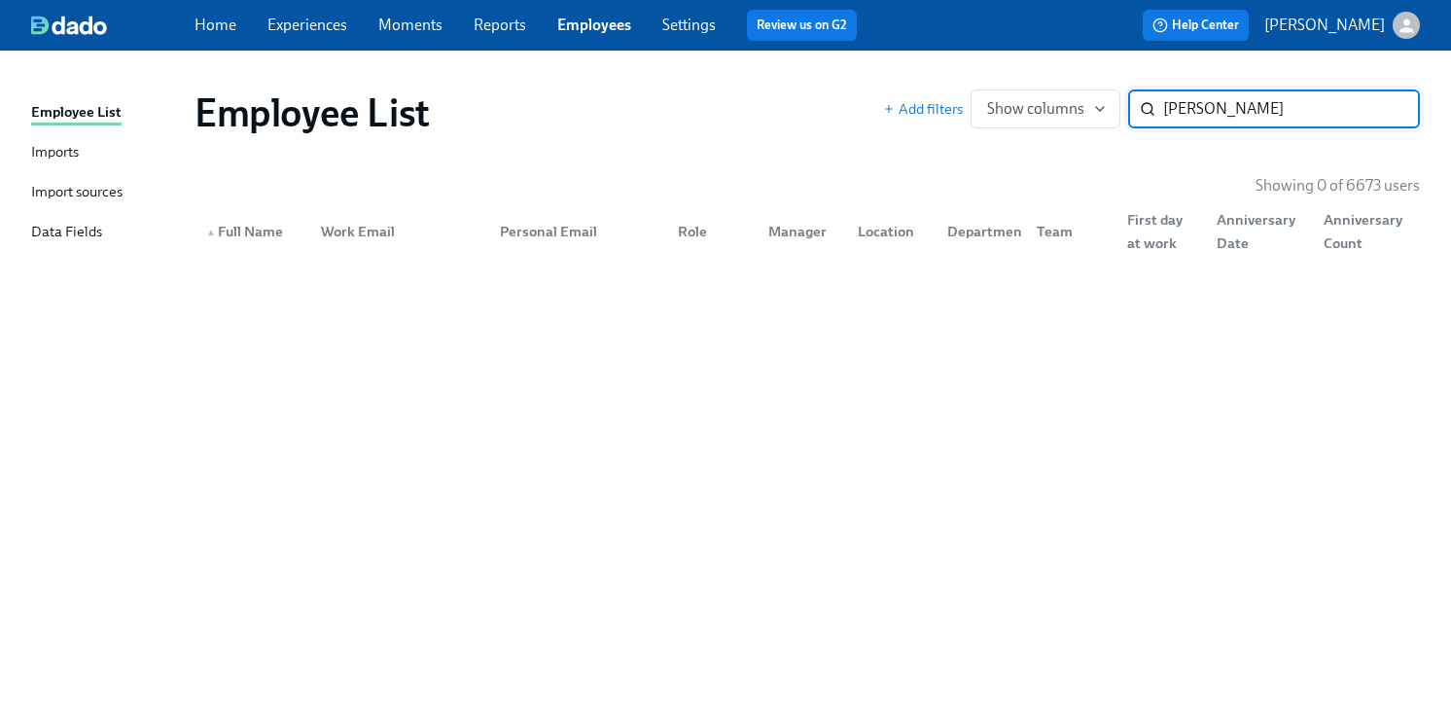
type input "ernest jenn"
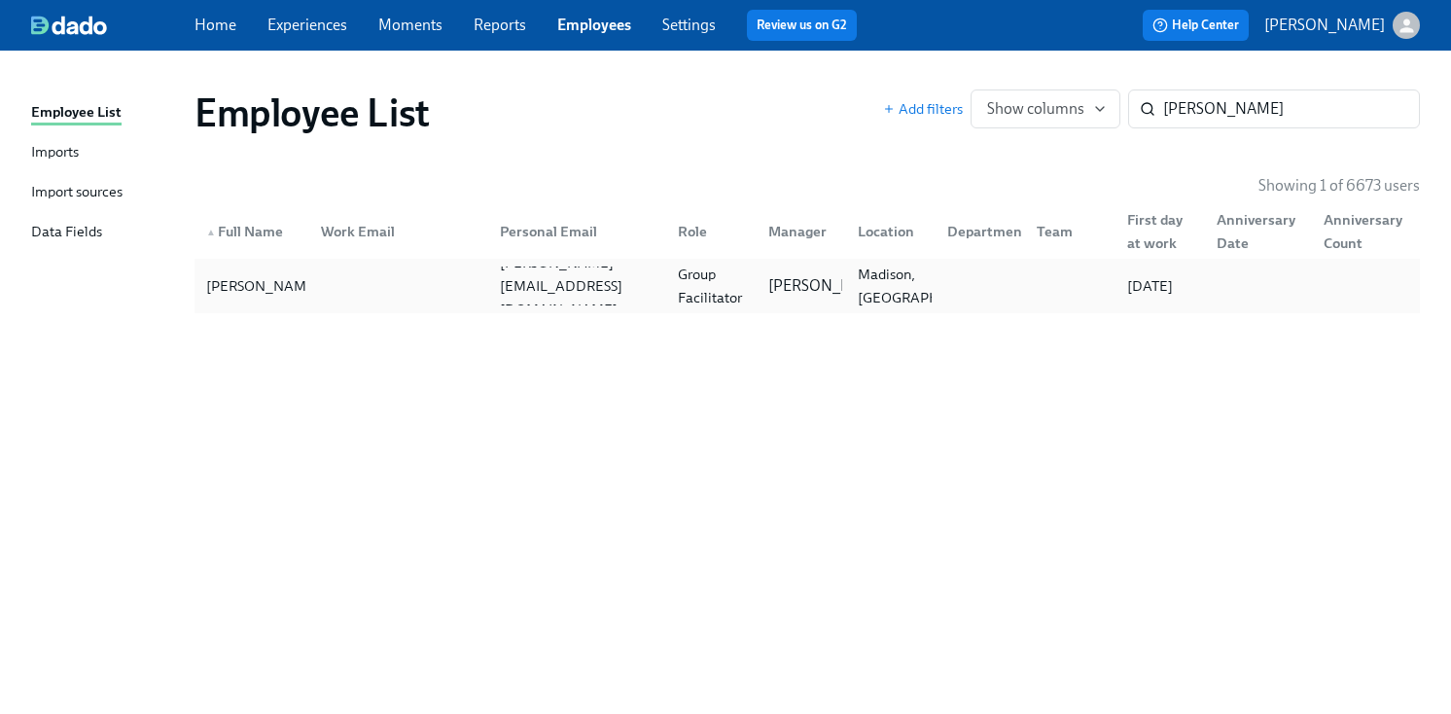
click at [699, 275] on div "Group Facilitator" at bounding box center [711, 286] width 82 height 47
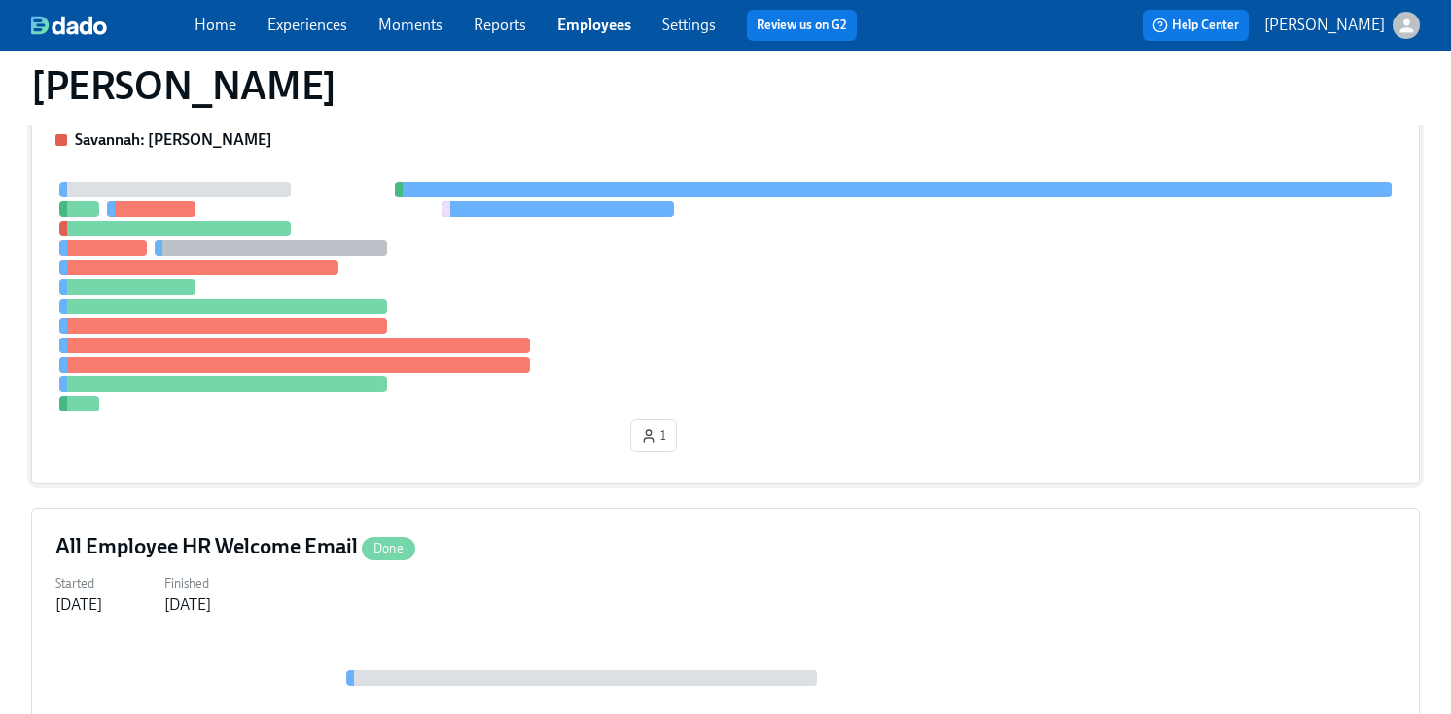
scroll to position [389, 0]
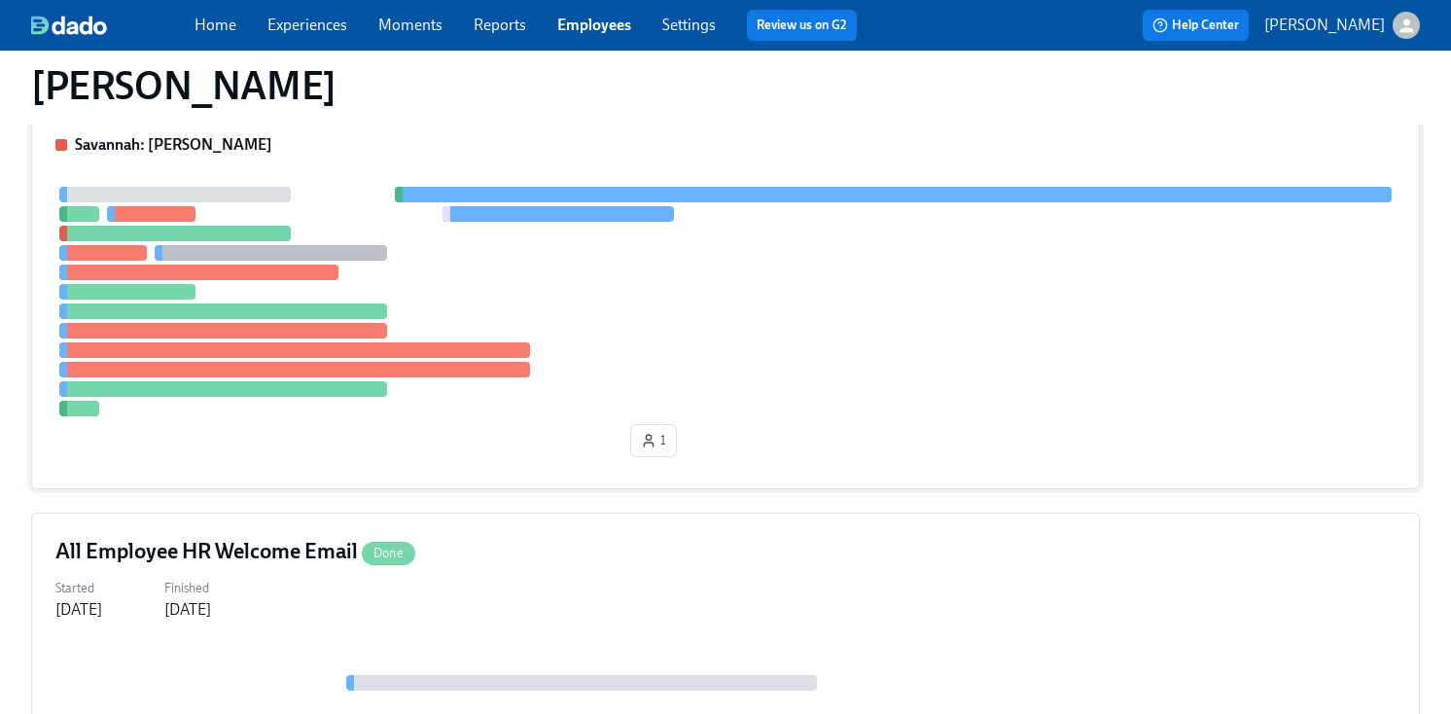
click at [751, 205] on div at bounding box center [725, 302] width 1340 height 230
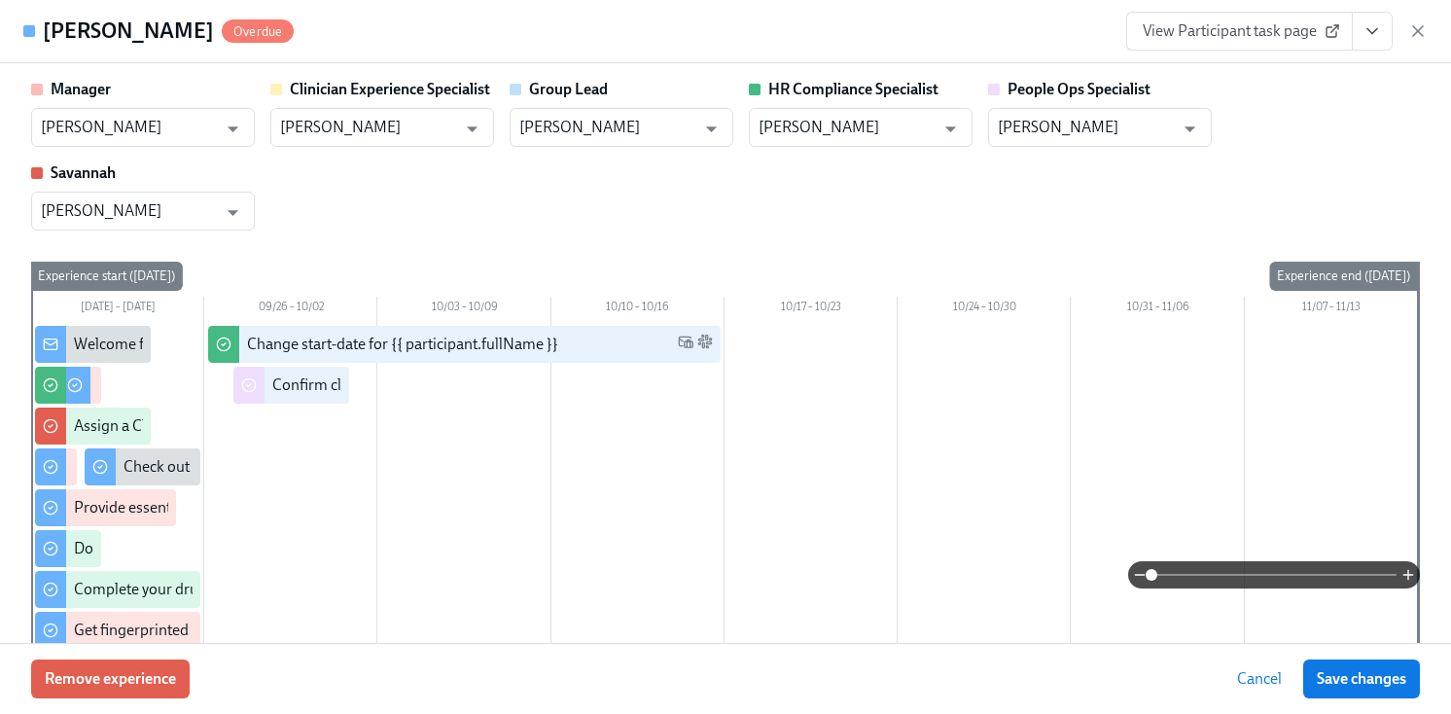
click at [819, 209] on div "Manager Itoro Udoeyop ​ Clinician Experience Specialist Lara Babalola ​ Group L…" at bounding box center [725, 155] width 1389 height 152
click at [1364, 14] on button "View task page" at bounding box center [1372, 31] width 41 height 39
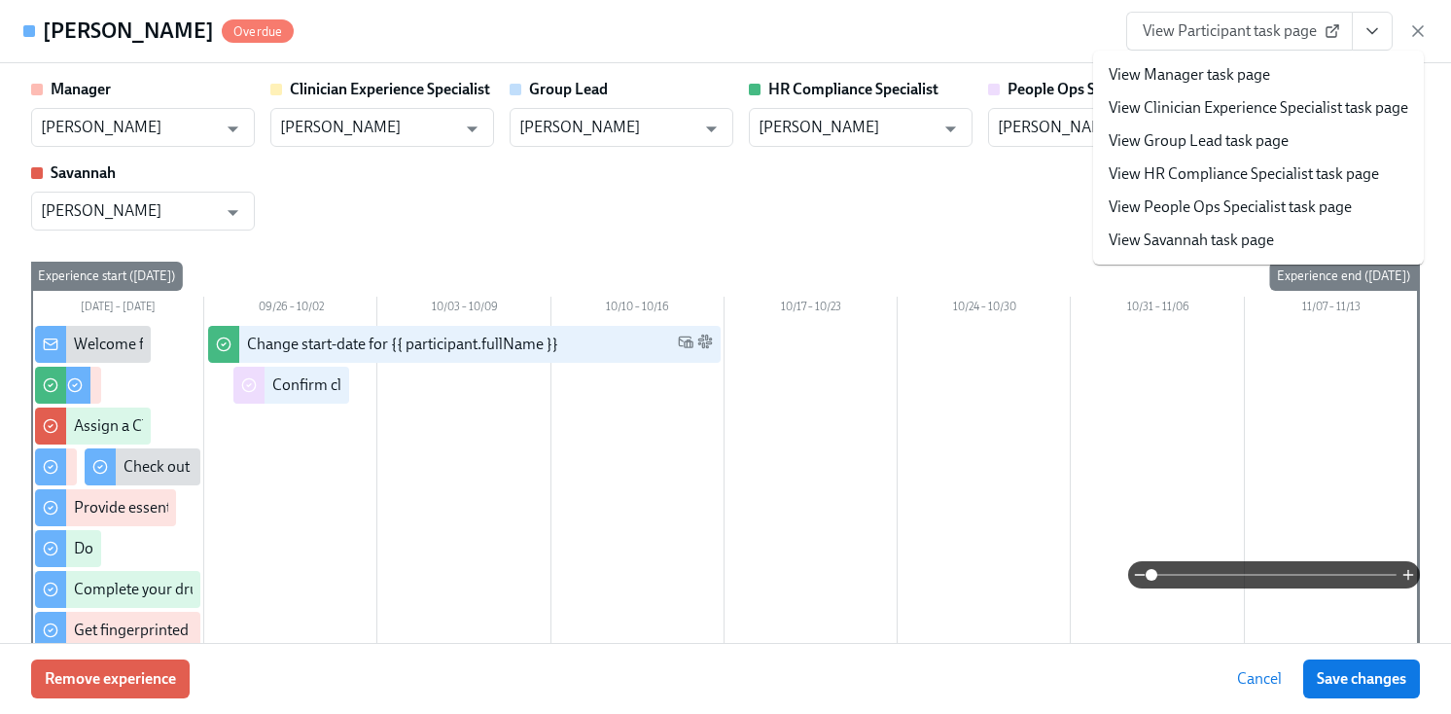
click at [1217, 175] on link "View HR Compliance Specialist task page" at bounding box center [1244, 173] width 270 height 21
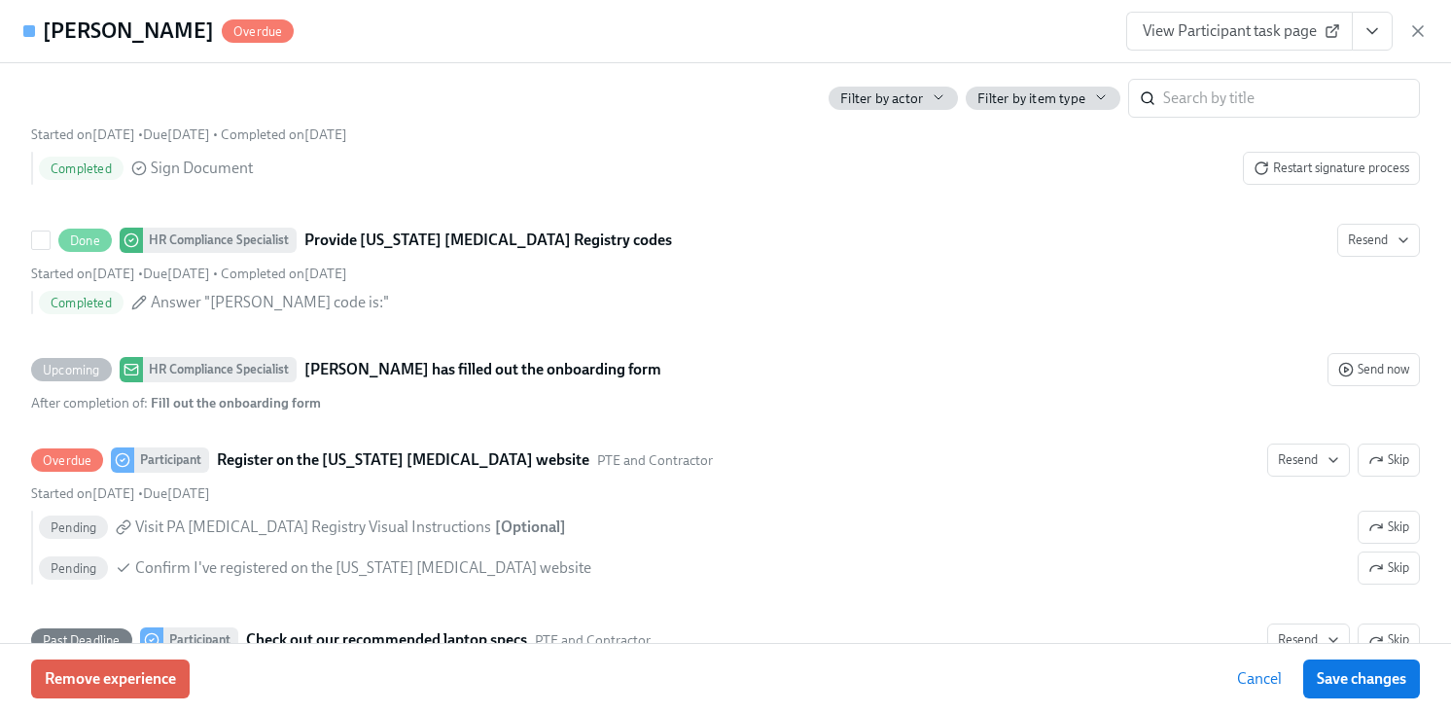
scroll to position [3292, 0]
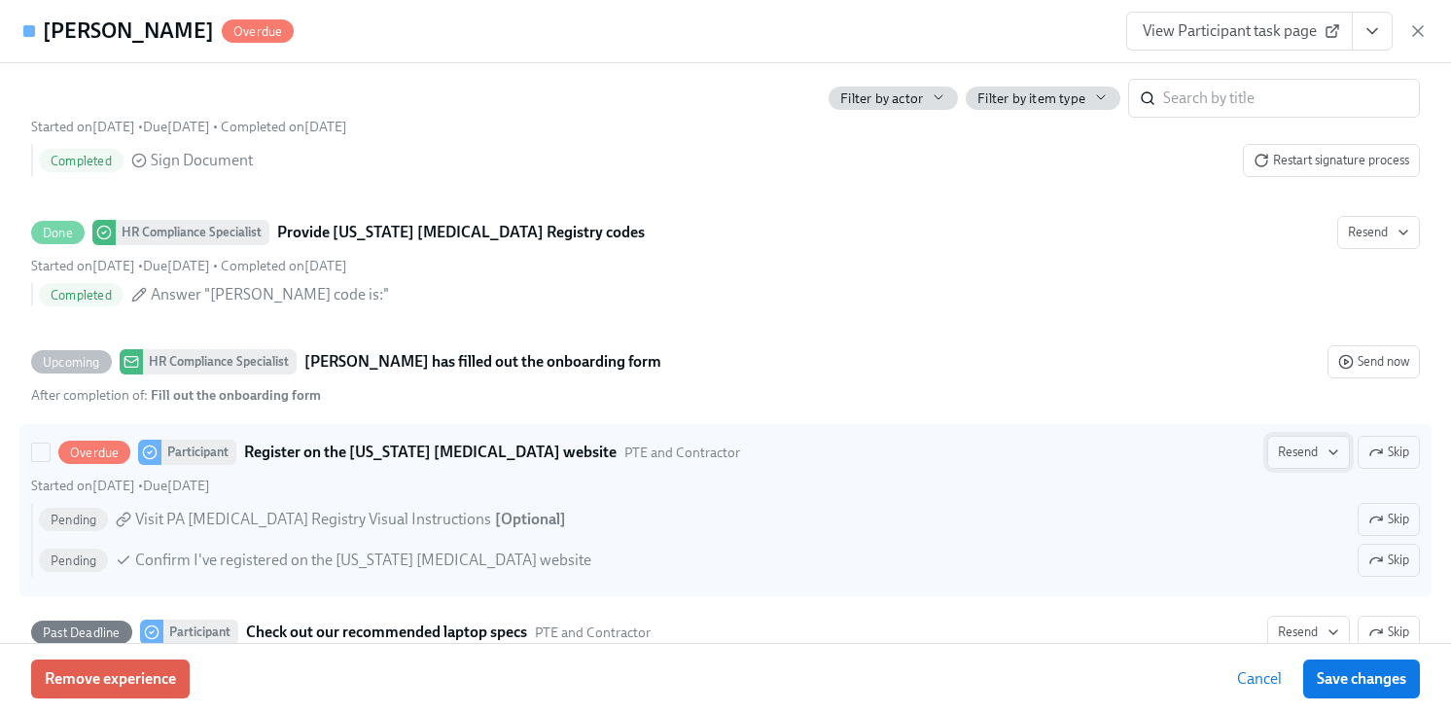
click at [1318, 450] on span "Resend" at bounding box center [1308, 452] width 61 height 19
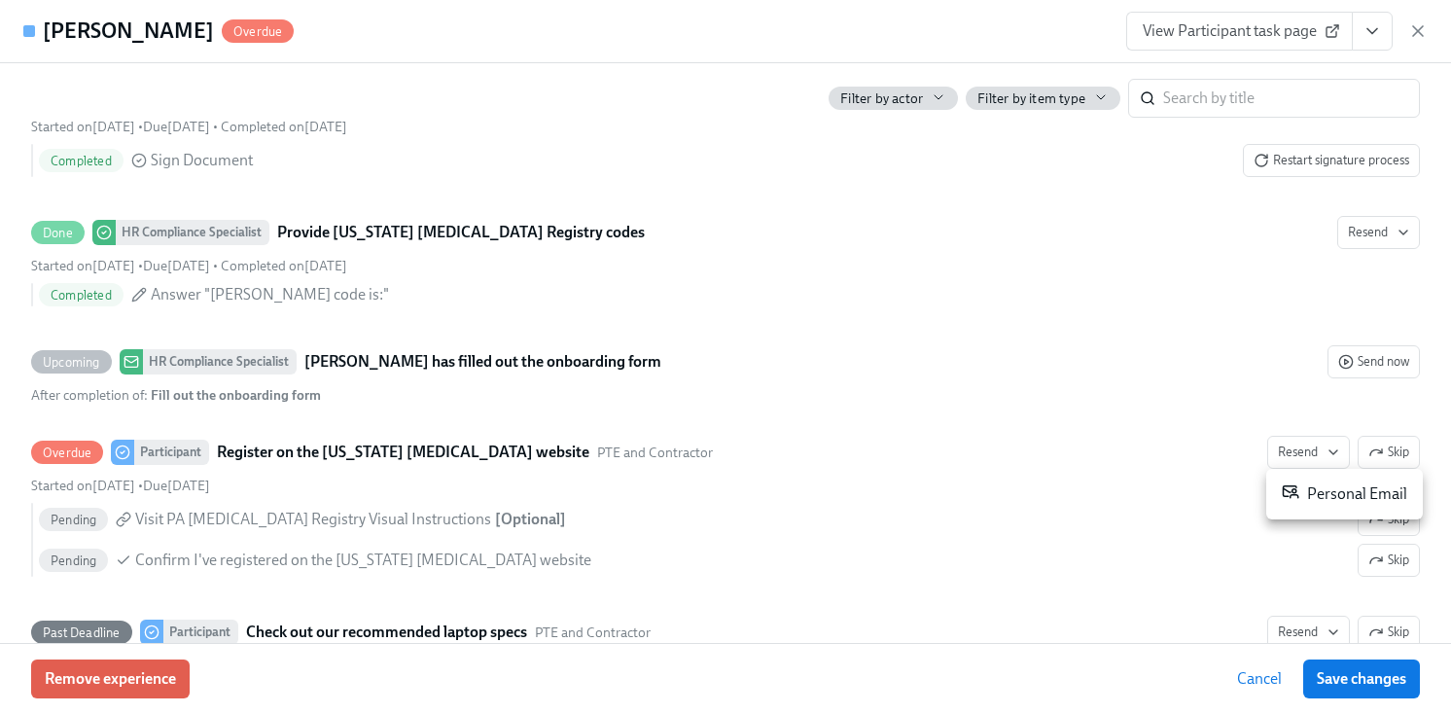
click at [1318, 494] on div "Personal Email" at bounding box center [1344, 493] width 125 height 23
click at [723, 26] on div at bounding box center [725, 357] width 1451 height 714
click at [1261, 28] on span "View Participant task page" at bounding box center [1240, 30] width 194 height 19
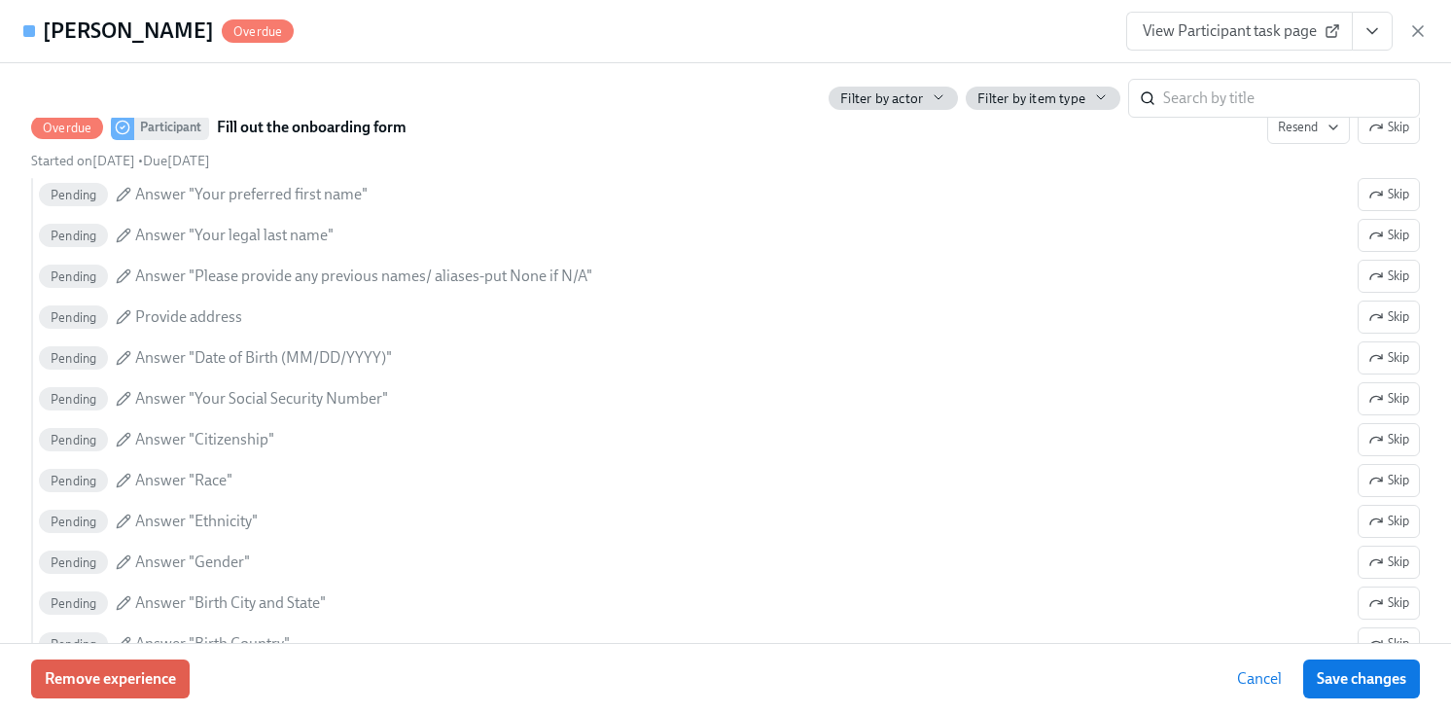
scroll to position [0, 0]
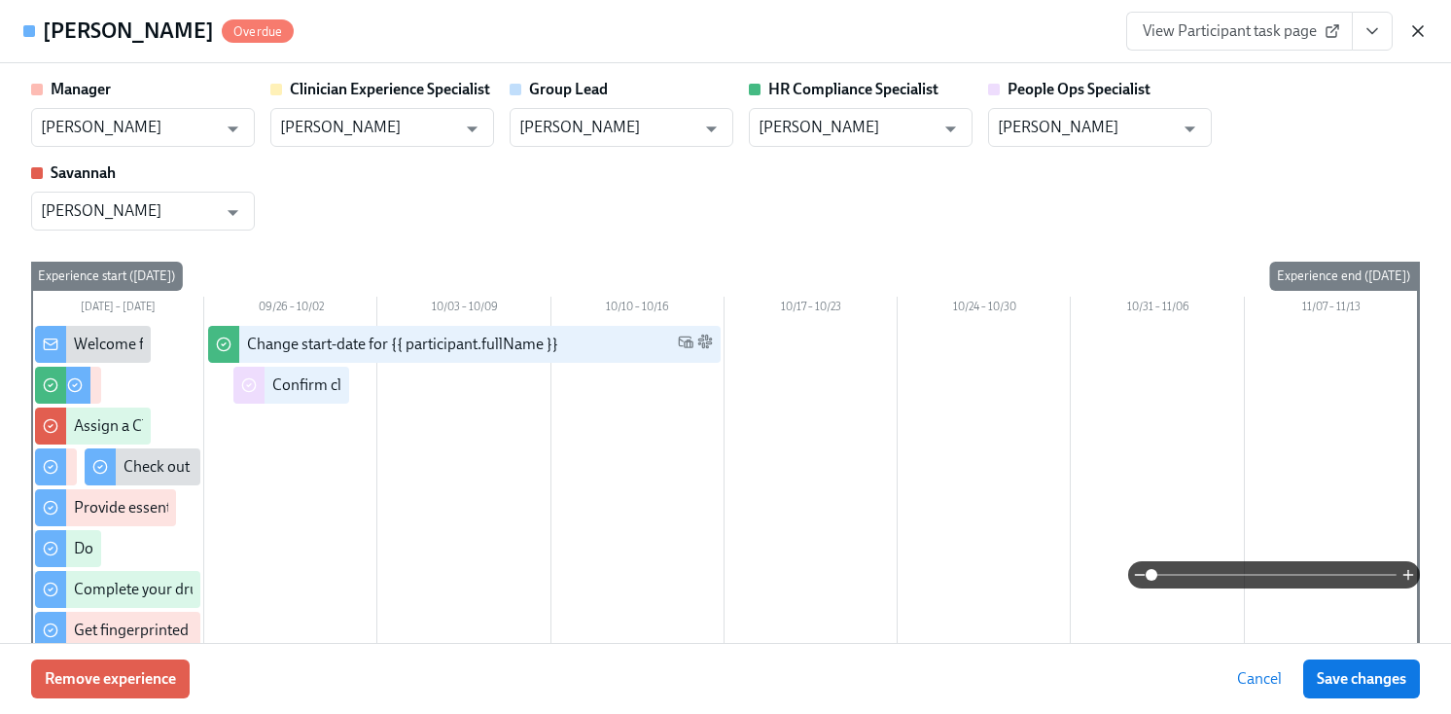
click at [1418, 40] on icon "button" at bounding box center [1417, 30] width 19 height 19
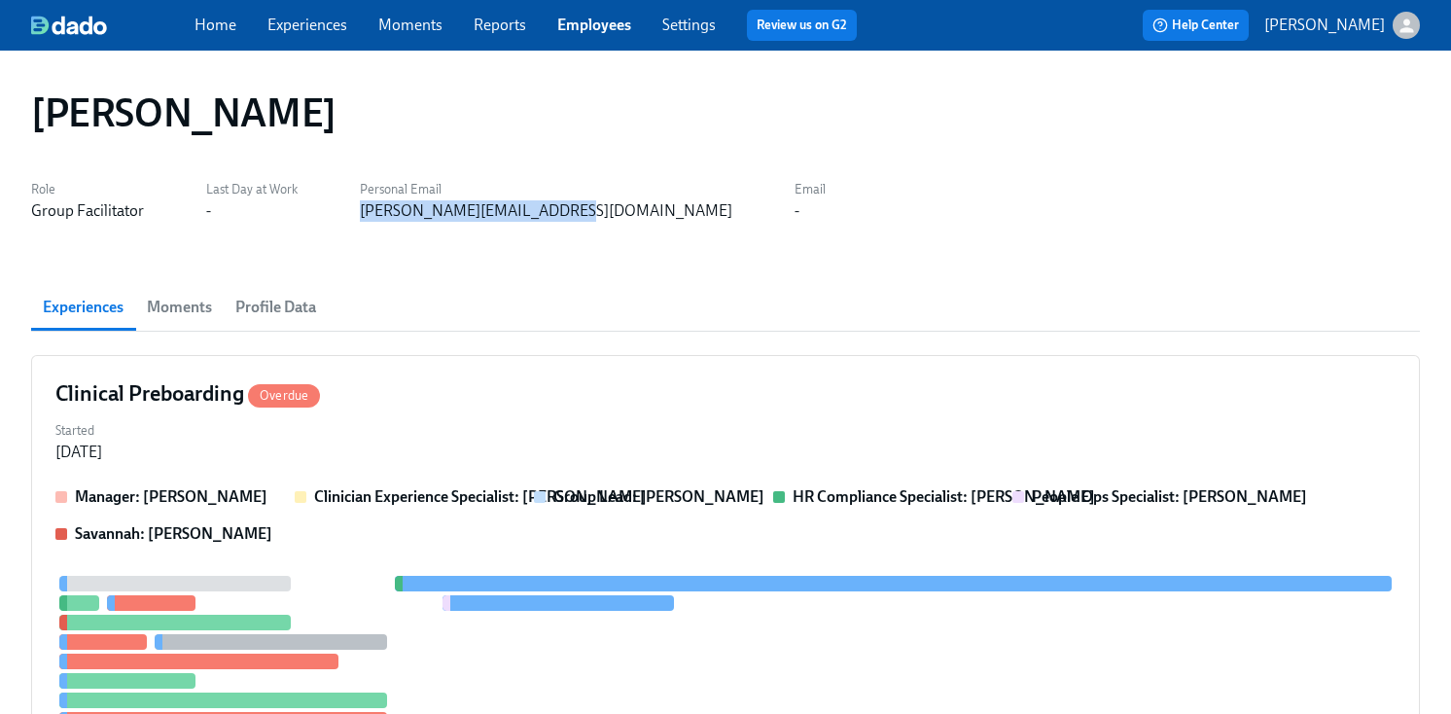
drag, startPoint x: 547, startPoint y: 215, endPoint x: 334, endPoint y: 217, distance: 213.0
click at [334, 217] on div "Role Group Facilitator Last Day at Work - Personal Email jennings.ernestt@gmail…" at bounding box center [725, 198] width 1389 height 47
copy div "jennings.ernestt@gmail.com"
click at [625, 20] on link "Employees" at bounding box center [594, 25] width 74 height 18
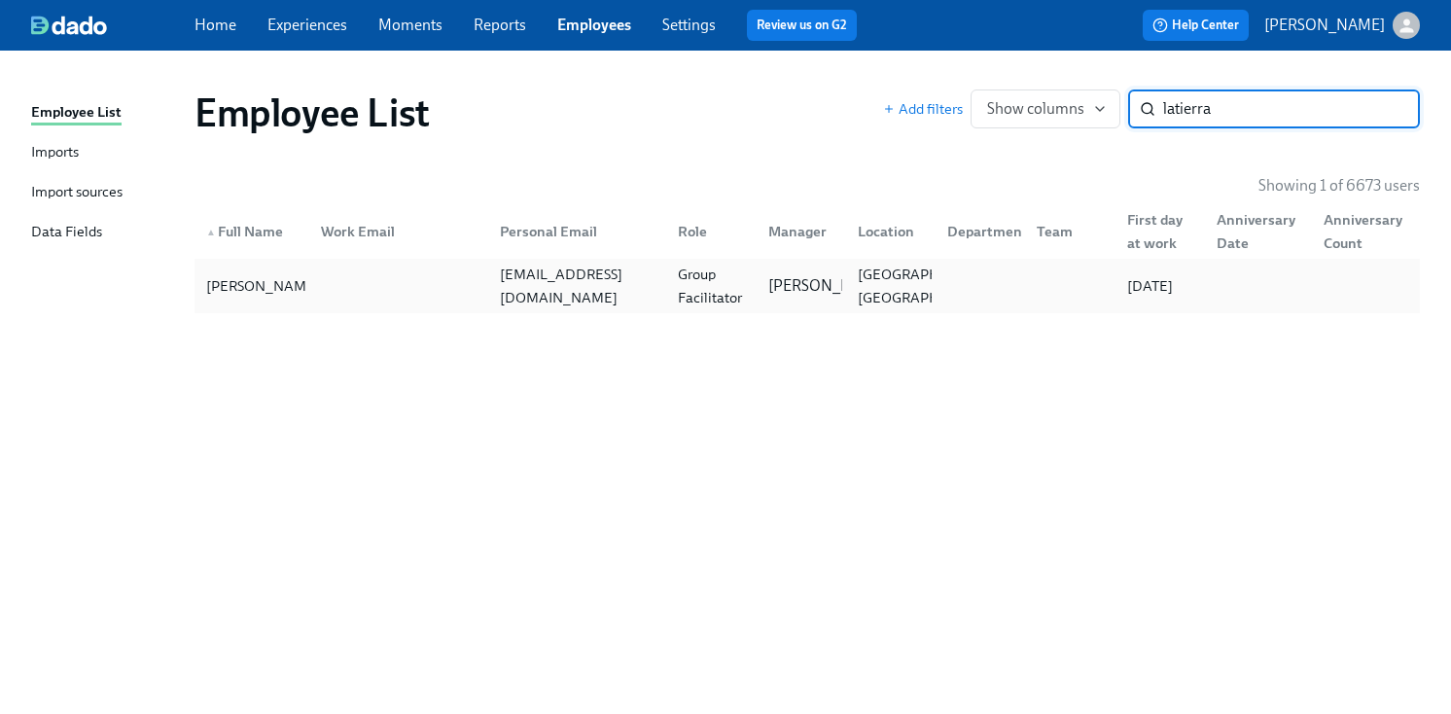
type input "latierra"
click at [1046, 295] on div at bounding box center [1065, 286] width 89 height 39
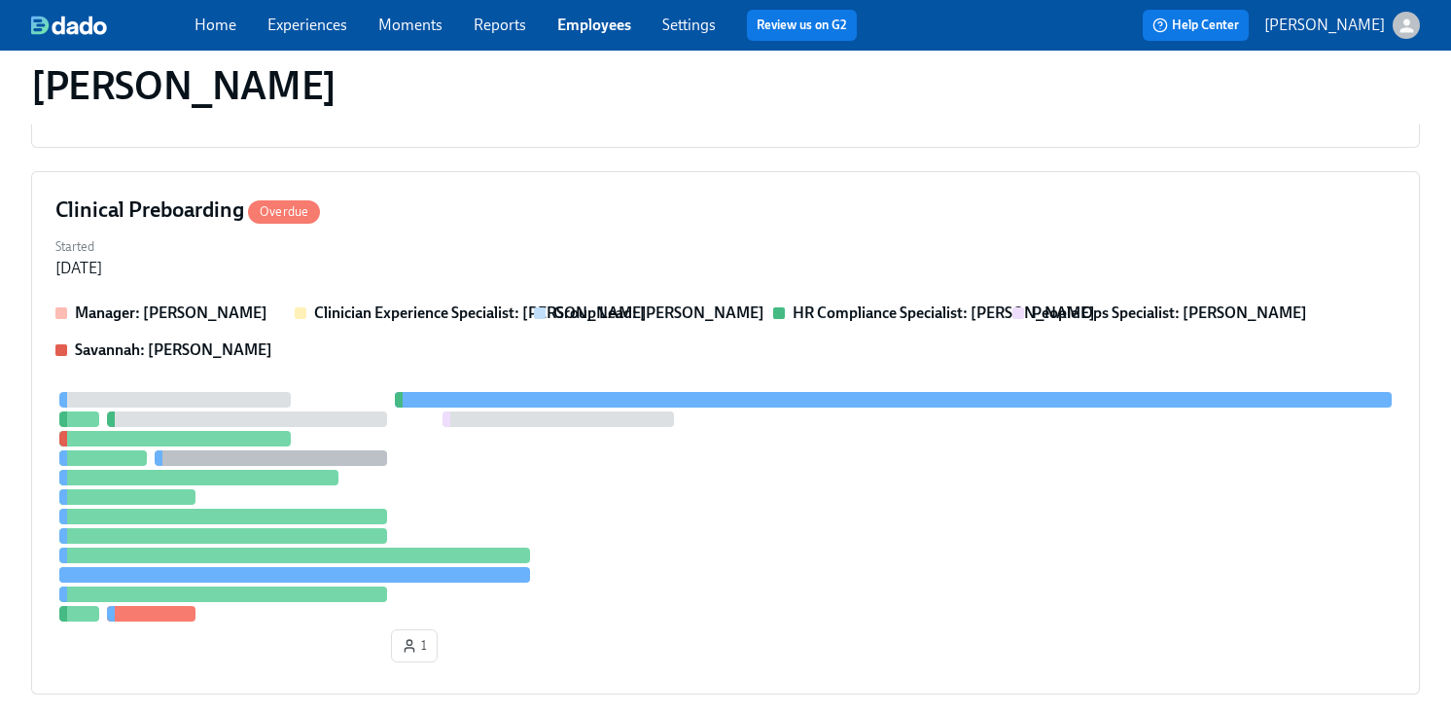
scroll to position [454, 0]
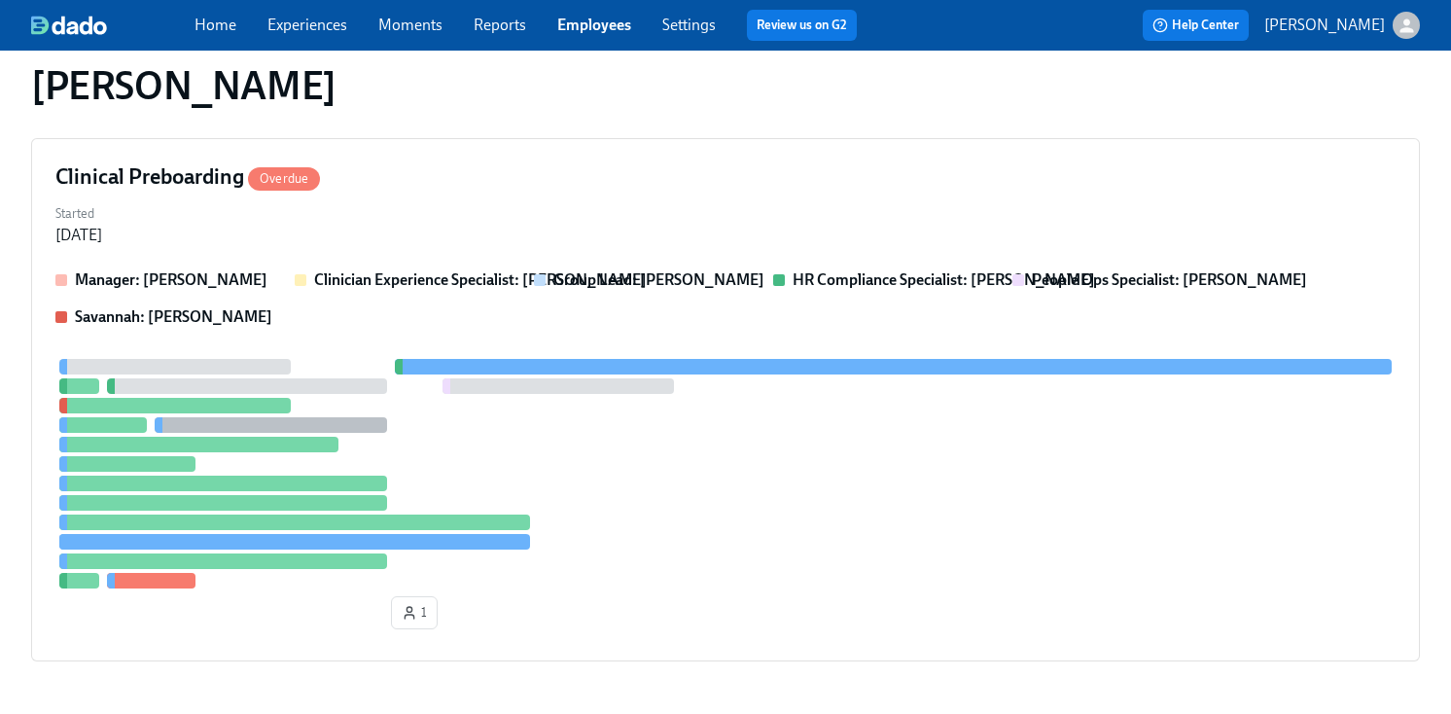
click at [1046, 295] on div "Manager: Daniel Vigus Clinician Experience Specialist: Keenan Nessl Group Lead:…" at bounding box center [725, 298] width 1340 height 58
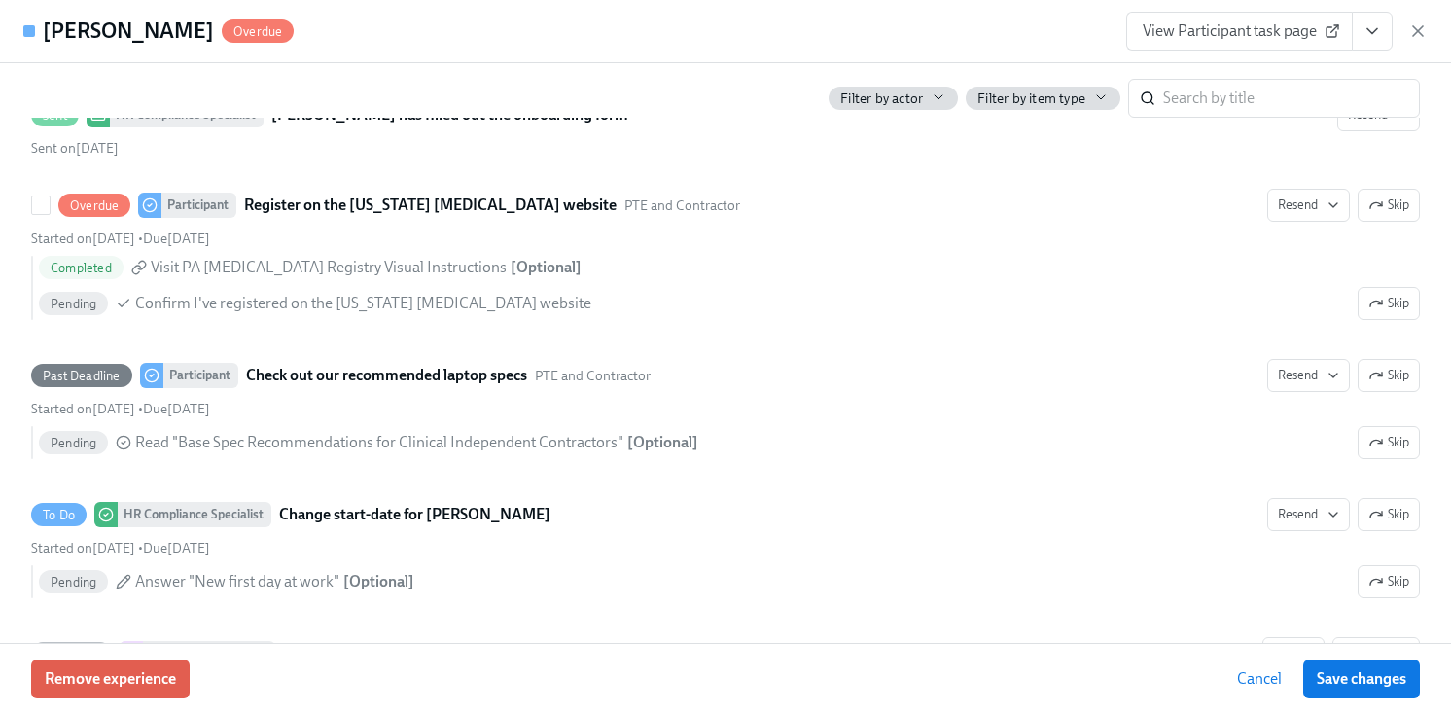
scroll to position [3351, 0]
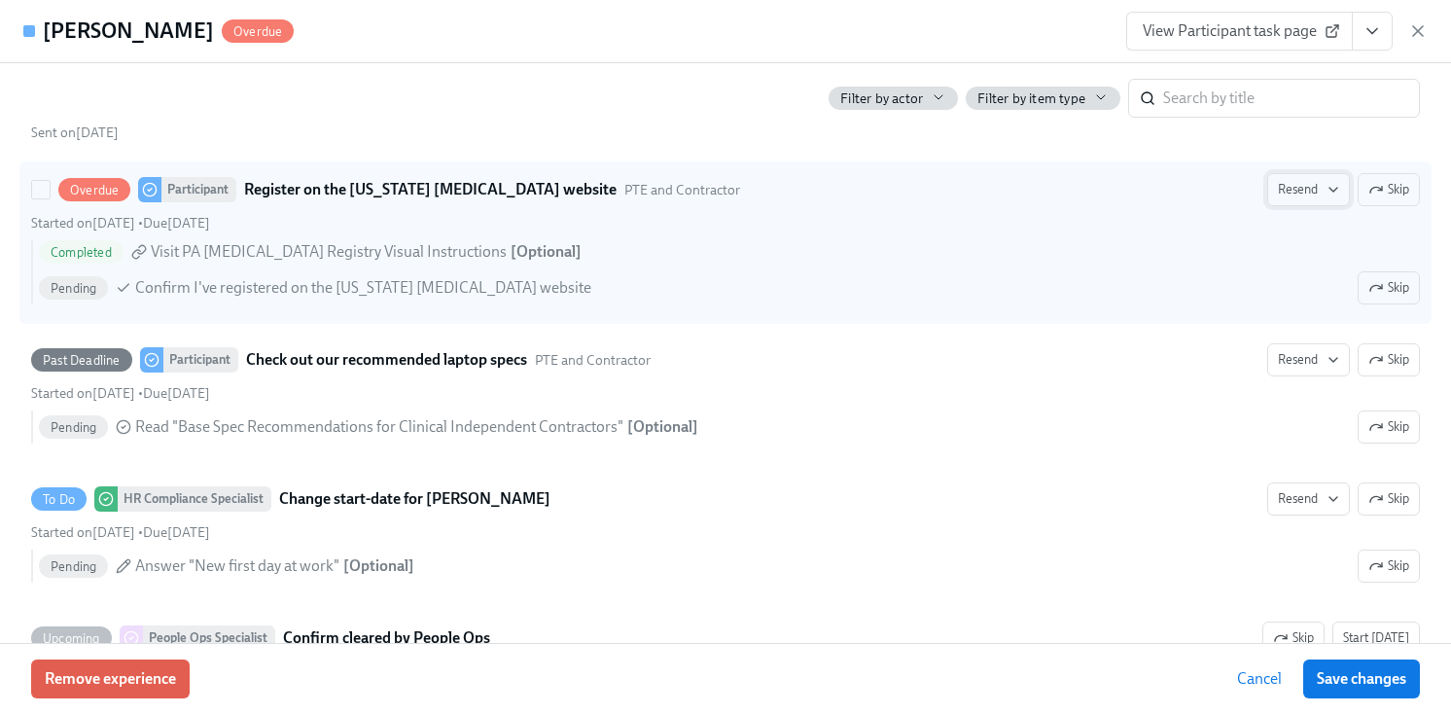
click at [1324, 181] on span "Resend" at bounding box center [1308, 189] width 61 height 19
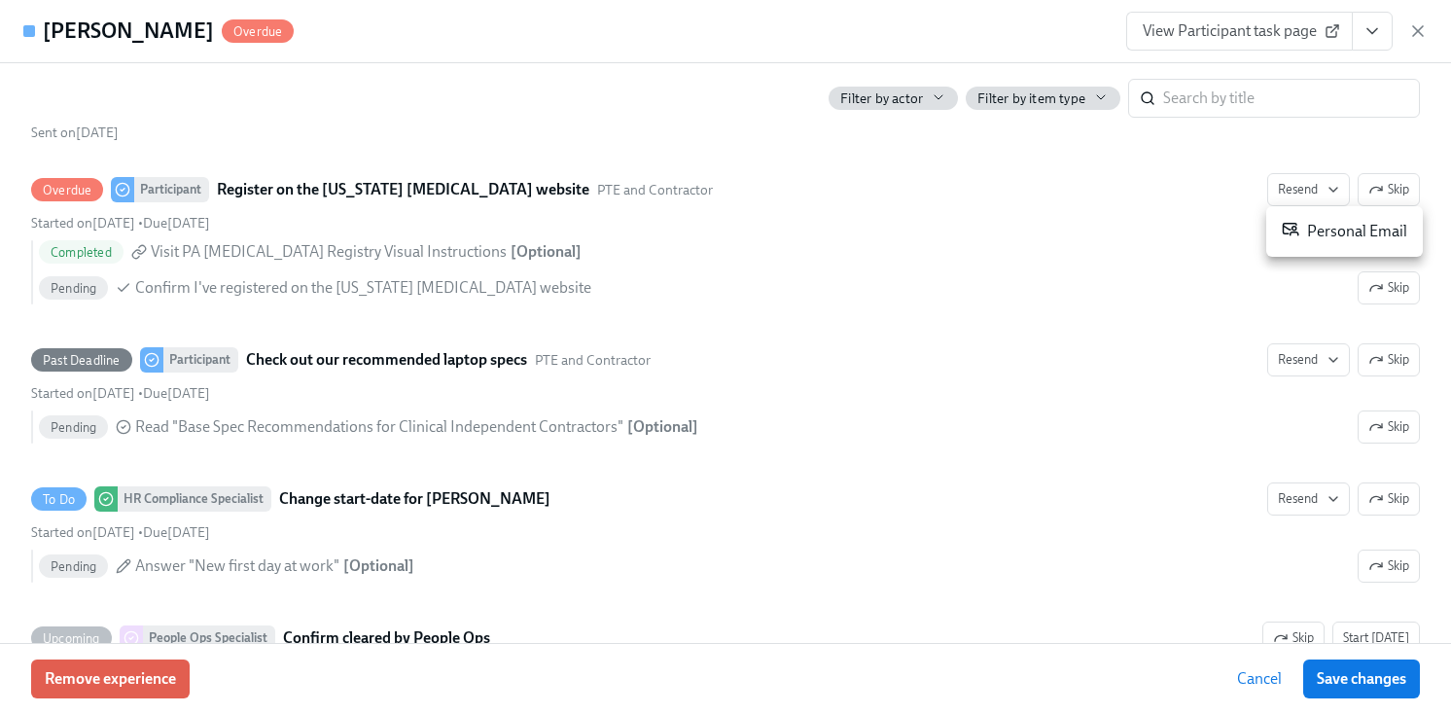
click at [1341, 229] on div "Personal Email" at bounding box center [1344, 231] width 125 height 23
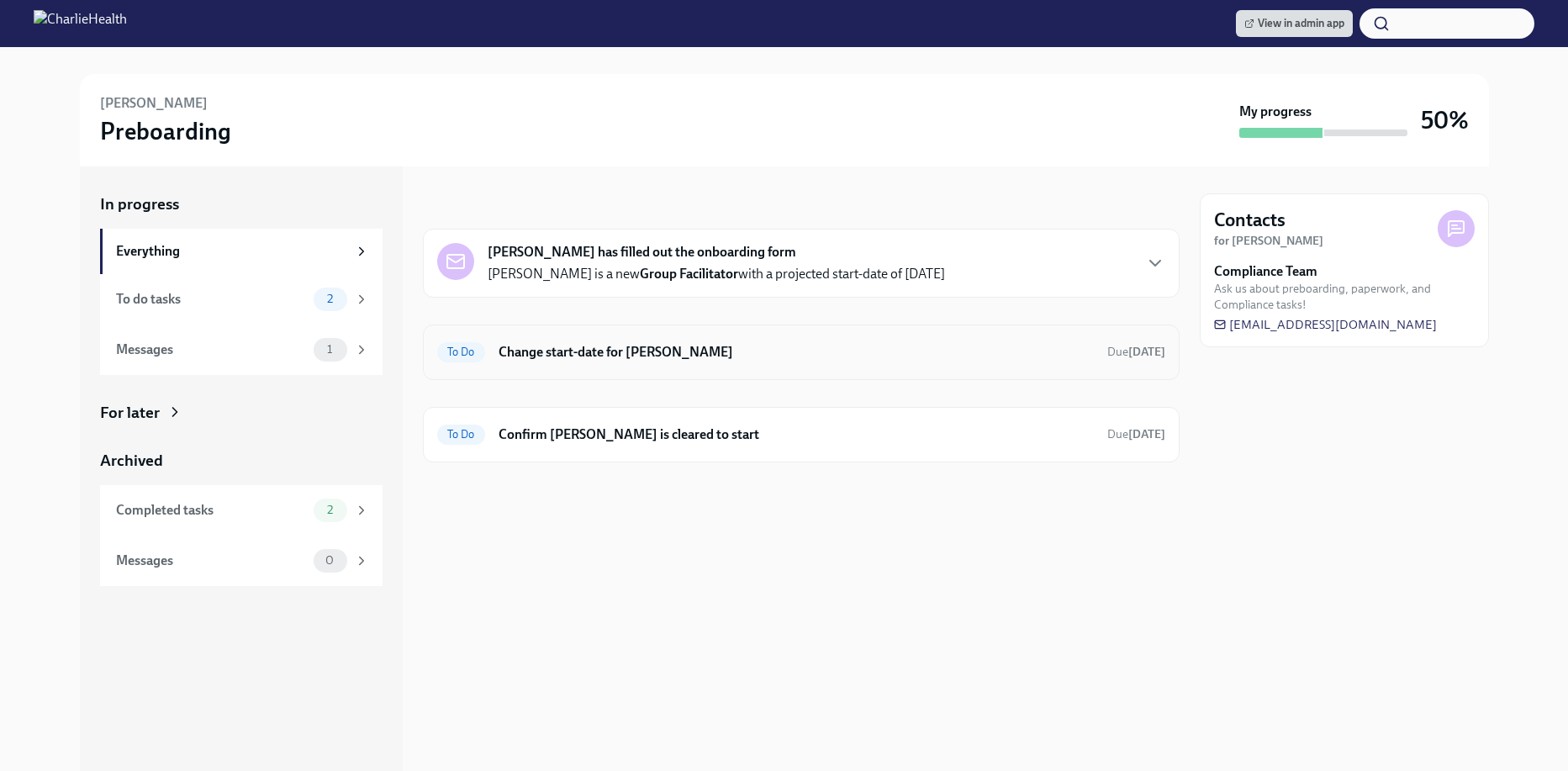
click at [733, 349] on h6 "Change start-date for [PERSON_NAME]" at bounding box center [796, 352] width 596 height 18
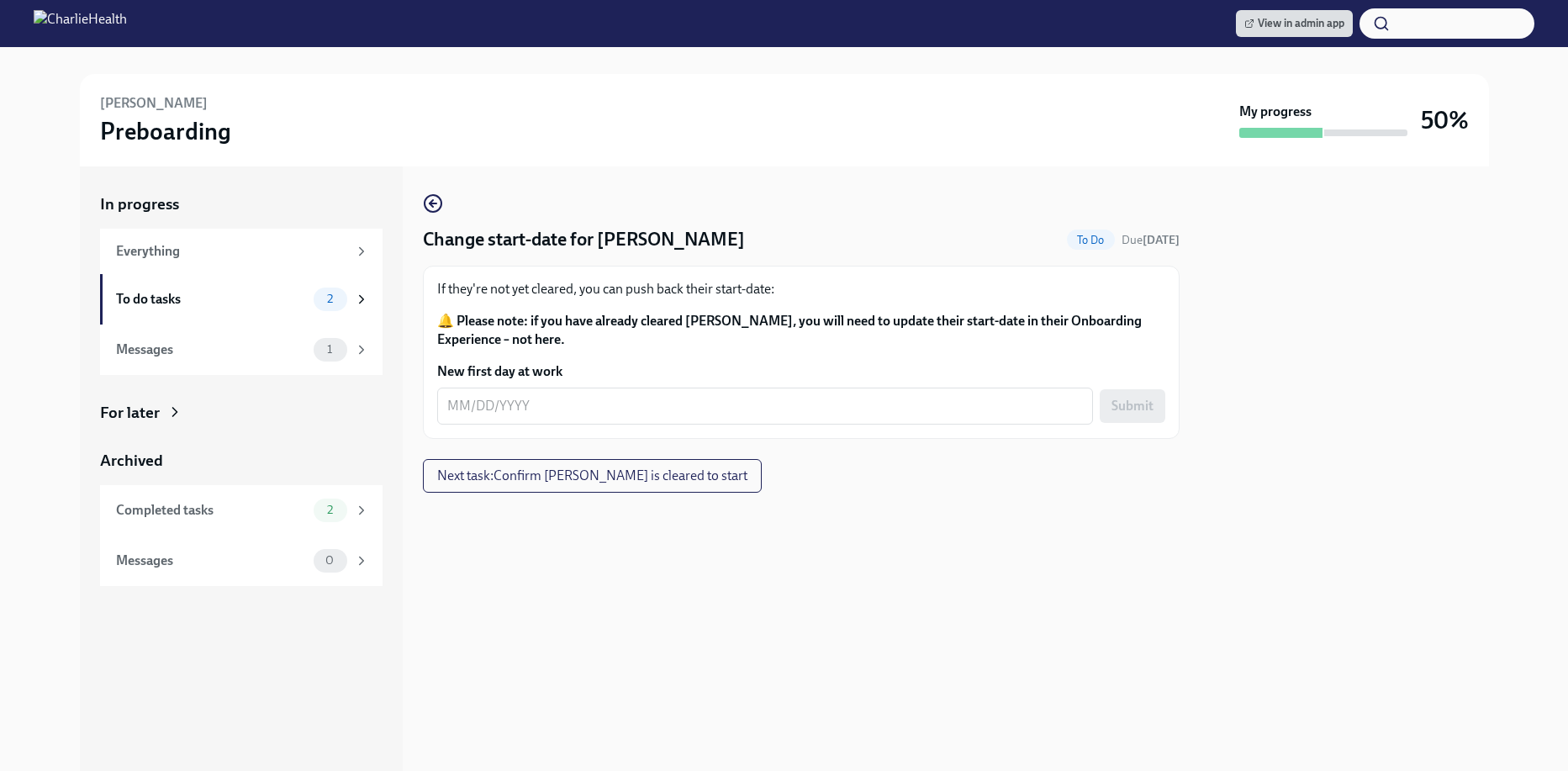
click at [719, 666] on div "Change start-date for [PERSON_NAME] To Do Due [DATE] If they're not yet cleared…" at bounding box center [800, 468] width 756 height 604
click at [274, 516] on div "Completed tasks" at bounding box center [211, 510] width 191 height 18
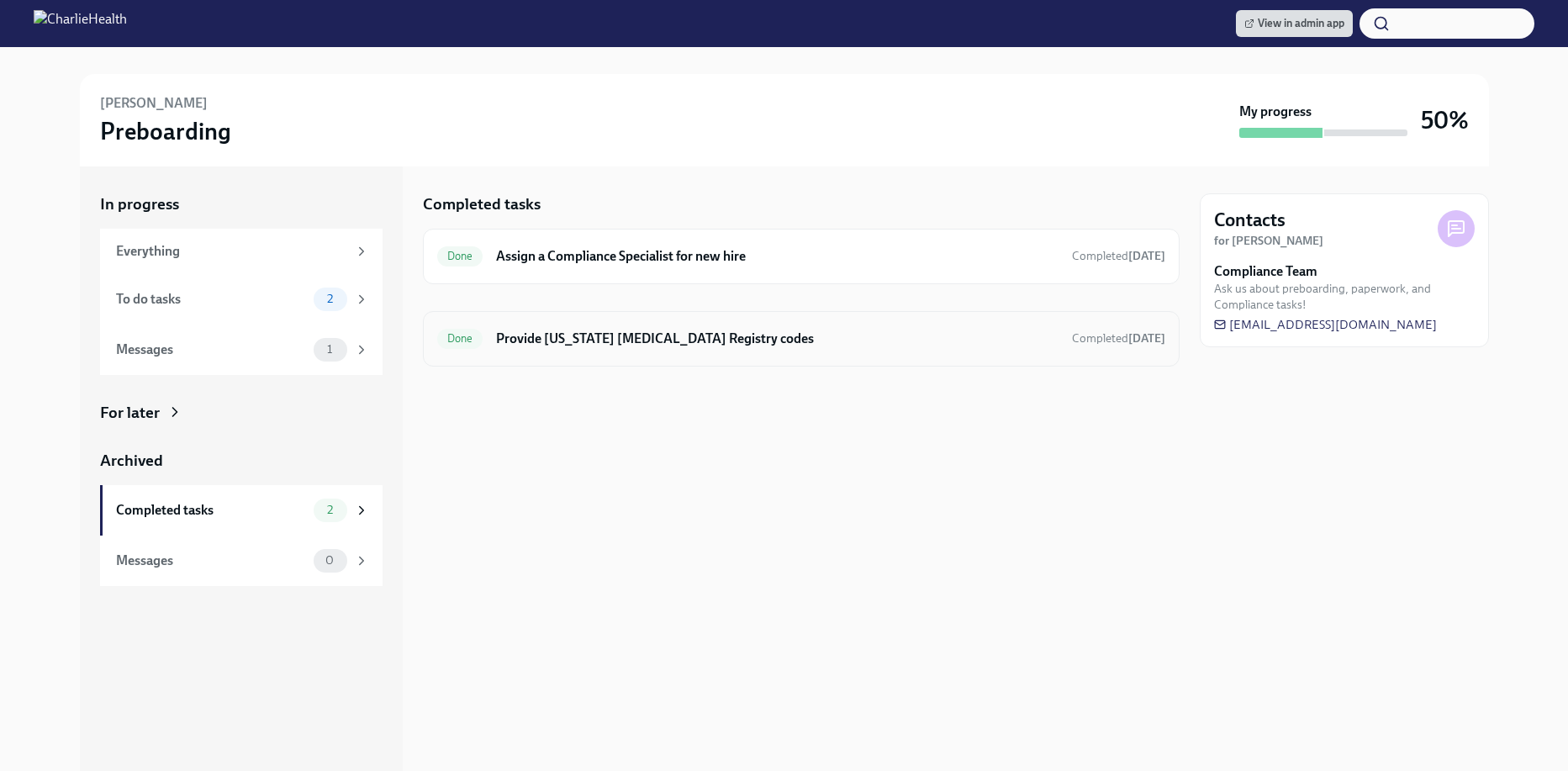
click at [606, 333] on h6 "Provide [US_STATE] [MEDICAL_DATA] Registry codes" at bounding box center [777, 338] width 562 height 18
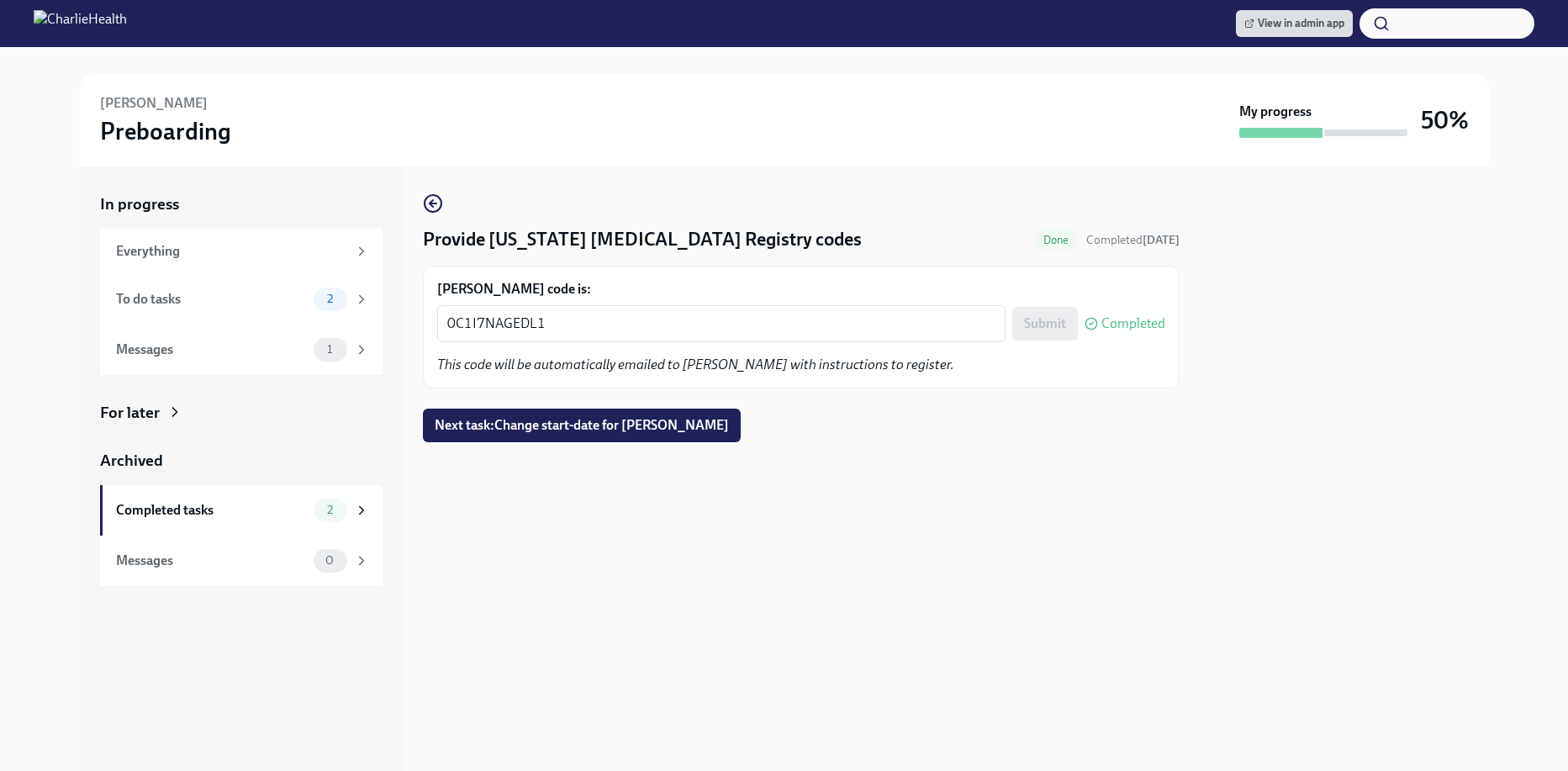
click at [544, 342] on div "[PERSON_NAME] code is: 0C1I7NAGEDL1 x ​ Submit Completed This code will be auto…" at bounding box center [801, 327] width 728 height 94
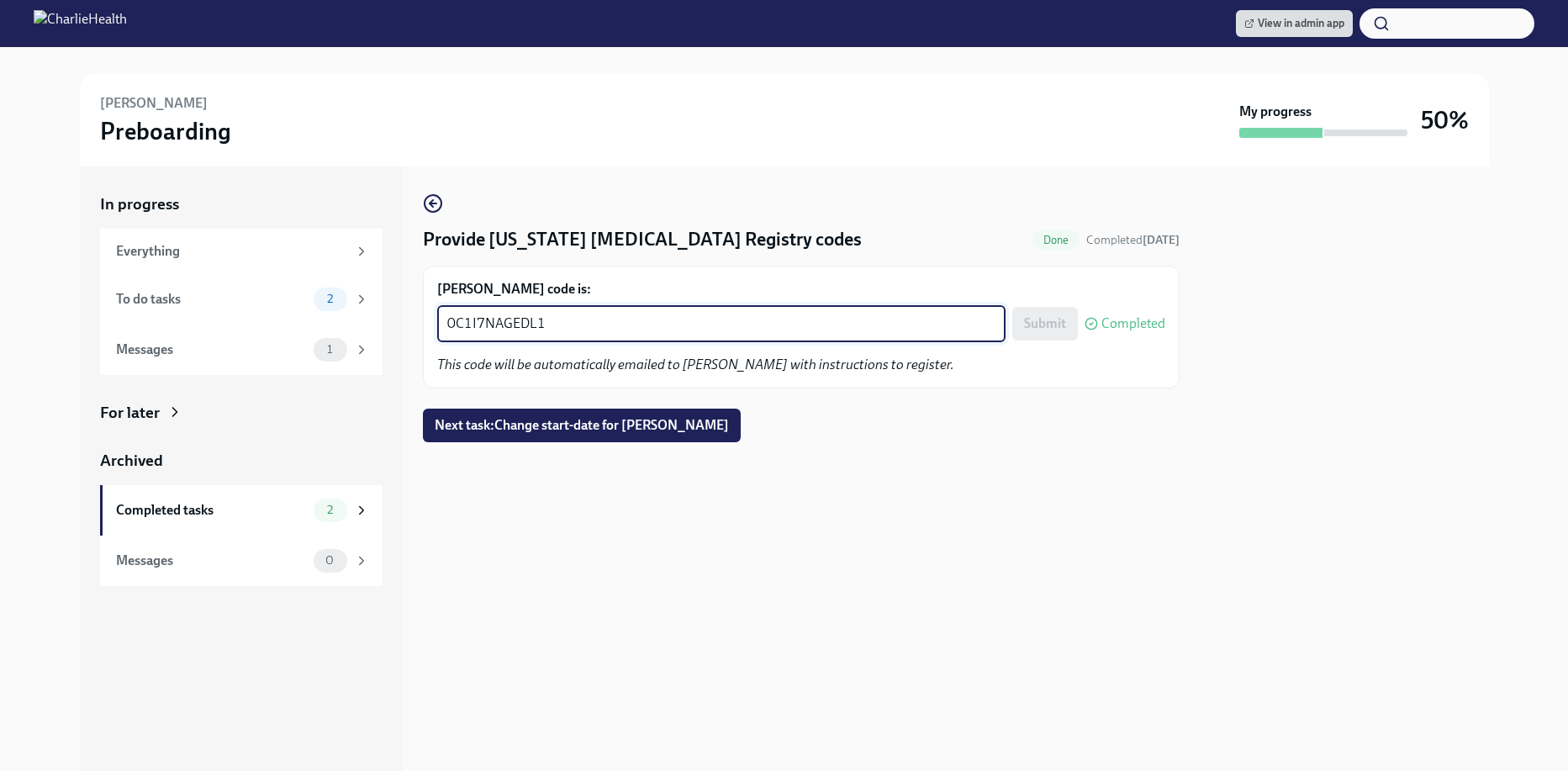
click at [527, 333] on textarea "0C1I7NAGEDL1" at bounding box center [721, 323] width 548 height 20
click at [639, 332] on textarea "0C1I7NAGEDL1" at bounding box center [721, 323] width 548 height 20
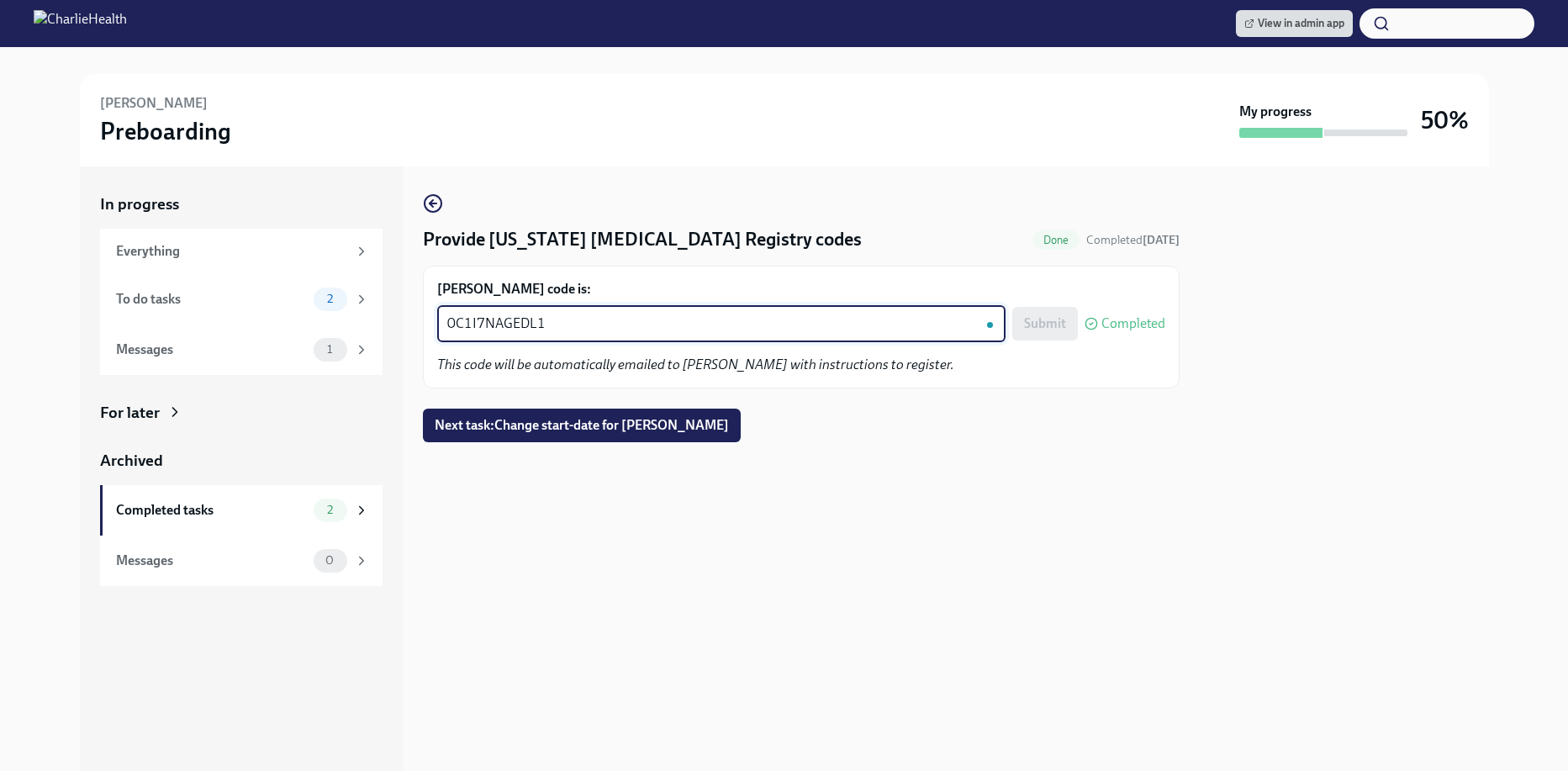
click at [639, 332] on textarea "0C1I7NAGEDL1" at bounding box center [721, 323] width 548 height 20
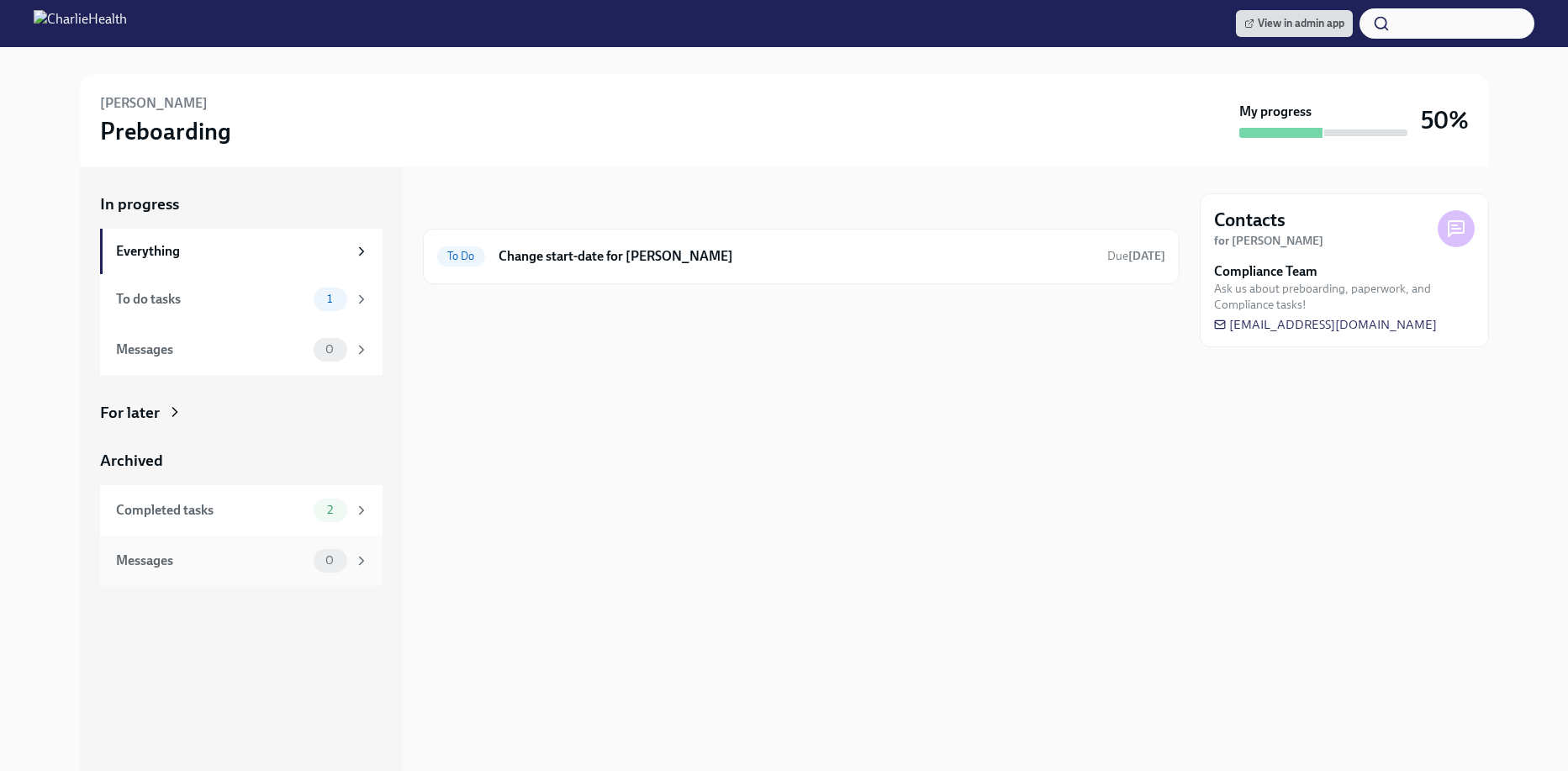
click at [251, 538] on div "Messages 0" at bounding box center [241, 561] width 283 height 50
click at [245, 519] on div "Completed tasks 2" at bounding box center [242, 510] width 253 height 23
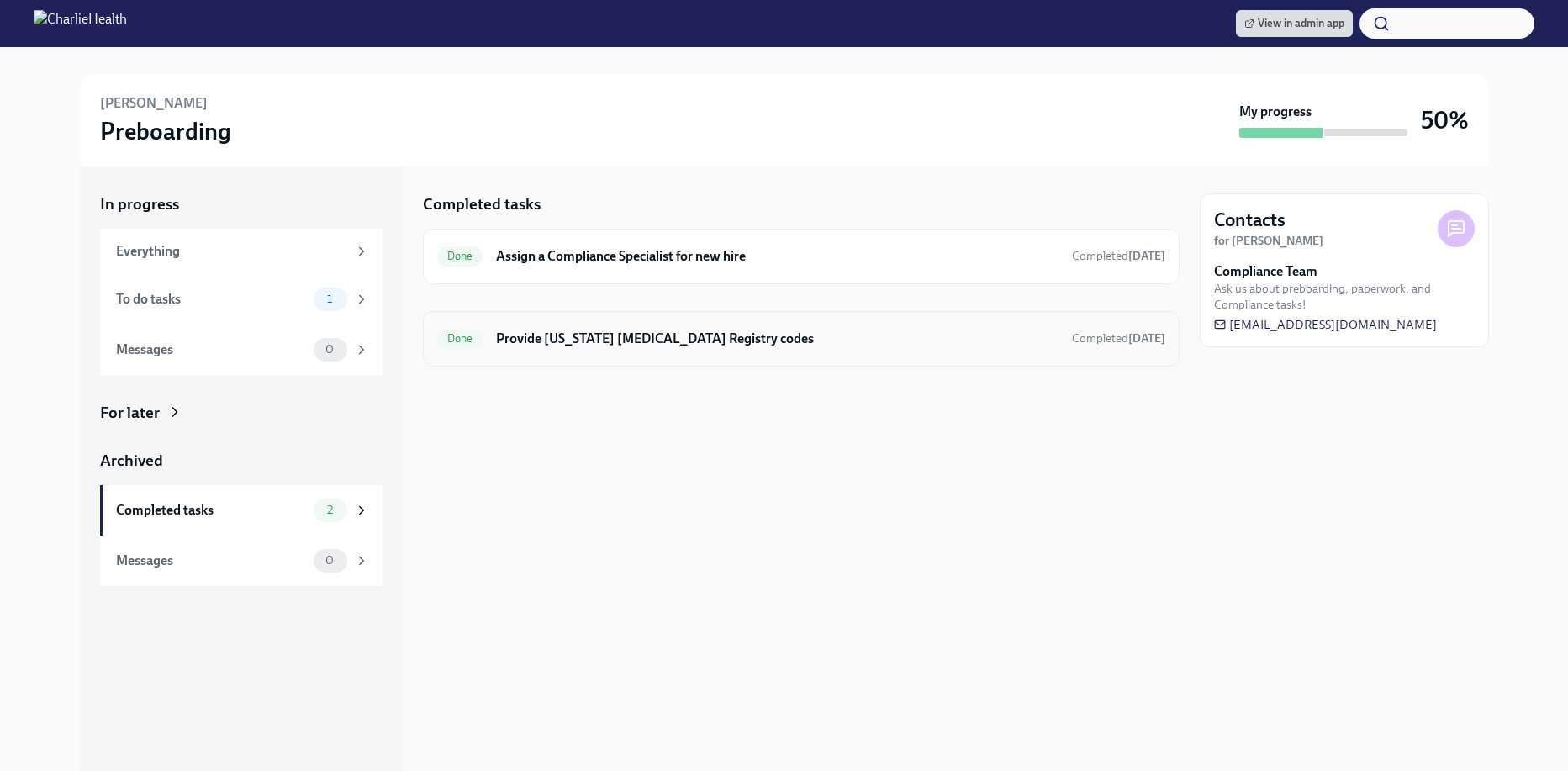
click at [591, 359] on div "Done Provide Pennsylvania Child Abuse Registry codes Completed 11 days ago" at bounding box center [800, 339] width 756 height 55
click at [562, 325] on div "Done Provide Pennsylvania Child Abuse Registry codes Completed 11 days ago" at bounding box center [801, 338] width 728 height 27
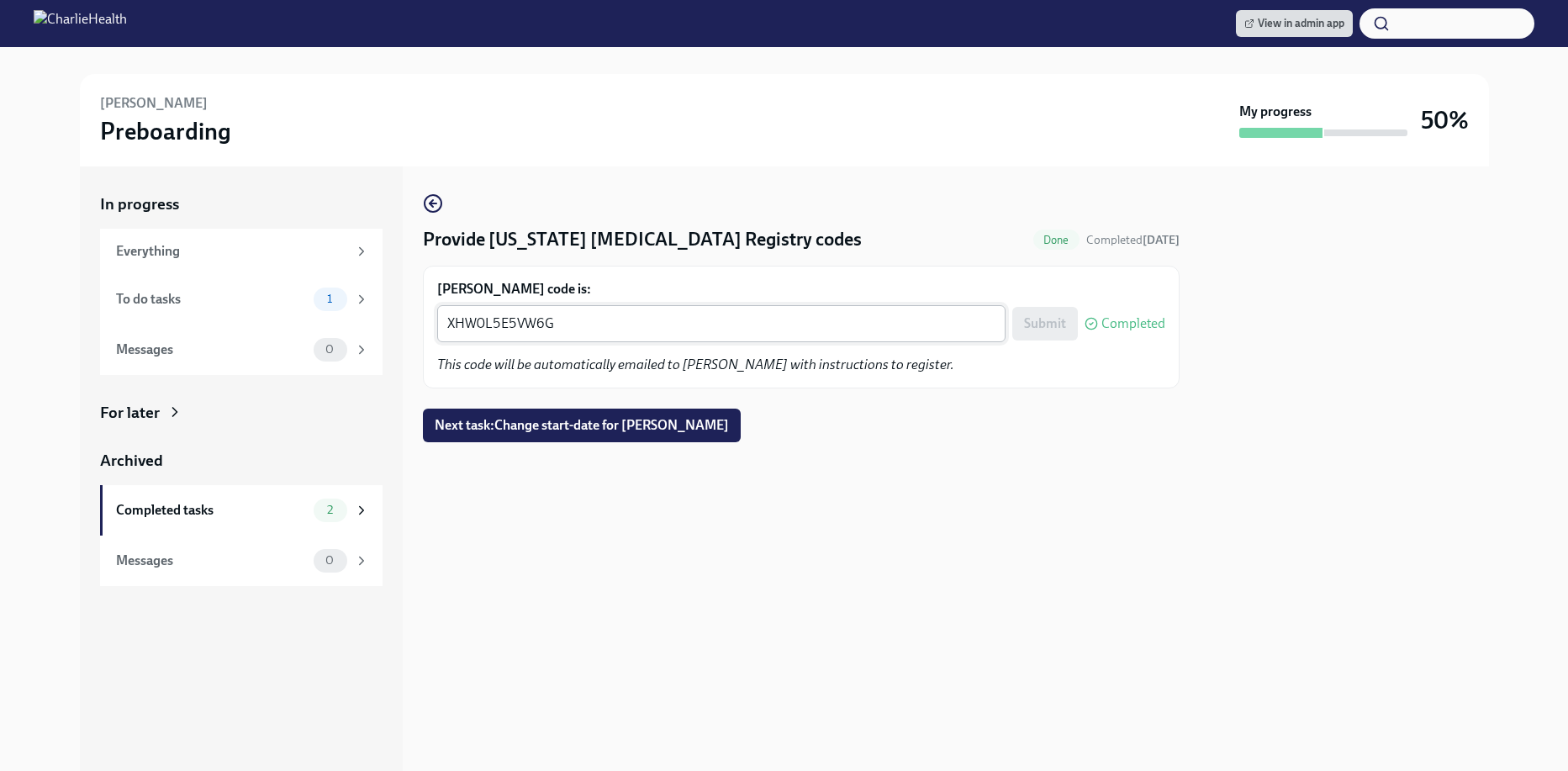
click at [528, 333] on textarea "XHW0L5E5VW6G" at bounding box center [721, 323] width 548 height 20
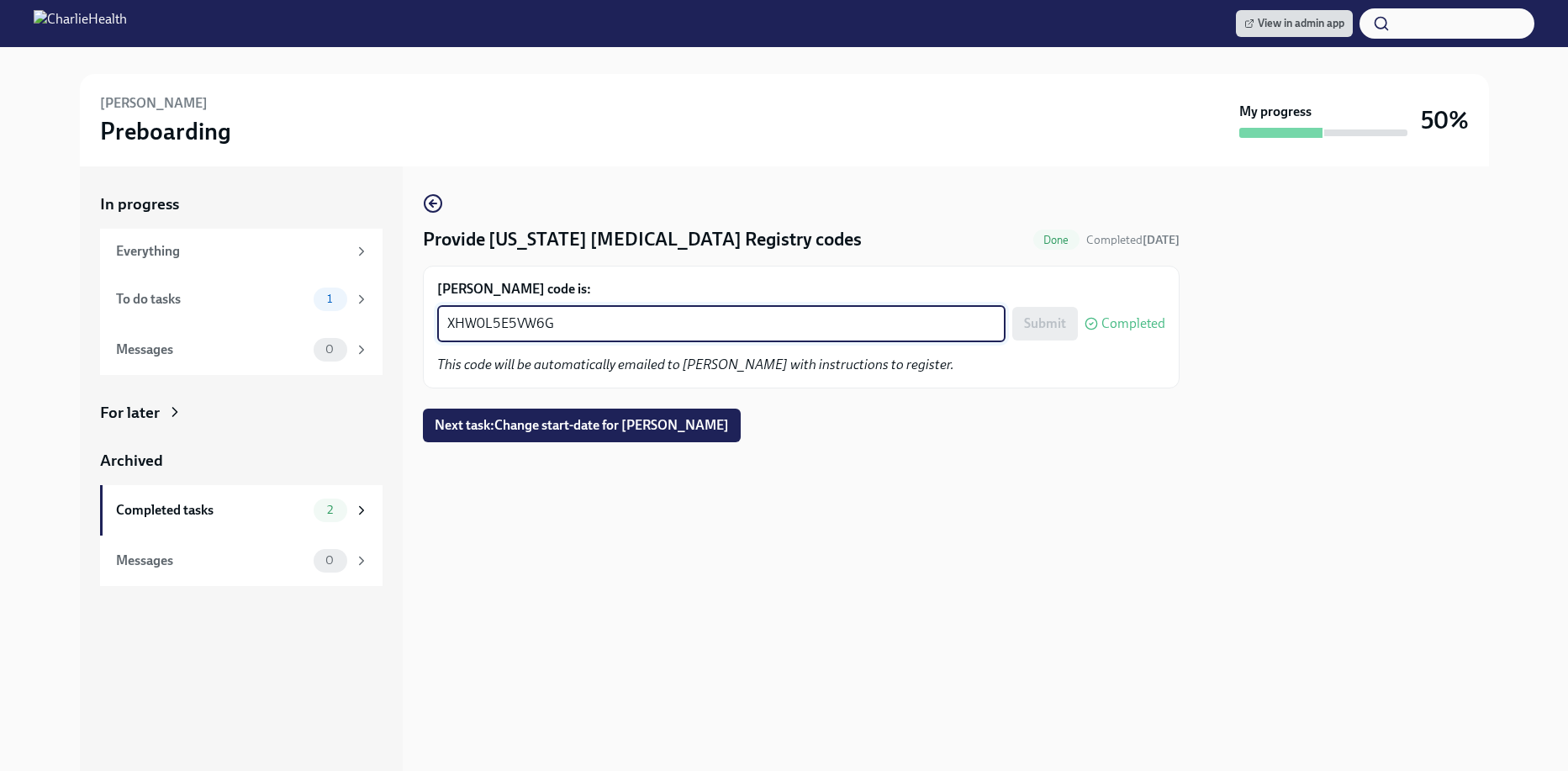
click at [528, 333] on textarea "XHW0L5E5VW6G" at bounding box center [721, 323] width 548 height 20
